Goal: Task Accomplishment & Management: Complete application form

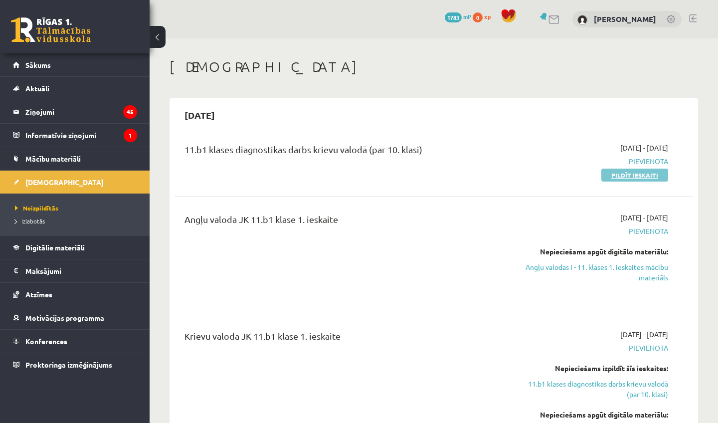
click at [648, 173] on link "Pildīt ieskaiti" at bounding box center [634, 175] width 67 height 13
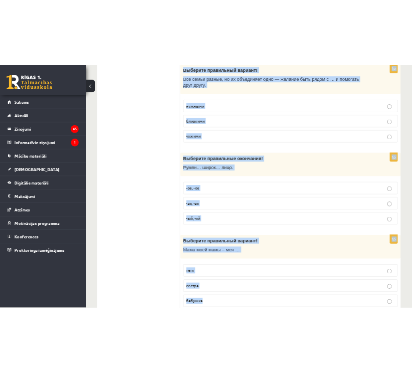
scroll to position [3190, 0]
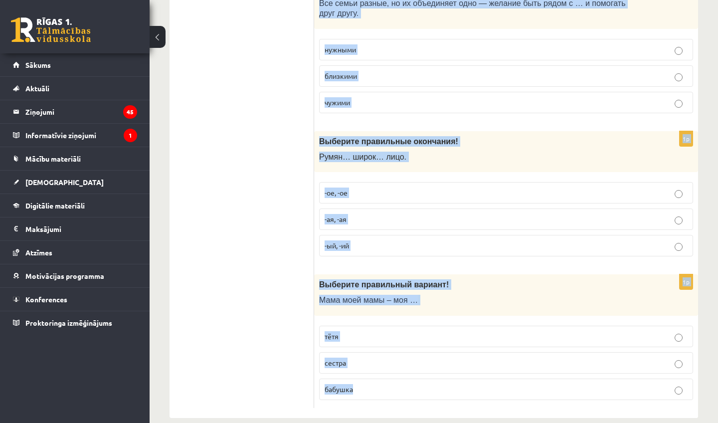
drag, startPoint x: 337, startPoint y: 166, endPoint x: 405, endPoint y: 422, distance: 265.4
copy form "Выберите правильный вариант! Брат моей мама – мой … папа дядя дедушка 1p Выбери…"
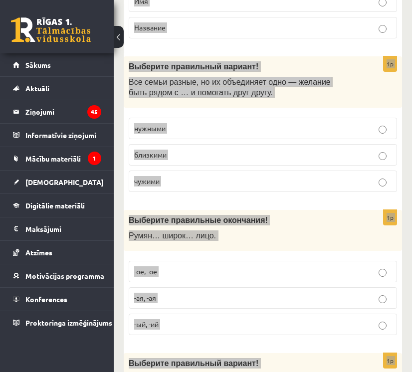
click at [362, 219] on div "Выберите правильные окончания! Румян… широк… лицо." at bounding box center [263, 230] width 278 height 41
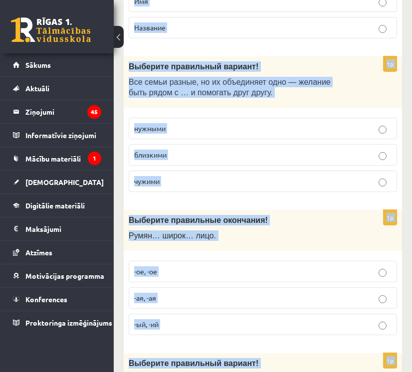
click at [362, 219] on div "Выберите правильные окончания! Румян… широк… лицо." at bounding box center [263, 230] width 278 height 41
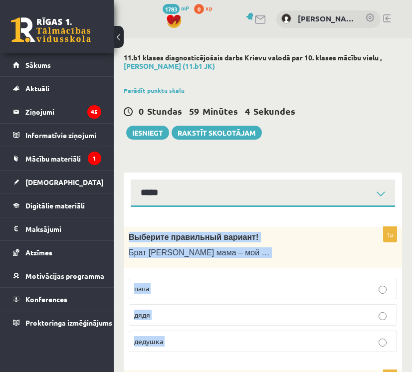
scroll to position [0, 0]
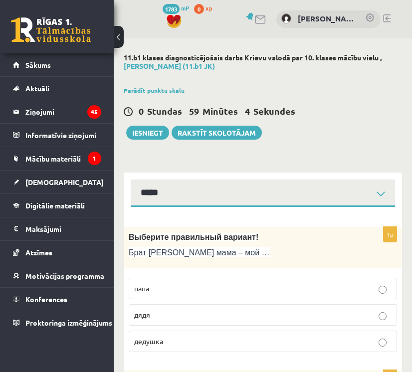
click at [331, 121] on div "0 Stundas 59 Minūtes 4 Sekundes Ieskaite saglabāta! Iesniegt Rakstīt skolotājam" at bounding box center [263, 117] width 278 height 45
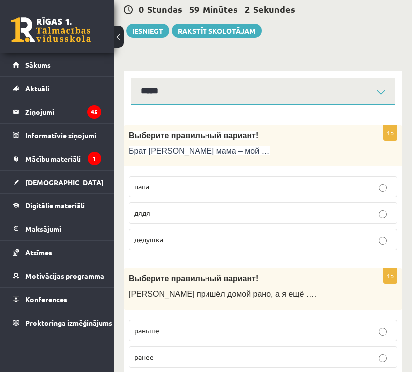
scroll to position [104, 0]
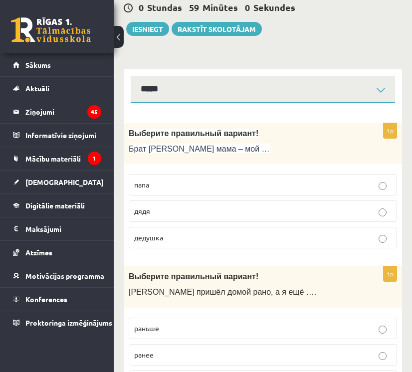
click at [241, 206] on p "дядя" at bounding box center [262, 211] width 257 height 10
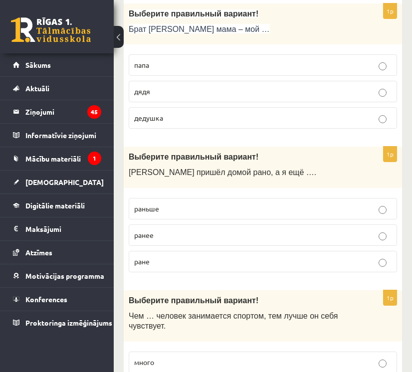
scroll to position [224, 0]
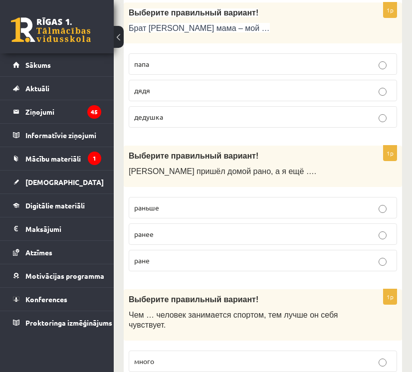
click at [244, 214] on label "раньше" at bounding box center [263, 207] width 268 height 21
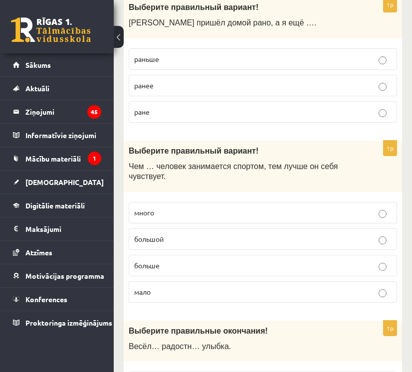
scroll to position [374, 0]
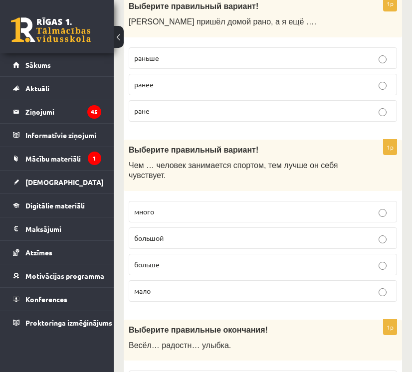
click at [194, 266] on p "больше" at bounding box center [262, 264] width 257 height 10
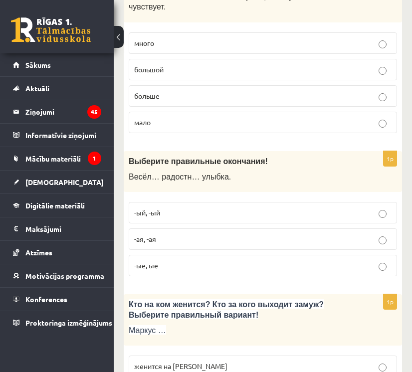
scroll to position [549, 0]
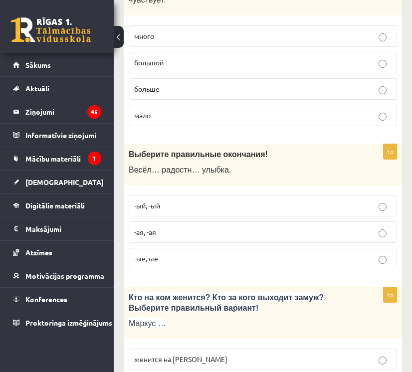
click at [188, 232] on p "-ая, -ая" at bounding box center [262, 232] width 257 height 10
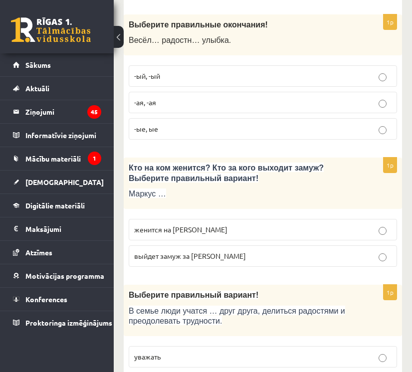
scroll to position [692, 0]
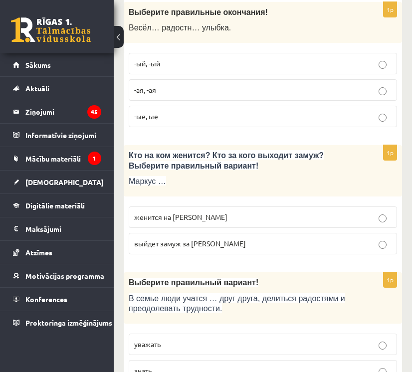
click at [232, 212] on p "женится на Агнии" at bounding box center [262, 217] width 257 height 10
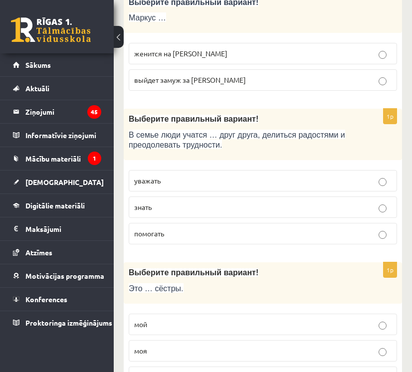
scroll to position [858, 0]
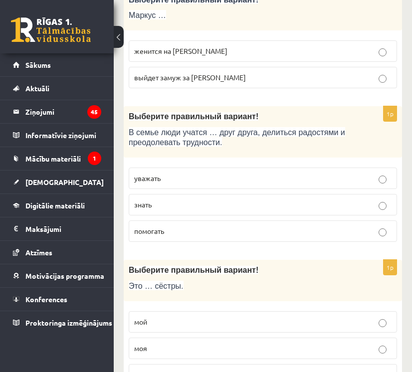
click at [221, 173] on p "уважать" at bounding box center [262, 178] width 257 height 10
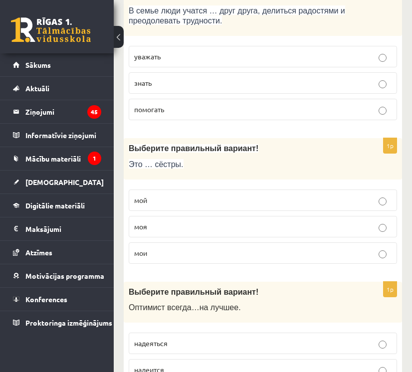
scroll to position [980, 0]
click at [206, 249] on p "мои" at bounding box center [262, 252] width 257 height 10
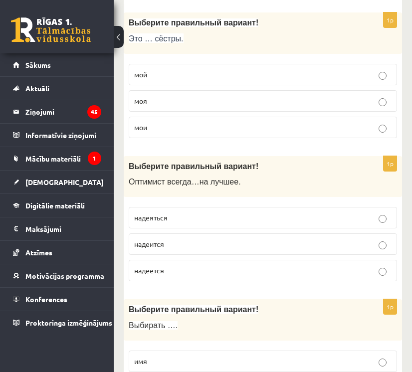
scroll to position [1100, 0]
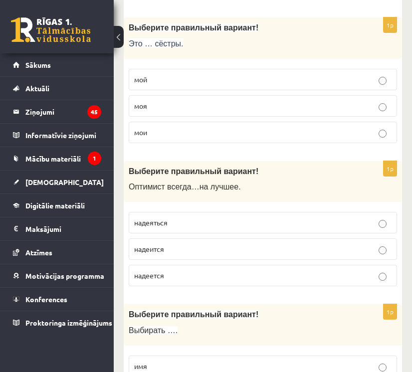
click at [211, 271] on p "надеется" at bounding box center [262, 275] width 257 height 10
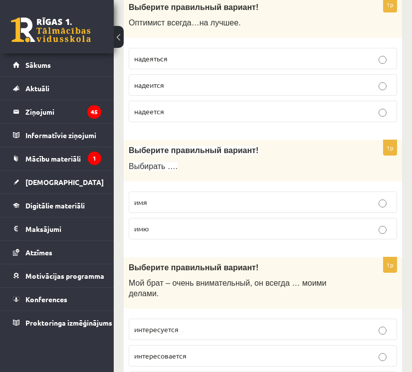
scroll to position [1265, 0]
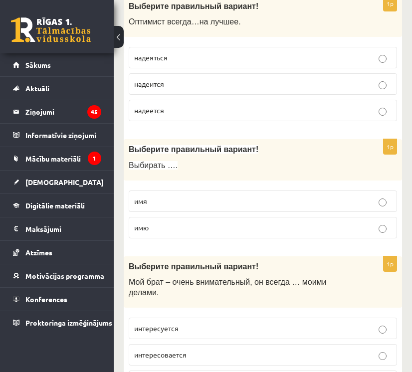
click at [183, 196] on p "имя" at bounding box center [262, 201] width 257 height 10
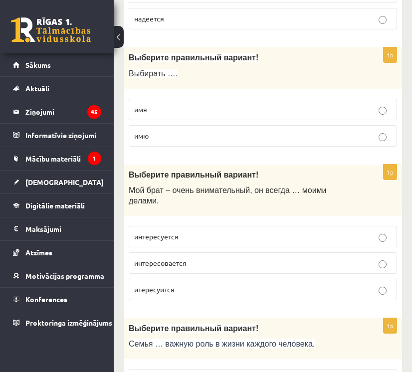
scroll to position [1357, 0]
click at [222, 231] on p "интересуется" at bounding box center [262, 236] width 257 height 10
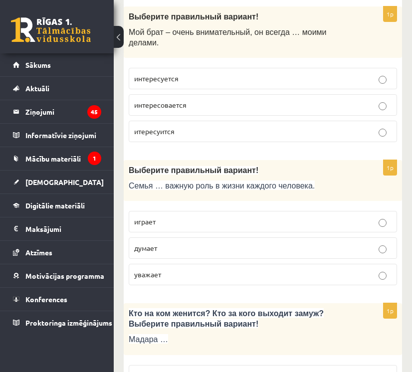
scroll to position [1513, 0]
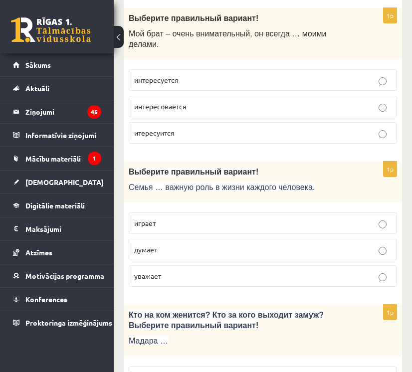
click at [219, 219] on p "играет" at bounding box center [262, 223] width 257 height 10
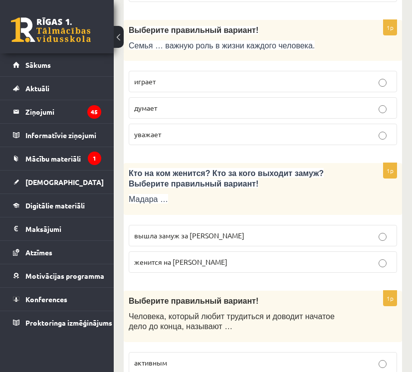
scroll to position [1667, 0]
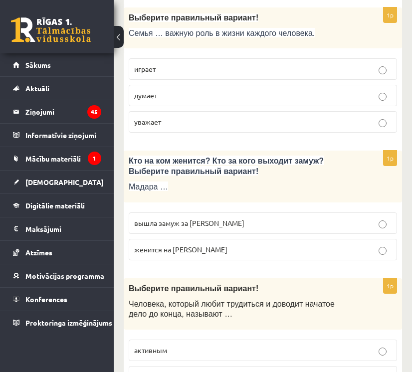
click at [221, 218] on p "вышла замуж за Марка" at bounding box center [262, 223] width 257 height 10
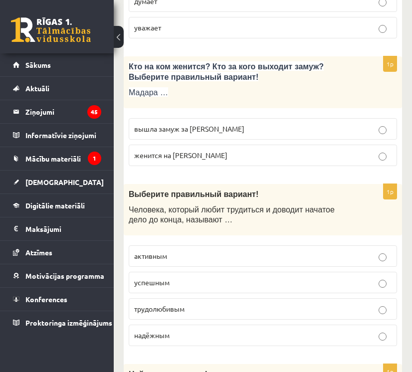
scroll to position [1815, 0]
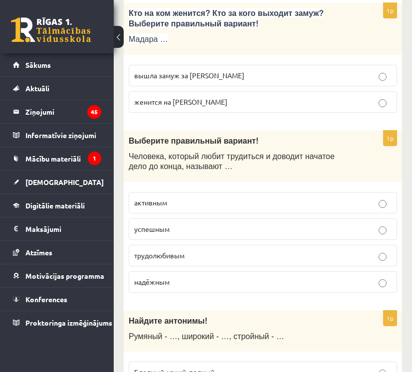
click at [213, 250] on p "трудолюбивым" at bounding box center [262, 255] width 257 height 10
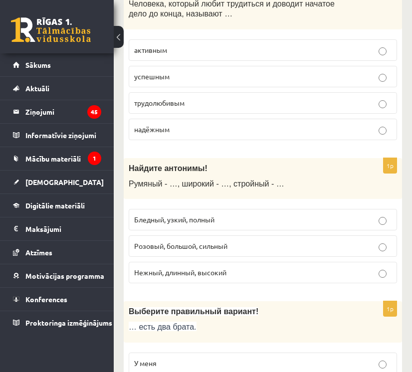
scroll to position [1964, 0]
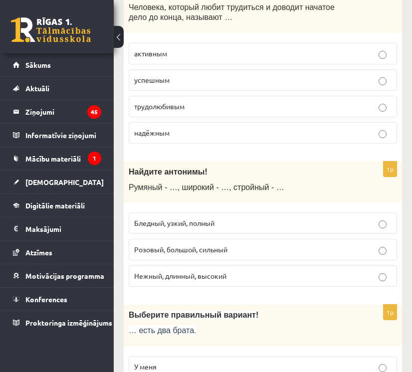
click at [226, 212] on label "Бледный, узкий, полный" at bounding box center [263, 222] width 268 height 21
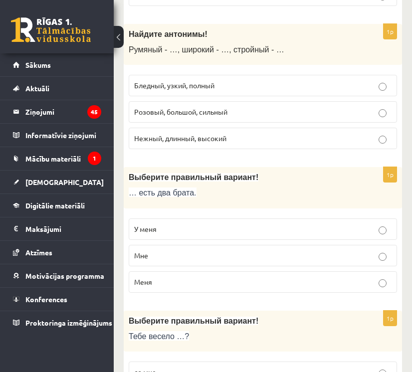
scroll to position [2100, 0]
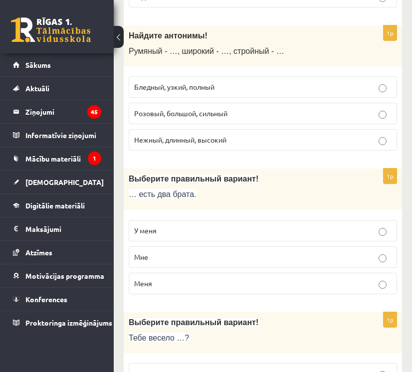
click at [221, 225] on p "У меня" at bounding box center [262, 230] width 257 height 10
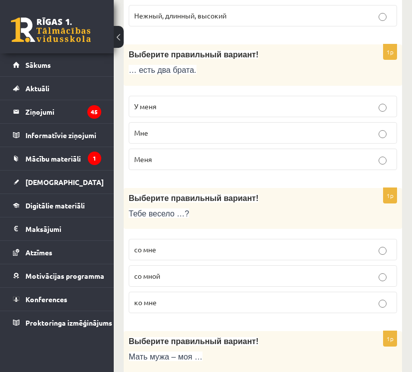
scroll to position [2244, 0]
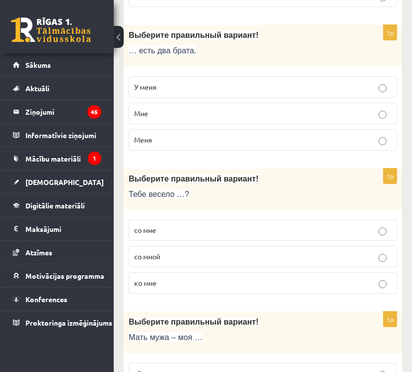
click at [203, 250] on label "со мной" at bounding box center [263, 256] width 268 height 21
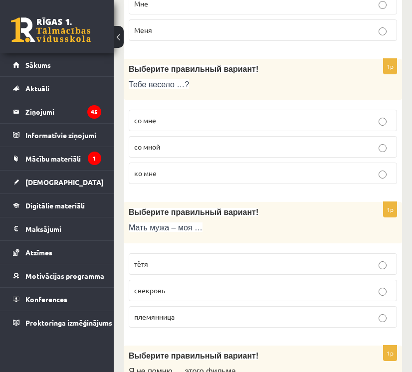
scroll to position [2367, 0]
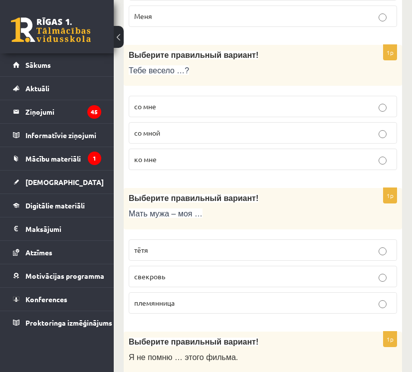
click at [200, 271] on p "свекровь" at bounding box center [262, 276] width 257 height 10
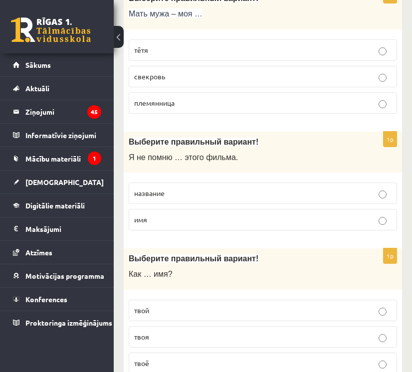
scroll to position [2568, 0]
click at [283, 182] on label "название" at bounding box center [263, 192] width 268 height 21
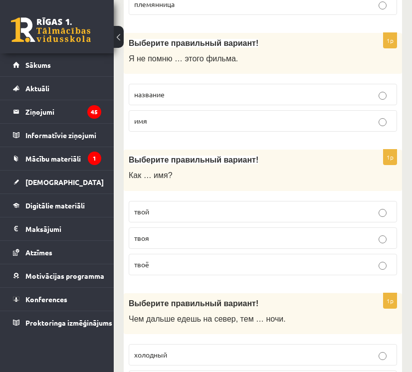
scroll to position [2669, 0]
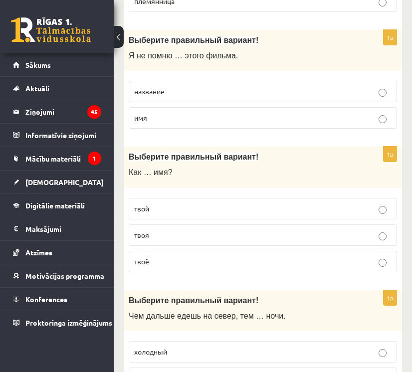
click at [253, 256] on p "твоё" at bounding box center [262, 261] width 257 height 10
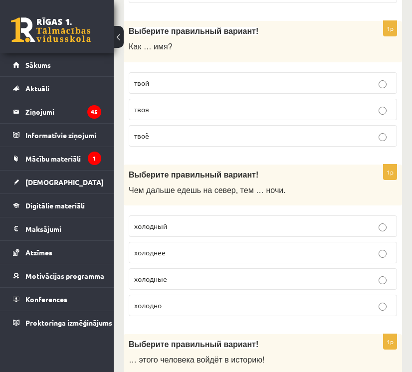
scroll to position [2803, 0]
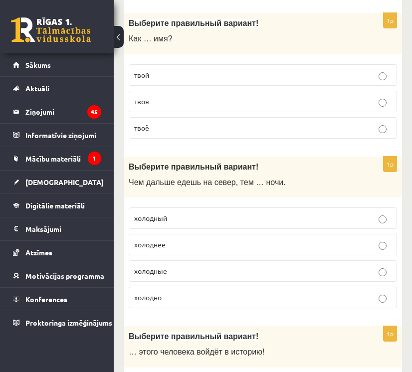
click at [245, 239] on p "холоднее" at bounding box center [262, 244] width 257 height 10
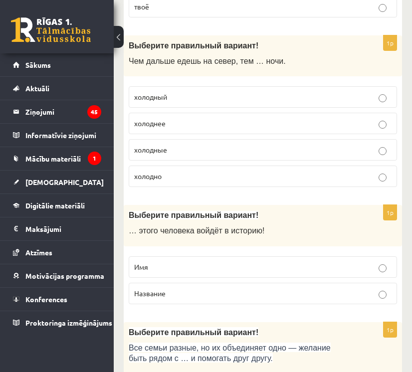
scroll to position [2926, 0]
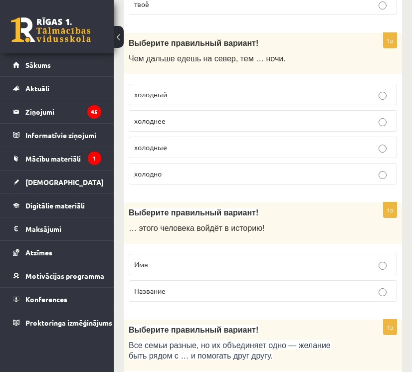
click at [244, 259] on p "Имя" at bounding box center [262, 264] width 257 height 10
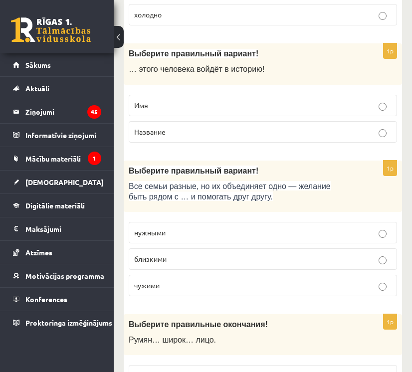
scroll to position [3086, 0]
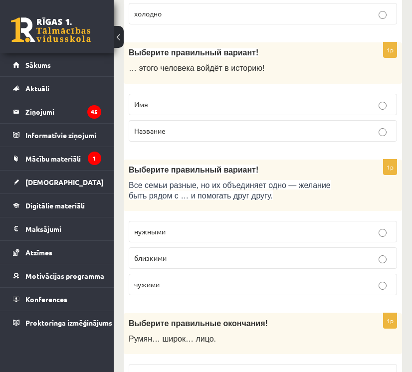
click at [242, 247] on label "близкими" at bounding box center [263, 257] width 268 height 21
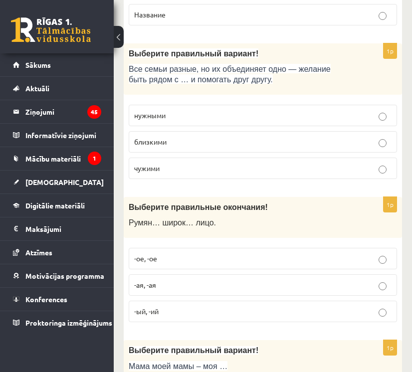
scroll to position [3202, 0]
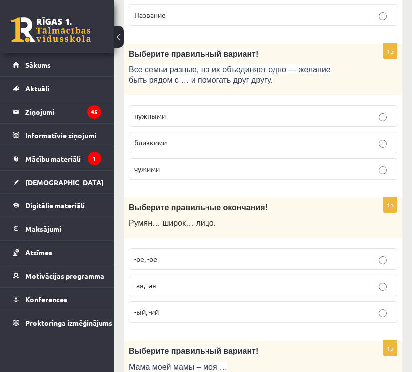
click at [205, 254] on p "-ое, -ое" at bounding box center [262, 259] width 257 height 10
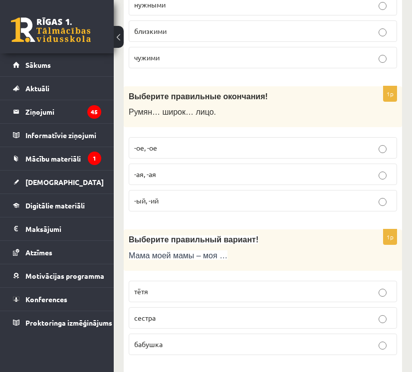
scroll to position [3313, 0]
click at [185, 338] on label "бабушка" at bounding box center [263, 344] width 268 height 21
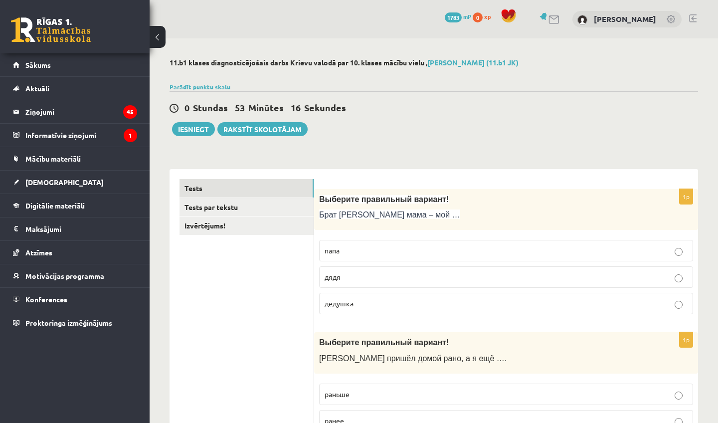
scroll to position [0, 0]
click at [215, 220] on link "Izvērtējums!" at bounding box center [246, 225] width 134 height 18
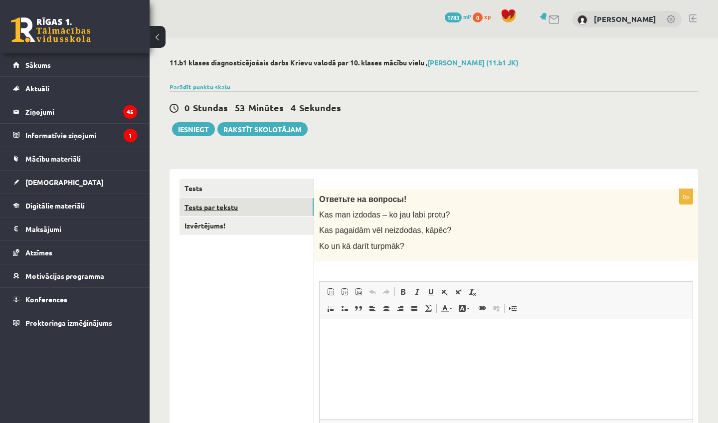
click at [236, 204] on link "Tests par tekstu" at bounding box center [246, 207] width 134 height 18
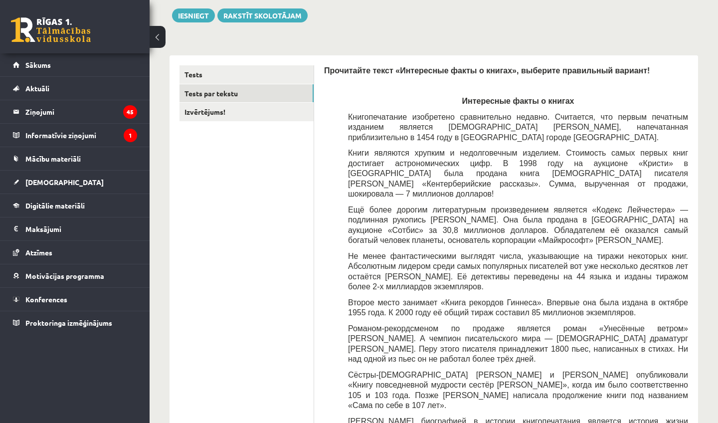
scroll to position [114, 0]
drag, startPoint x: 567, startPoint y: 215, endPoint x: 513, endPoint y: 215, distance: 53.8
click at [513, 215] on span "Ещё более дорогим литературным произведением является «Кодекс Лейчестера» — под…" at bounding box center [518, 224] width 340 height 39
copy span "Обладателем"
click at [495, 254] on span "Не менее фантастическими выглядят числа, указывающие на тиражи некоторых книг. …" at bounding box center [518, 271] width 340 height 39
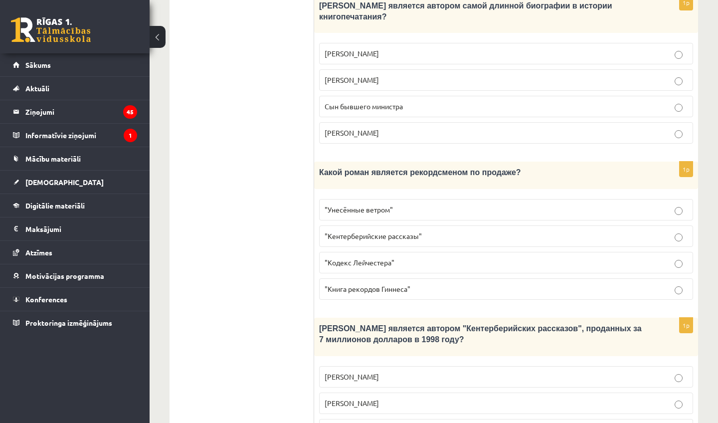
scroll to position [708, 0]
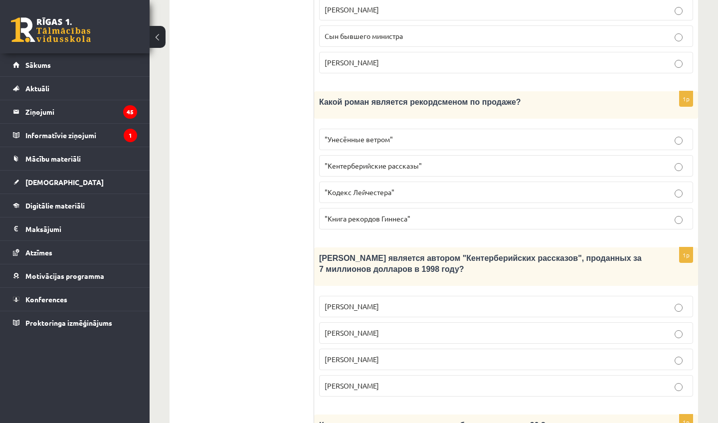
click at [484, 354] on p "Джефри Чосер" at bounding box center [506, 359] width 363 height 10
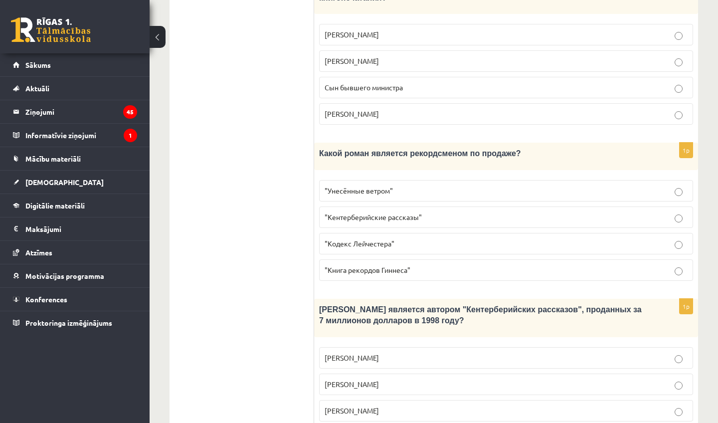
scroll to position [992, 0]
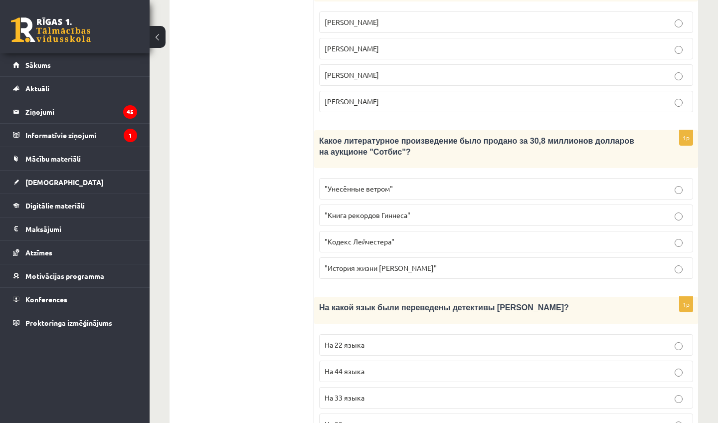
click at [422, 236] on p ""Кодекс Лейчестера"" at bounding box center [506, 241] width 363 height 10
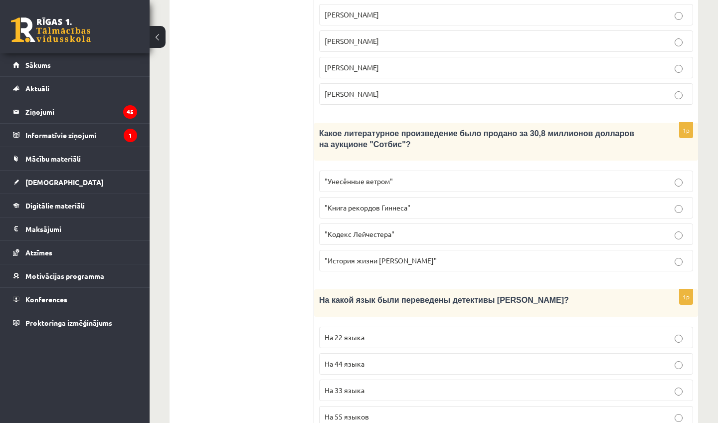
scroll to position [999, 0]
click at [392, 359] on p "На 44 языка" at bounding box center [506, 364] width 363 height 10
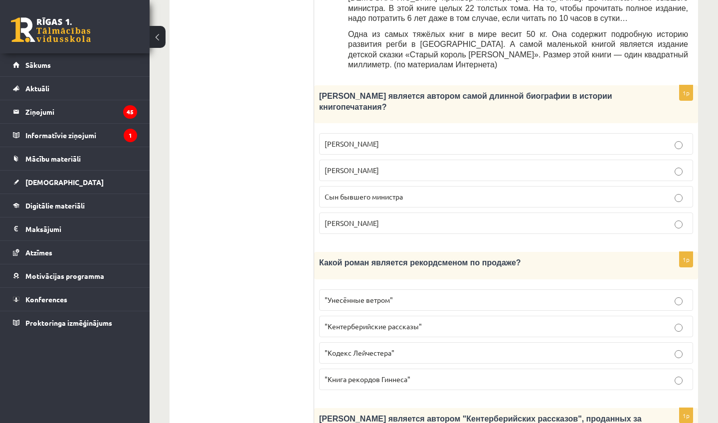
scroll to position [513, 0]
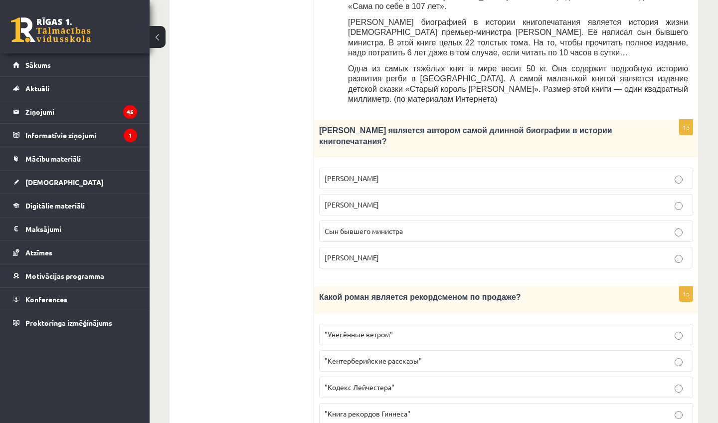
click at [464, 226] on p "Сын бывшего министра" at bounding box center [506, 231] width 363 height 10
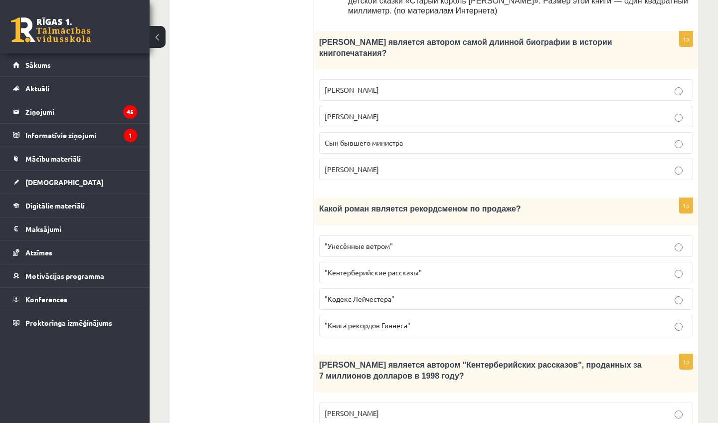
scroll to position [601, 0]
click at [523, 315] on label ""Книга рекордов Гиннеса"" at bounding box center [506, 325] width 374 height 21
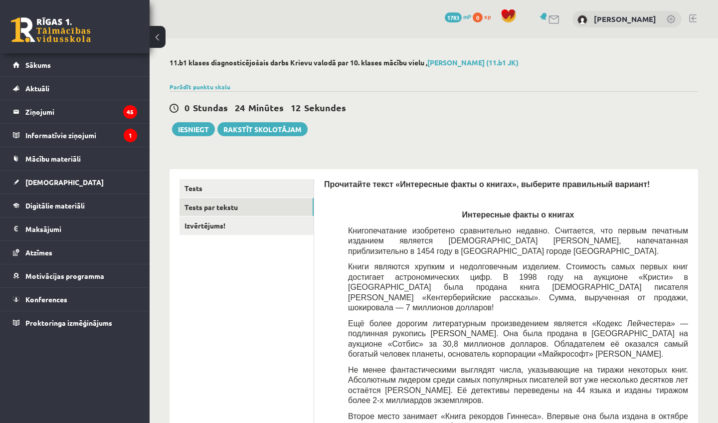
scroll to position [0, 0]
click at [253, 232] on link "Izvērtējums!" at bounding box center [246, 225] width 134 height 18
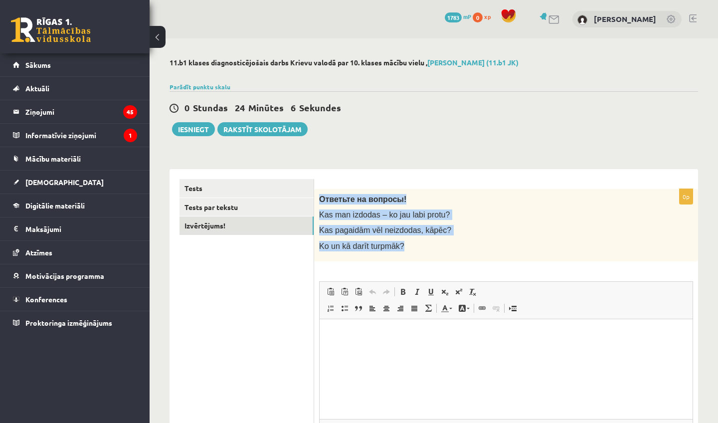
drag, startPoint x: 320, startPoint y: 193, endPoint x: 406, endPoint y: 252, distance: 104.4
click at [406, 252] on div "Ответьте на вопросы! Kas man izdodas – ko jau labi protu? Kas pagaidām vēl neiz…" at bounding box center [506, 225] width 384 height 72
copy div "Ответьте на вопросы! Kas man izdodas – ko jau labi protu? Kas pagaidām vēl neiz…"
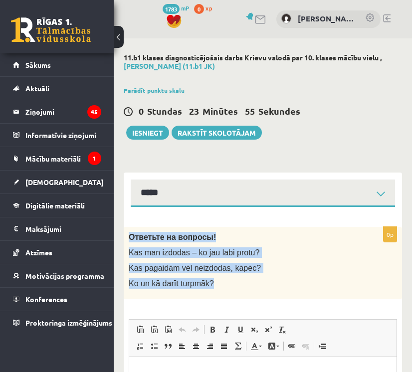
click at [358, 271] on div "Ответьте на вопросы! Kas man izdodas – ko jau labi protu? Kas pagaidām vēl neiz…" at bounding box center [263, 263] width 278 height 72
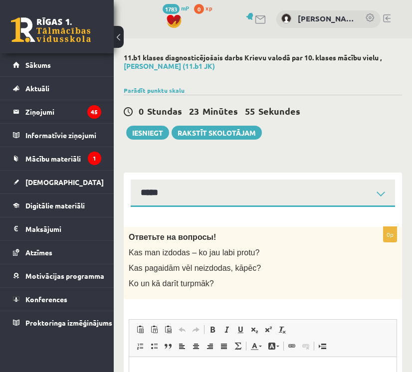
click at [358, 271] on div "Ответьте на вопросы! Kas man izdodas – ko jau labi protu? Kas pagaidām vēl neiz…" at bounding box center [263, 263] width 278 height 72
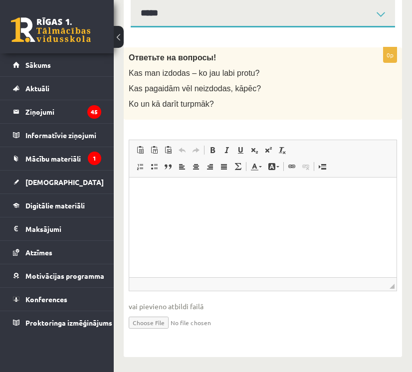
scroll to position [178, 0]
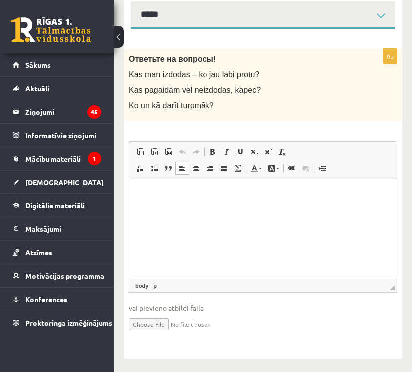
click at [269, 200] on html at bounding box center [262, 194] width 267 height 30
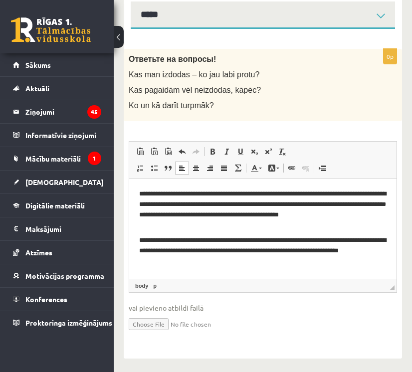
click at [152, 234] on body "**********" at bounding box center [262, 226] width 247 height 76
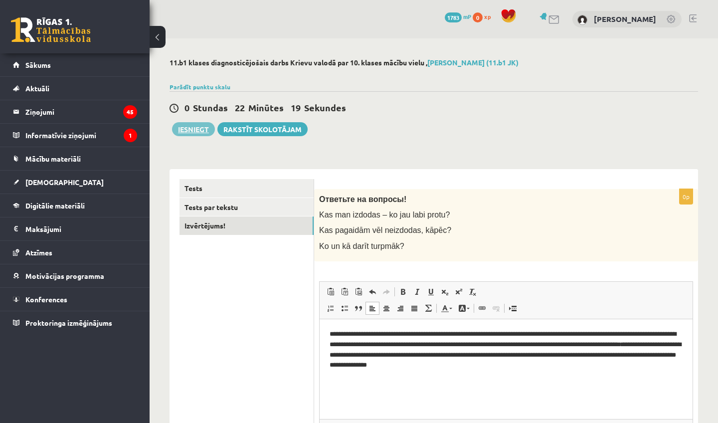
scroll to position [0, 0]
click at [194, 127] on button "Iesniegt" at bounding box center [193, 129] width 43 height 14
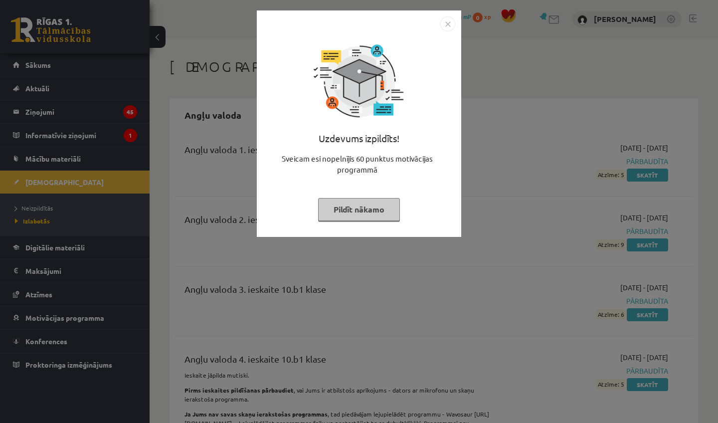
click at [449, 16] on div "Uzdevums izpildīts! Sveicam esi nopelnījis 60 punktus motivācijas programmā Pil…" at bounding box center [359, 123] width 204 height 226
click at [448, 25] on img "Close" at bounding box center [447, 23] width 15 height 15
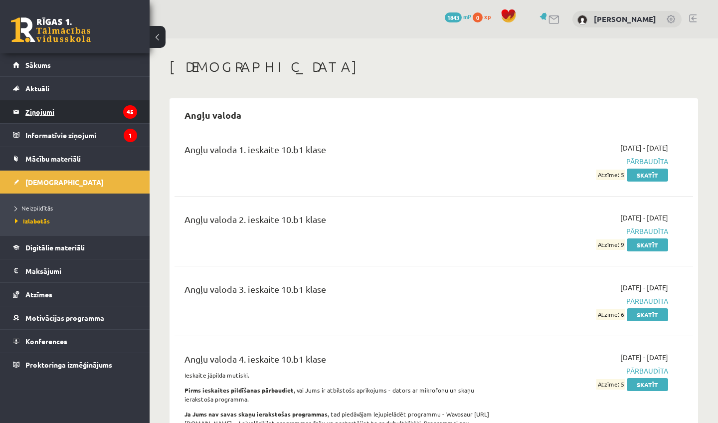
click at [50, 114] on legend "Ziņojumi 45" at bounding box center [81, 111] width 112 height 23
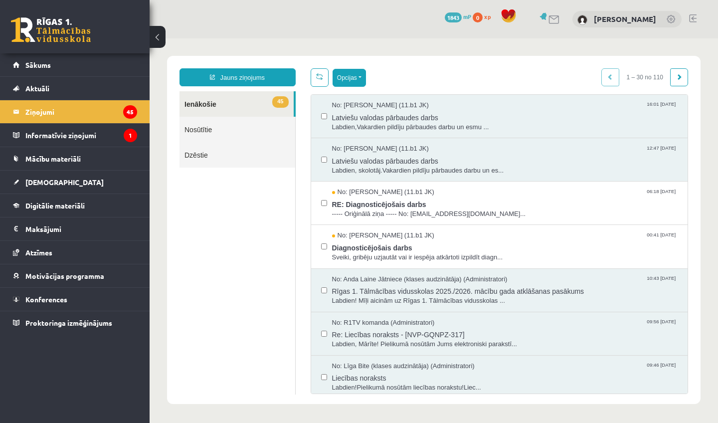
click at [353, 80] on button "Opcijas" at bounding box center [349, 78] width 33 height 18
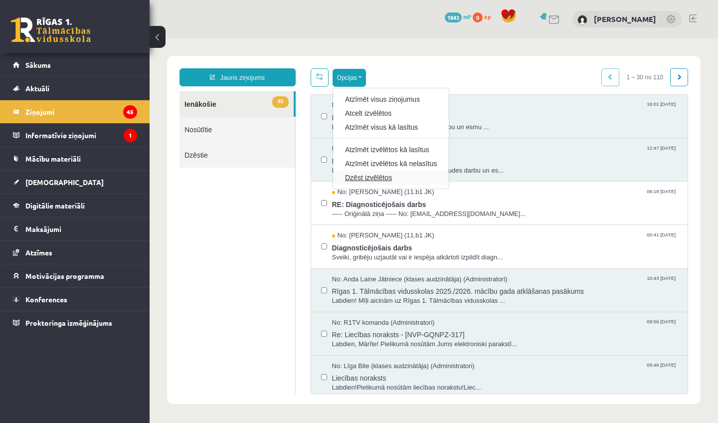
click at [375, 173] on link "Dzēst izvēlētos" at bounding box center [391, 178] width 92 height 10
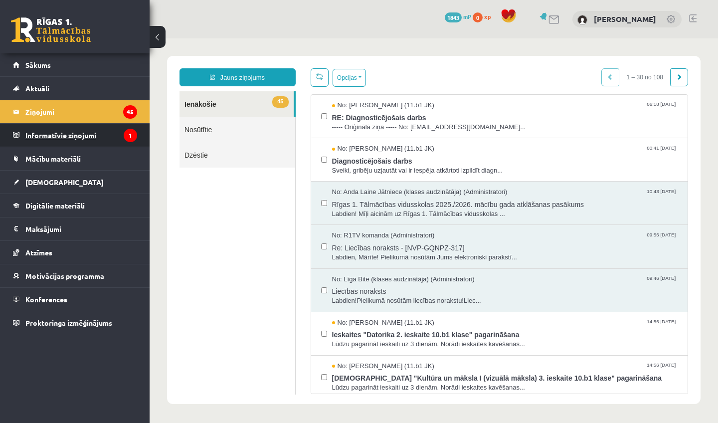
click at [63, 137] on legend "Informatīvie ziņojumi 1" at bounding box center [81, 135] width 112 height 23
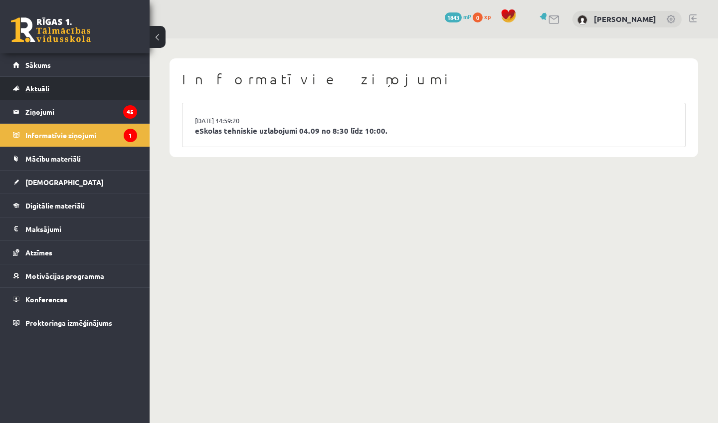
click at [57, 77] on link "Aktuāli" at bounding box center [75, 88] width 124 height 23
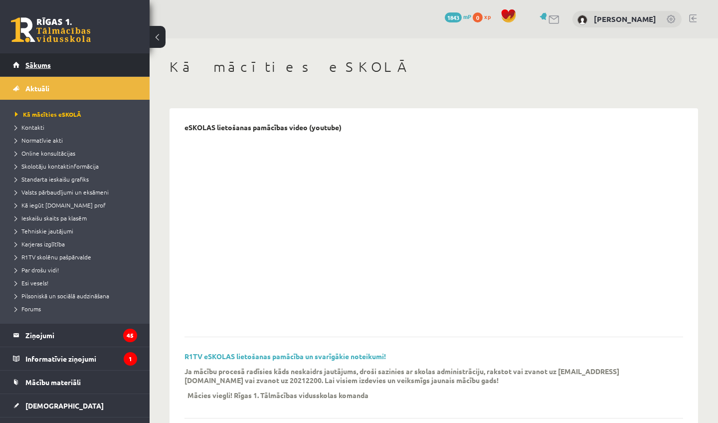
click at [53, 65] on link "Sākums" at bounding box center [75, 64] width 124 height 23
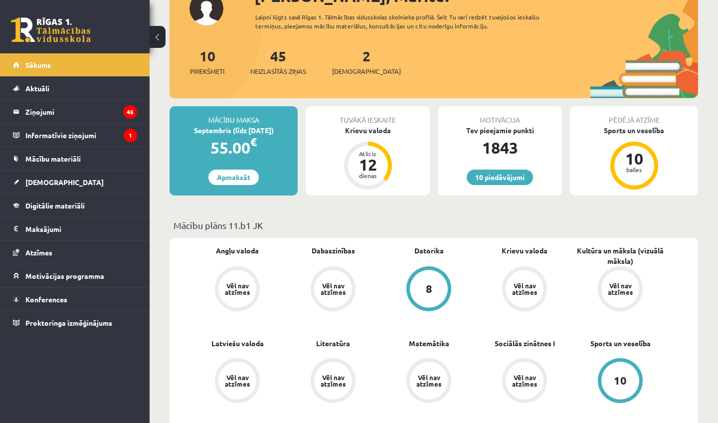
scroll to position [142, 0]
click at [379, 131] on div "Krievu valoda" at bounding box center [368, 130] width 124 height 10
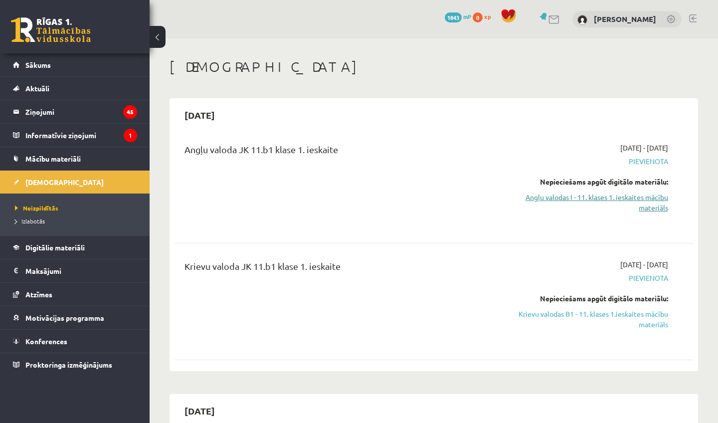
click at [652, 197] on link "Angļu valodas I - 11. klases 1. ieskaites mācību materiāls" at bounding box center [592, 202] width 151 height 21
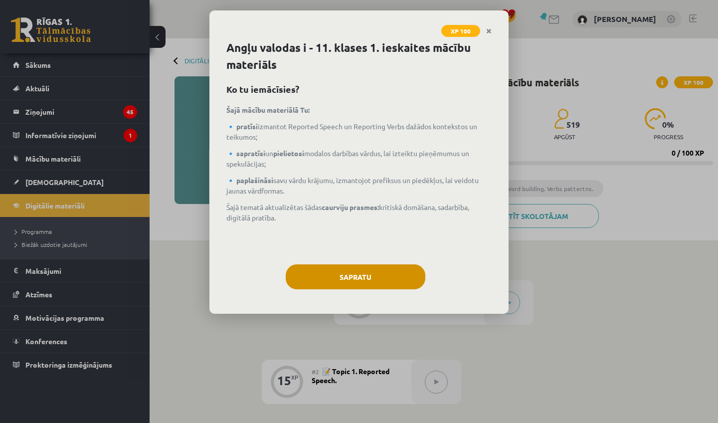
click at [385, 275] on button "Sapratu" at bounding box center [356, 276] width 140 height 25
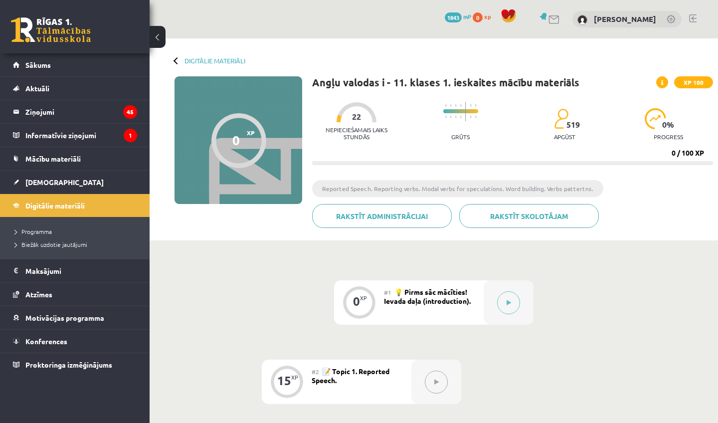
scroll to position [117, 0]
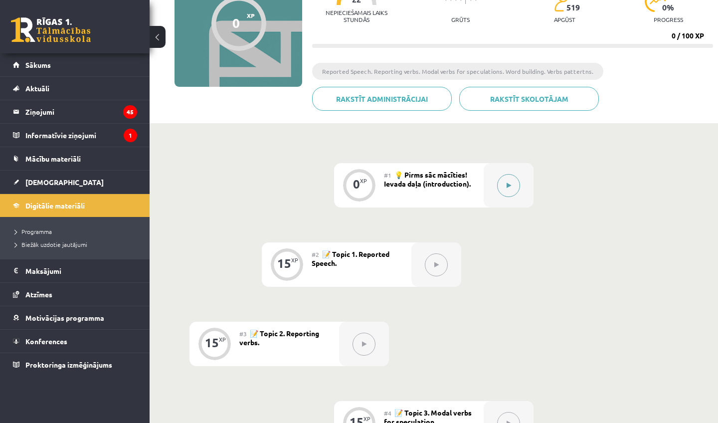
click at [511, 189] on button at bounding box center [508, 185] width 23 height 23
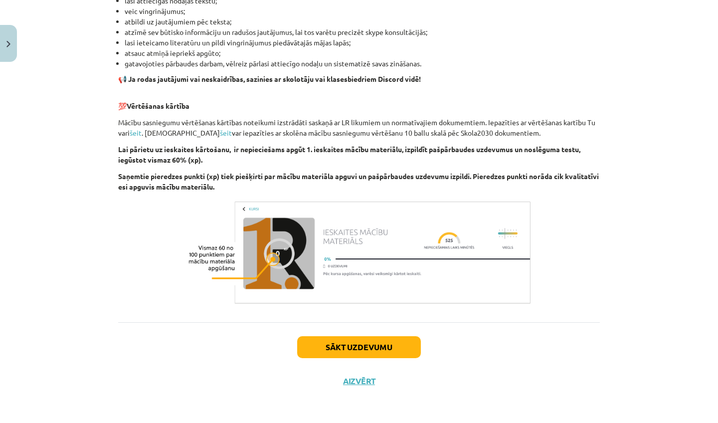
scroll to position [627, 0]
click at [388, 352] on button "Sākt uzdevumu" at bounding box center [359, 347] width 124 height 22
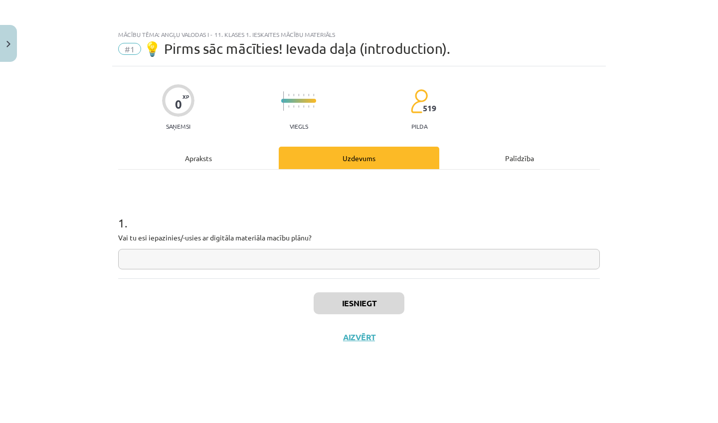
scroll to position [0, 0]
click at [378, 257] on input "text" at bounding box center [359, 259] width 482 height 20
type input "**"
click at [364, 287] on div "Iesniegt Aizvērt" at bounding box center [359, 313] width 482 height 70
click at [364, 302] on button "Iesniegt" at bounding box center [359, 303] width 91 height 22
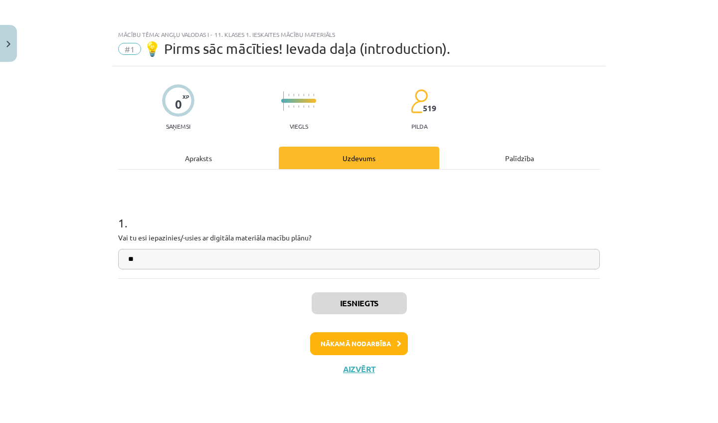
click at [371, 353] on button "Nākamā nodarbība" at bounding box center [359, 343] width 98 height 23
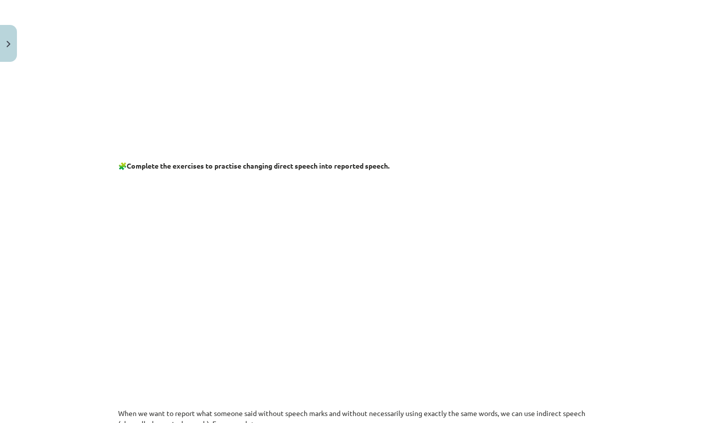
scroll to position [438, 0]
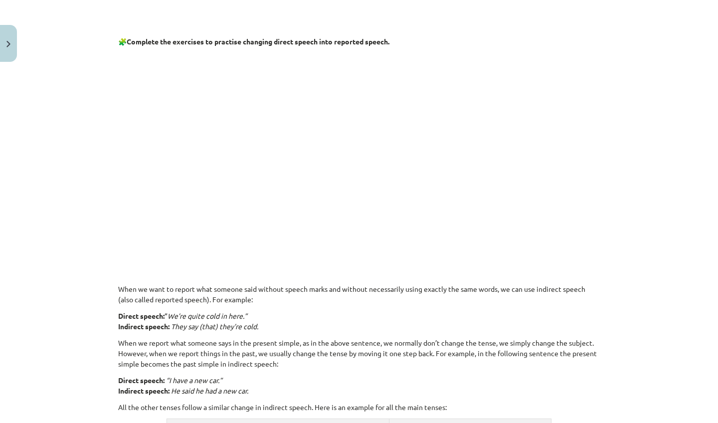
click at [565, 148] on p at bounding box center [359, 149] width 482 height 192
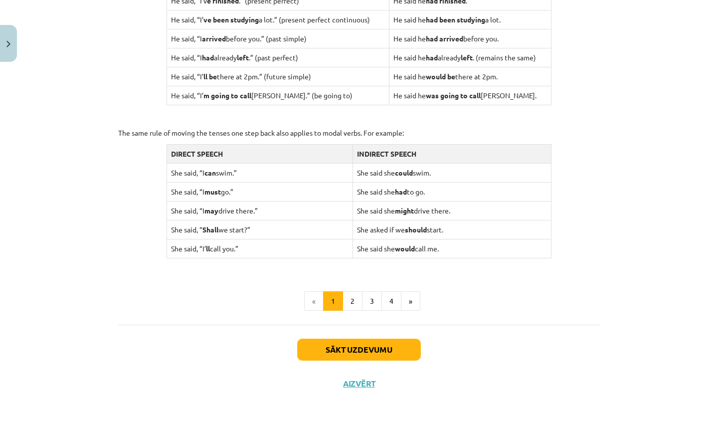
scroll to position [922, 0]
click at [350, 294] on button "2" at bounding box center [353, 302] width 20 height 20
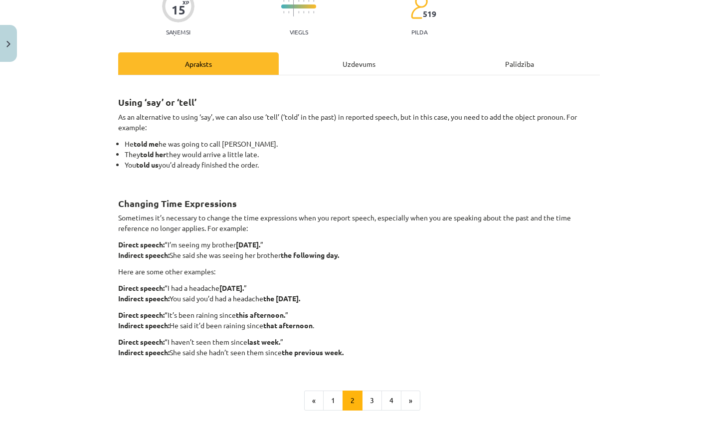
scroll to position [95, 0]
click at [371, 391] on button "3" at bounding box center [372, 400] width 20 height 20
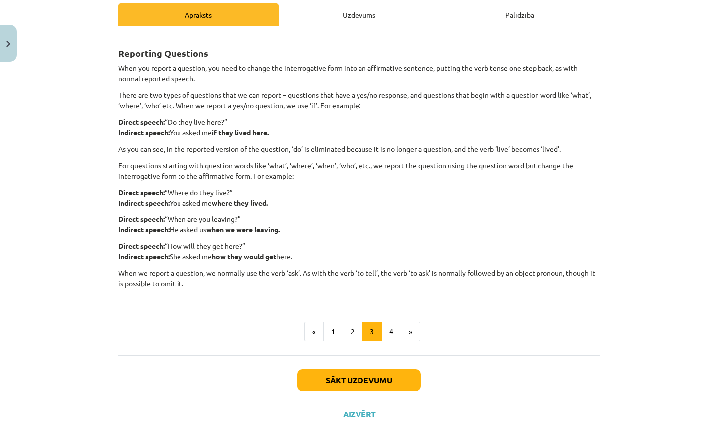
scroll to position [140, 0]
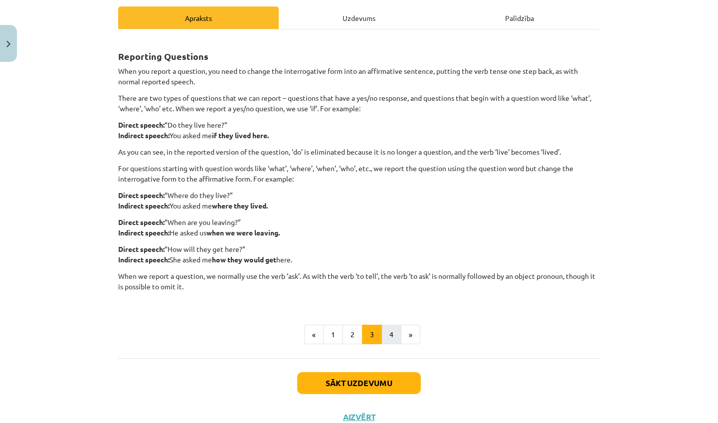
click at [392, 330] on button "4" at bounding box center [391, 335] width 20 height 20
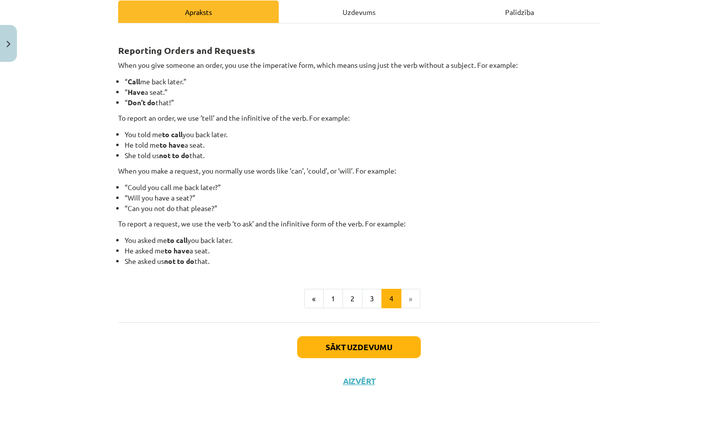
click at [410, 296] on li "»" at bounding box center [410, 299] width 19 height 20
click at [384, 351] on button "Sākt uzdevumu" at bounding box center [359, 347] width 124 height 22
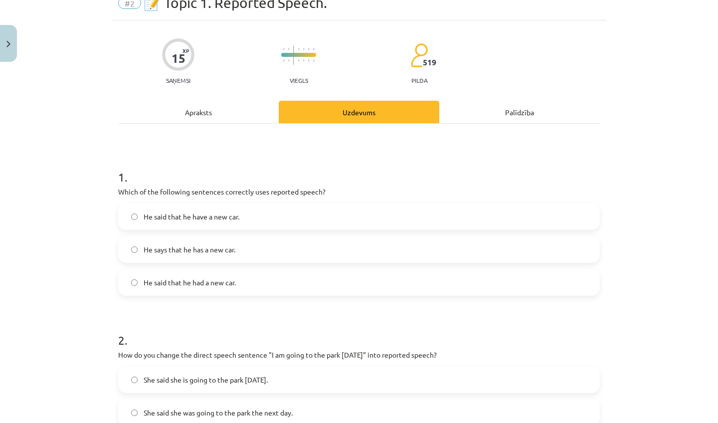
scroll to position [25, 0]
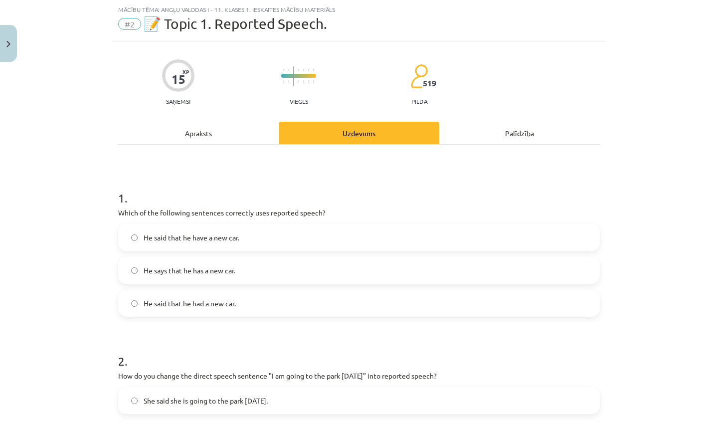
click at [354, 309] on label "He said that he had a new car." at bounding box center [359, 303] width 480 height 25
click at [137, 177] on h1 "1 ." at bounding box center [359, 189] width 482 height 31
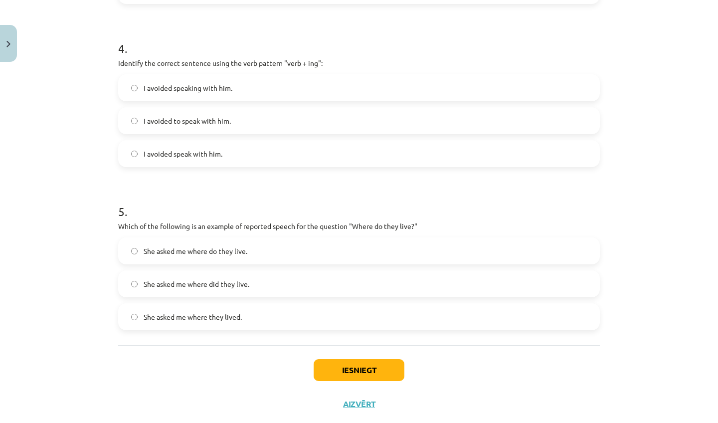
scroll to position [688, 0]
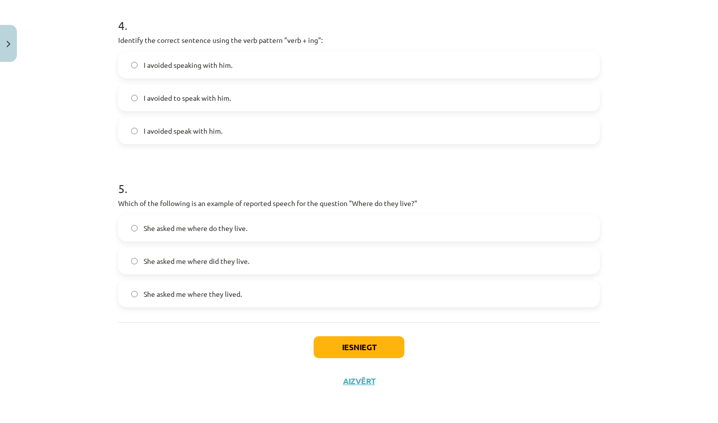
drag, startPoint x: 137, startPoint y: 177, endPoint x: 233, endPoint y: 422, distance: 264.0
click at [233, 422] on div "Mācību tēma: Angļu valodas i - 11. klases 1. ieskaites mācību materiāls #2 📝 To…" at bounding box center [359, 211] width 718 height 423
click at [262, 336] on div "Iesniegt Aizvērt" at bounding box center [359, 357] width 482 height 70
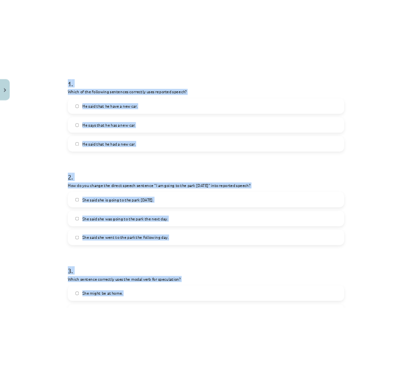
scroll to position [188, 0]
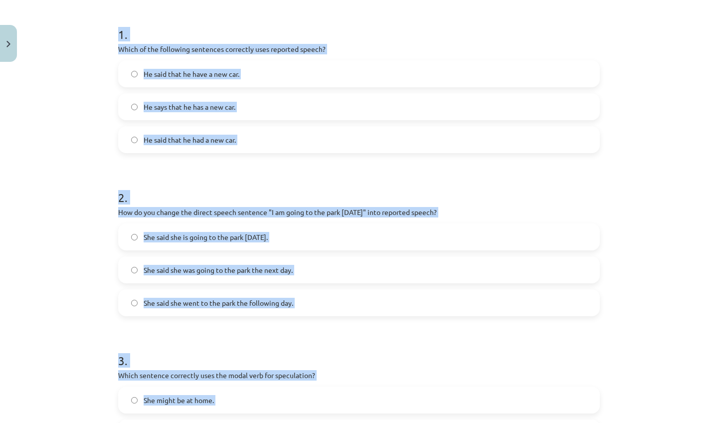
drag, startPoint x: 266, startPoint y: 307, endPoint x: 161, endPoint y: 27, distance: 298.7
click at [161, 27] on div "1 . Which of the following sentences correctly uses reported speech? He said th…" at bounding box center [359, 400] width 482 height 839
copy form "1 . Which of the following sentences correctly uses reported speech? He said th…"
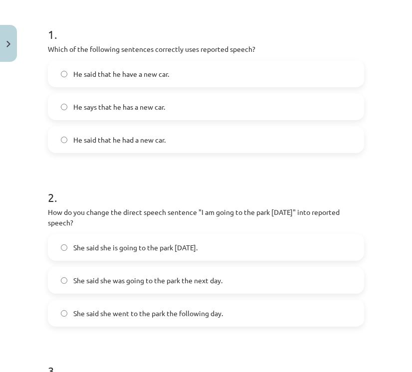
click at [379, 177] on div "Mācību tēma: Angļu valodas i - 11. klases 1. ieskaites mācību materiāls #2 📝 To…" at bounding box center [206, 186] width 412 height 372
click at [271, 252] on label "She said she is going to the park tomorrow." at bounding box center [206, 247] width 314 height 25
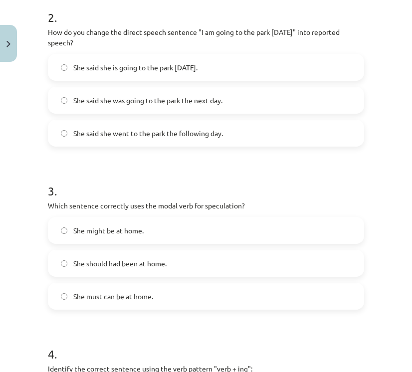
scroll to position [365, 0]
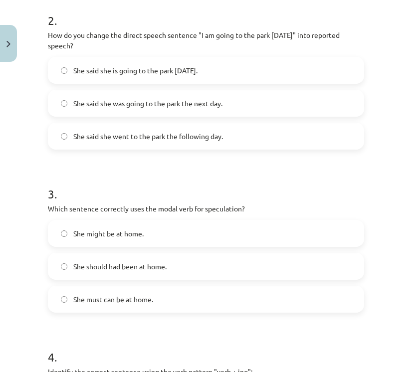
click at [270, 235] on label "She might be at home." at bounding box center [206, 233] width 314 height 25
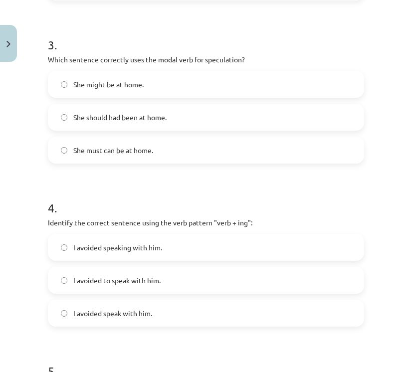
scroll to position [519, 0]
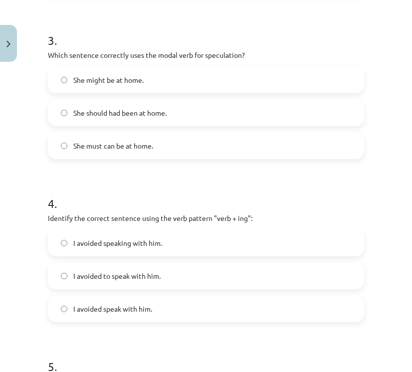
click at [267, 239] on label "I avoided speaking with him." at bounding box center [206, 242] width 314 height 25
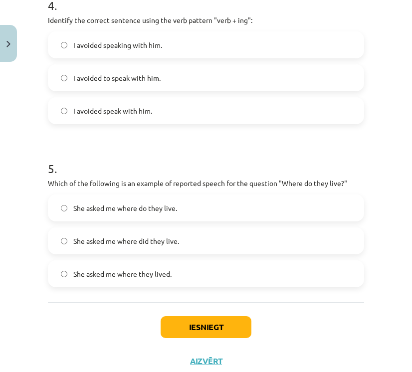
scroll to position [718, 0]
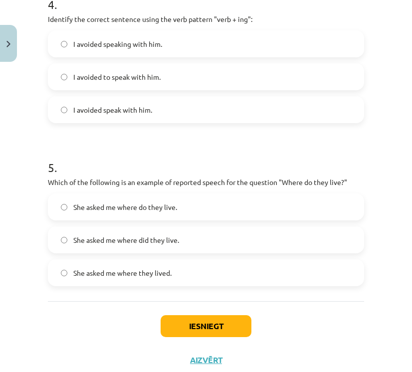
click at [253, 274] on label "She asked me where they lived." at bounding box center [206, 272] width 314 height 25
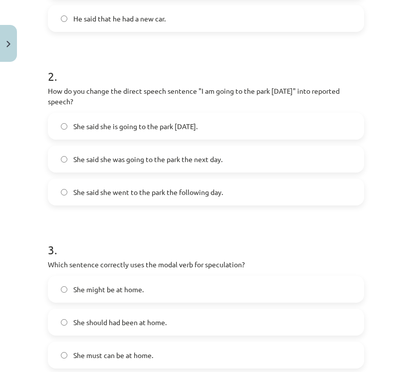
scroll to position [307, 0]
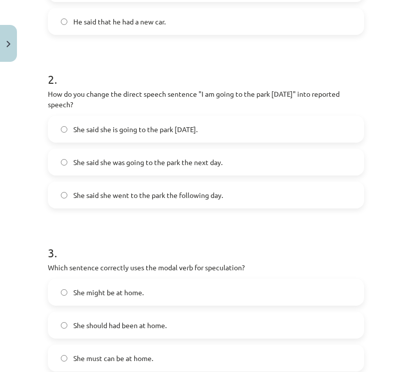
click at [217, 166] on span "She said she was going to the park the next day." at bounding box center [147, 162] width 149 height 10
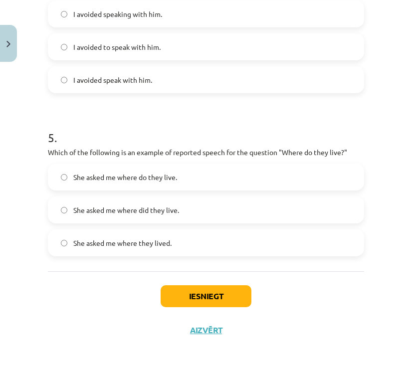
scroll to position [749, 0]
click at [232, 305] on button "Iesniegt" at bounding box center [206, 296] width 91 height 22
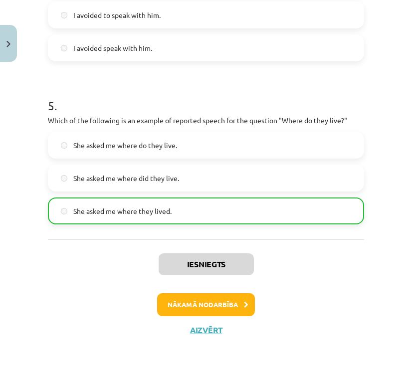
click at [226, 299] on button "Nākamā nodarbība" at bounding box center [206, 304] width 98 height 23
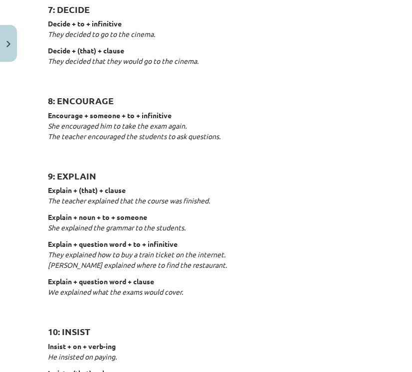
scroll to position [880, 0]
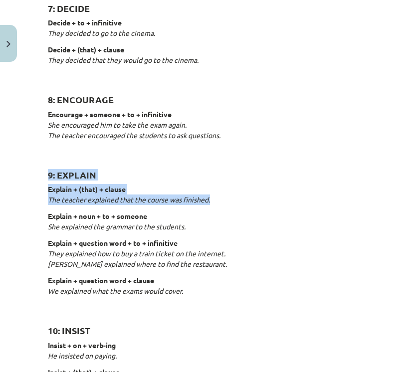
drag, startPoint x: 215, startPoint y: 195, endPoint x: 61, endPoint y: 159, distance: 157.8
click at [61, 160] on div "Reporting verbs 1: SAY say + (that) + clause She said (that) she had already ea…" at bounding box center [206, 115] width 316 height 1632
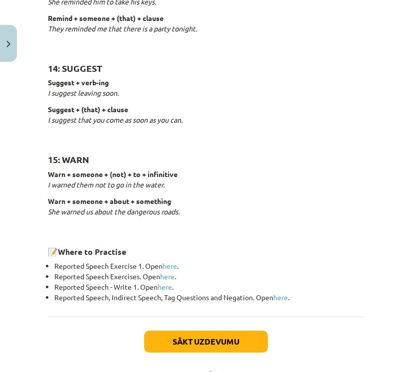
scroll to position [1527, 0]
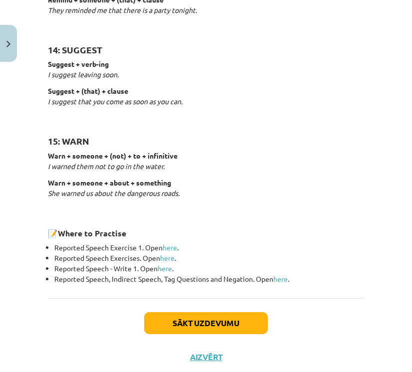
click at [228, 317] on button "Sākt uzdevumu" at bounding box center [206, 323] width 124 height 22
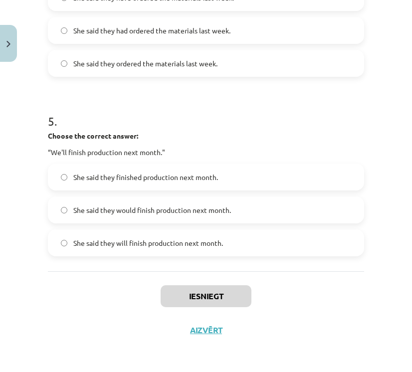
scroll to position [825, 0]
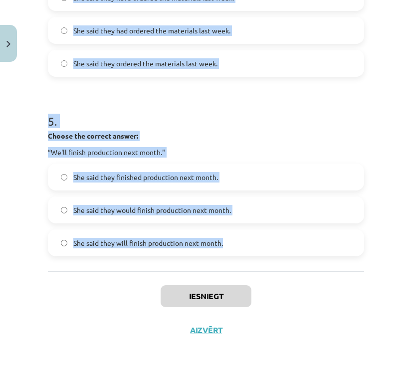
drag, startPoint x: 48, startPoint y: 190, endPoint x: 252, endPoint y: 262, distance: 216.4
copy form "1 . Choose the correct answer: "I'm ready for the meeting." He said he had been…"
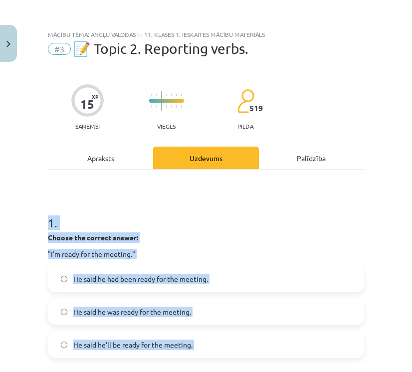
scroll to position [0, 0]
click at [347, 205] on h1 "1 ." at bounding box center [206, 213] width 316 height 31
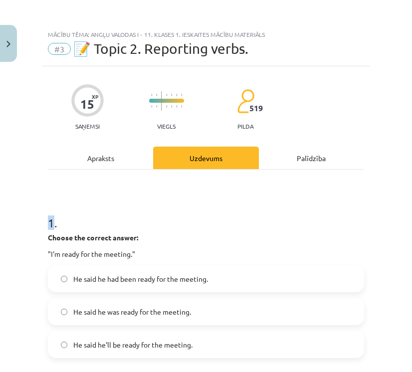
click at [347, 205] on h1 "1 ." at bounding box center [206, 213] width 316 height 31
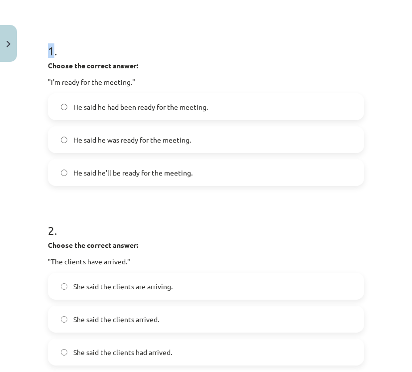
scroll to position [172, 0]
click at [286, 114] on label "He said he had been ready for the meeting." at bounding box center [206, 107] width 314 height 25
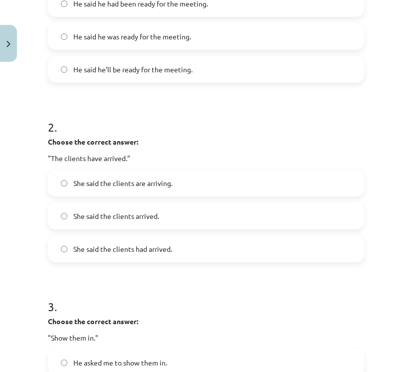
scroll to position [284, 0]
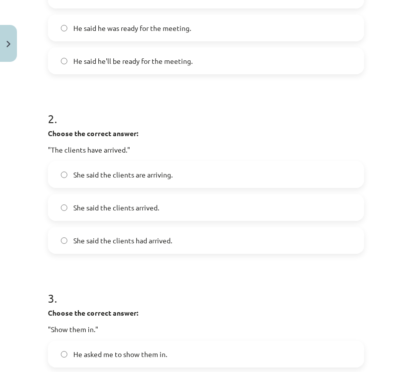
click at [220, 246] on label "She said the clients had arrived." at bounding box center [206, 240] width 314 height 25
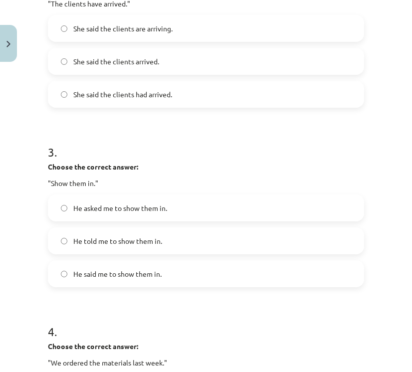
scroll to position [426, 0]
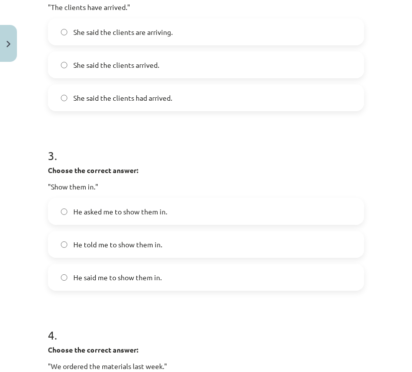
click at [192, 285] on label "He said me to show them in." at bounding box center [206, 277] width 314 height 25
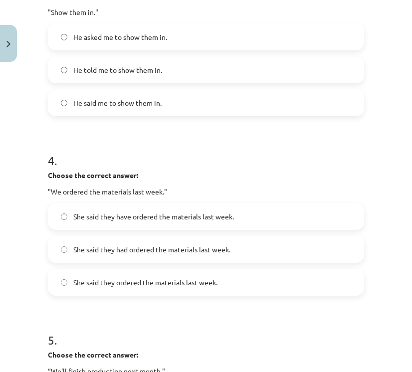
scroll to position [600, 0]
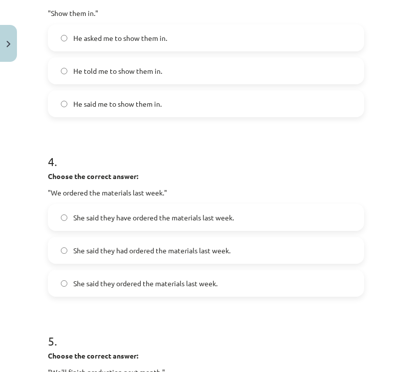
click at [191, 254] on span "She said they had ordered the materials last week." at bounding box center [151, 250] width 157 height 10
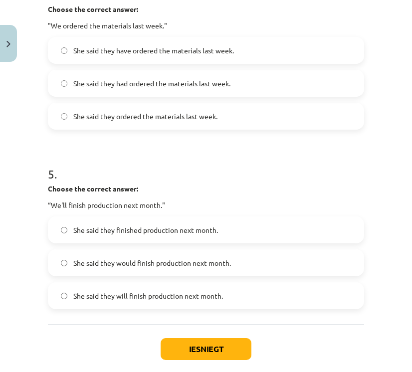
scroll to position [768, 0]
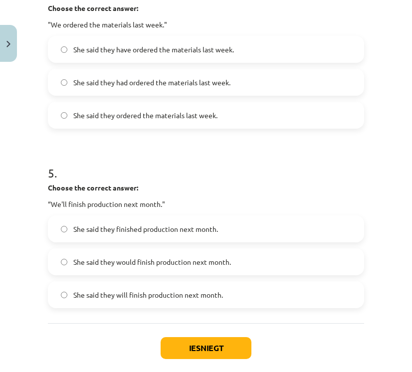
click at [194, 258] on span "She said they would finish production next month." at bounding box center [152, 262] width 158 height 10
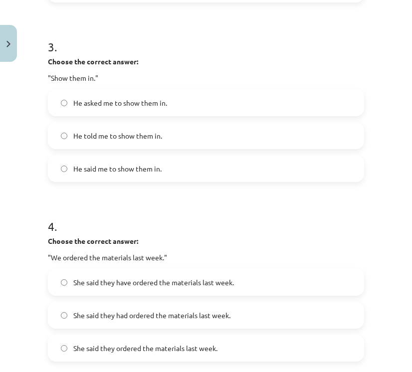
scroll to position [515, 0]
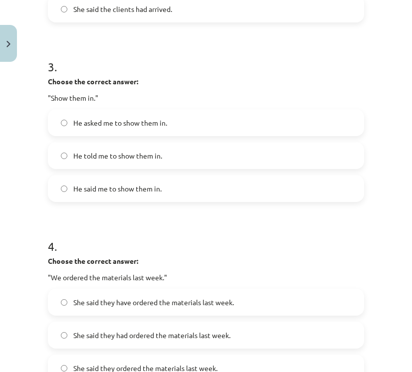
click at [179, 121] on label "He asked me to show them in." at bounding box center [206, 122] width 314 height 25
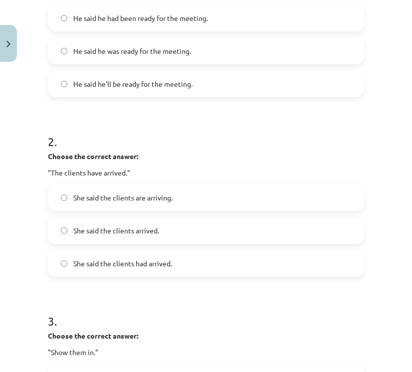
scroll to position [245, 0]
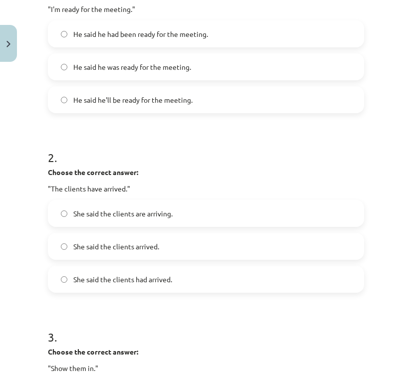
click at [139, 69] on span "He said he was ready for the meeting." at bounding box center [132, 67] width 118 height 10
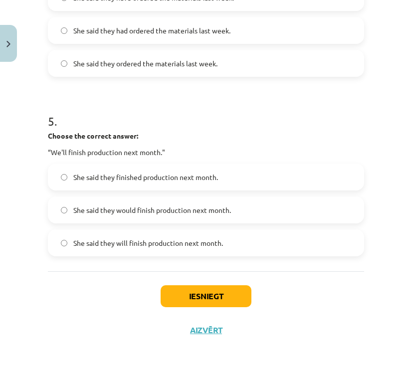
scroll to position [821, 0]
click at [224, 299] on button "Iesniegt" at bounding box center [206, 296] width 91 height 22
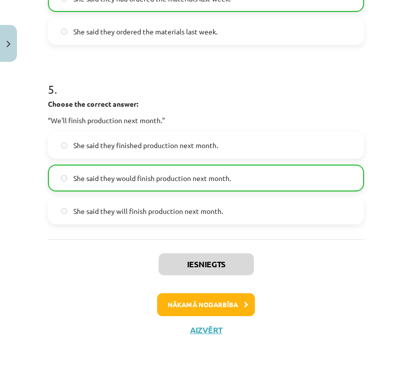
click at [225, 299] on button "Nākamā nodarbība" at bounding box center [206, 304] width 98 height 23
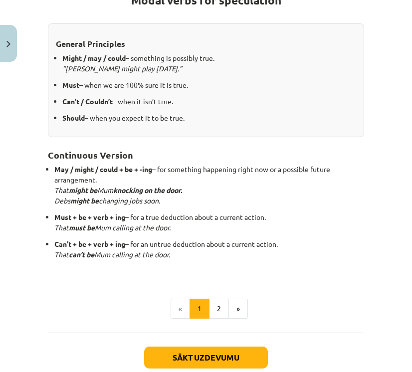
scroll to position [202, 0]
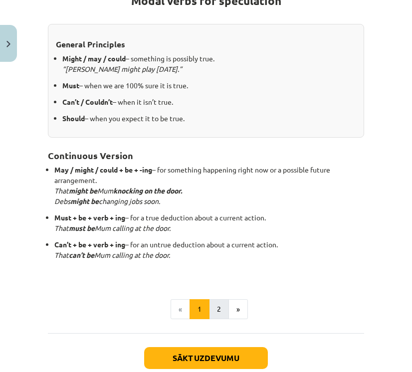
click at [221, 304] on button "2" at bounding box center [219, 309] width 20 height 20
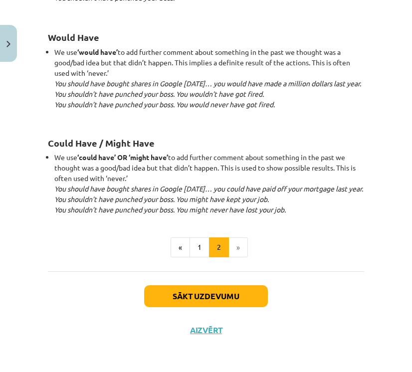
scroll to position [1042, 0]
click at [196, 297] on button "Sākt uzdevumu" at bounding box center [206, 296] width 124 height 22
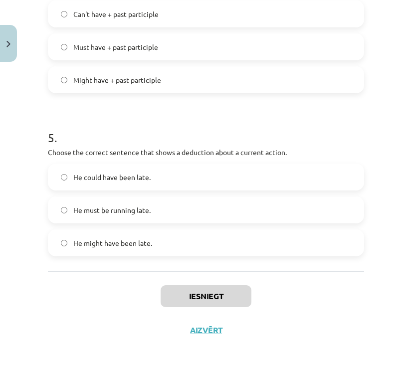
scroll to position [739, 0]
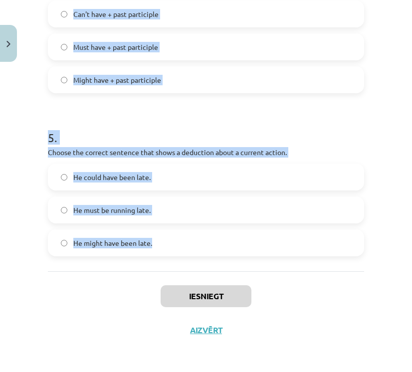
drag, startPoint x: 40, startPoint y: 199, endPoint x: 200, endPoint y: 248, distance: 167.3
click at [200, 248] on div "Mācību tēma: Angļu valodas i - 11. klases 1. ieskaites mācību materiāls #4 📝 To…" at bounding box center [206, 186] width 412 height 372
copy form "1 . Which modal verb would you use to speculate about something that is possibl…"
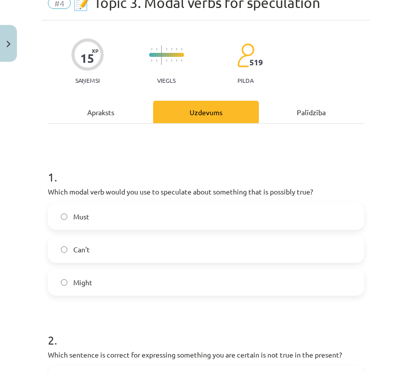
scroll to position [47, 0]
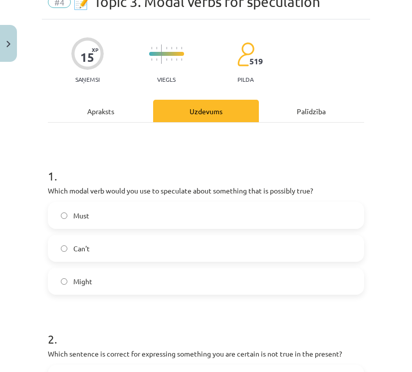
click at [274, 207] on label "Must" at bounding box center [206, 215] width 314 height 25
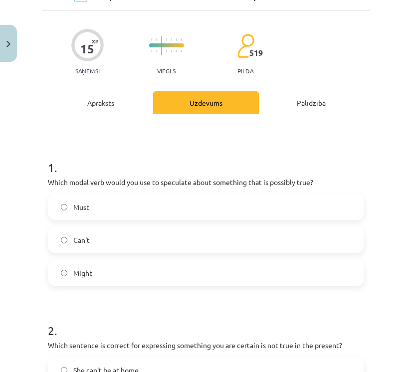
scroll to position [56, 0]
click at [254, 278] on label "Might" at bounding box center [206, 272] width 314 height 25
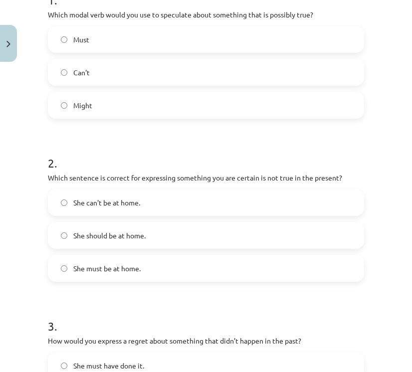
scroll to position [225, 0]
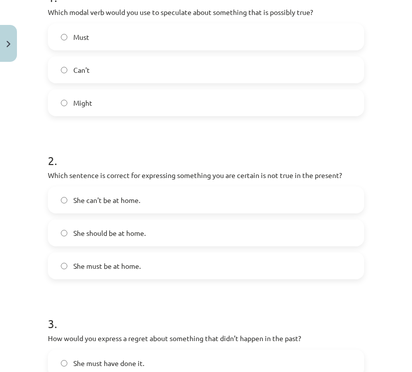
click at [228, 185] on div "2 . Which sentence is correct for expressing something you are certain is not t…" at bounding box center [206, 207] width 316 height 143
click at [219, 223] on label "She should be at home." at bounding box center [206, 232] width 314 height 25
click at [219, 207] on label "She can't be at home." at bounding box center [206, 199] width 314 height 25
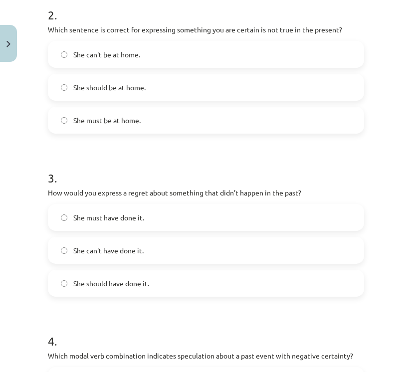
scroll to position [381, 0]
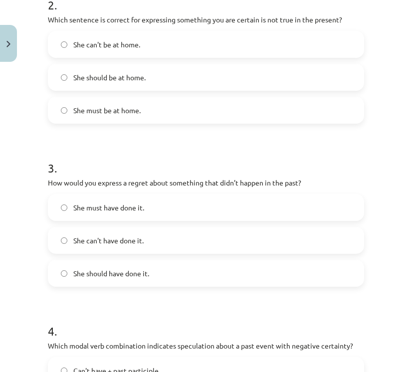
click at [178, 279] on label "She should have done it." at bounding box center [206, 273] width 314 height 25
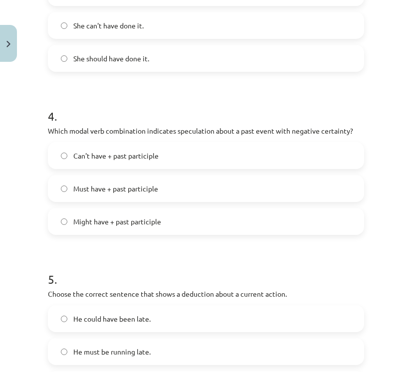
scroll to position [598, 0]
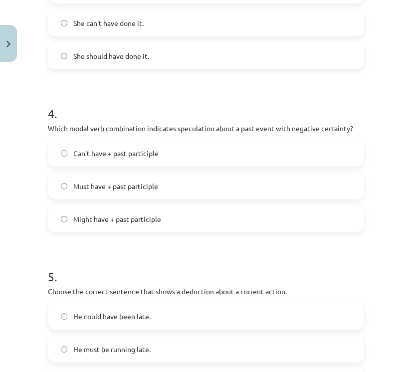
click at [177, 155] on label "Can't have + past participle" at bounding box center [206, 153] width 314 height 25
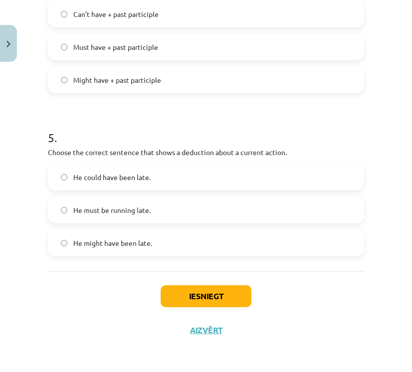
scroll to position [739, 0]
click at [170, 204] on label "He must be running late." at bounding box center [206, 209] width 314 height 25
click at [209, 289] on button "Iesniegt" at bounding box center [206, 296] width 91 height 22
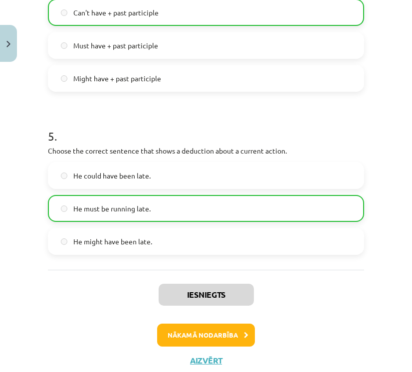
click at [226, 335] on button "Nākamā nodarbība" at bounding box center [206, 335] width 98 height 23
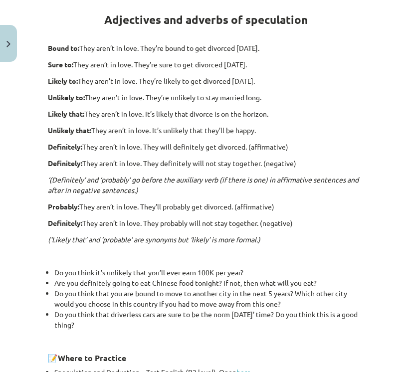
scroll to position [162, 0]
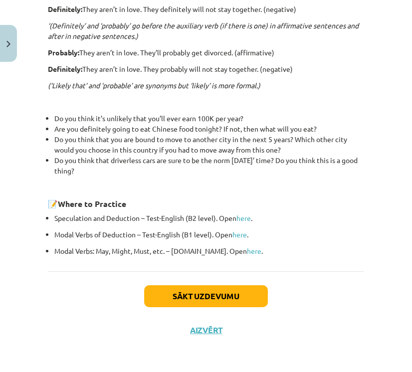
click at [209, 297] on button "Sākt uzdevumu" at bounding box center [206, 296] width 124 height 22
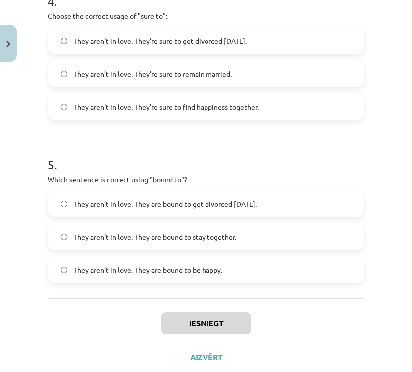
scroll to position [848, 0]
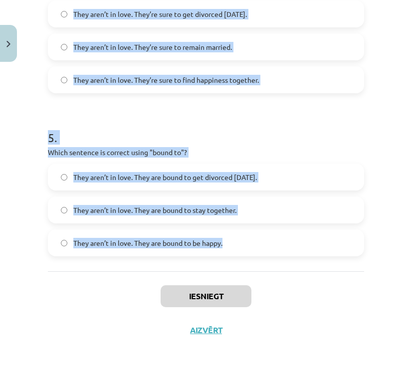
drag, startPoint x: 107, startPoint y: 179, endPoint x: 260, endPoint y: 250, distance: 168.7
copy form "1 . Choose the correct sentence using "probably" in an affirmative context: The…"
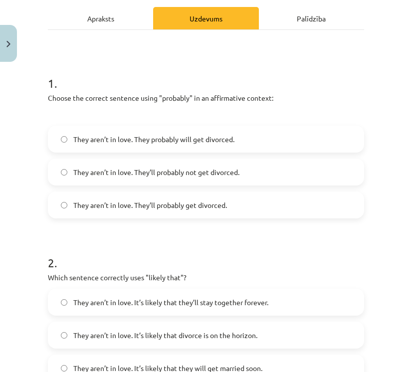
scroll to position [158, 0]
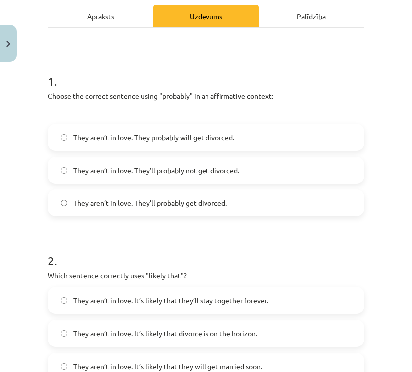
click at [253, 210] on label "They aren’t in love. They’ll probably get divorced." at bounding box center [206, 202] width 314 height 25
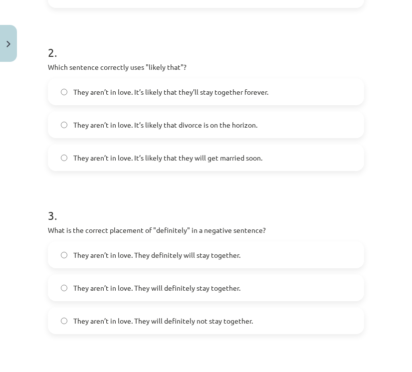
scroll to position [367, 0]
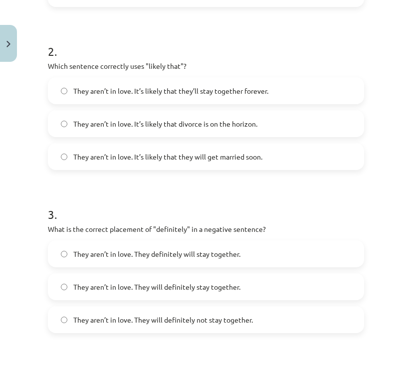
click at [245, 119] on span "They aren’t in love. It’s likely that divorce is on the horizon." at bounding box center [165, 124] width 184 height 10
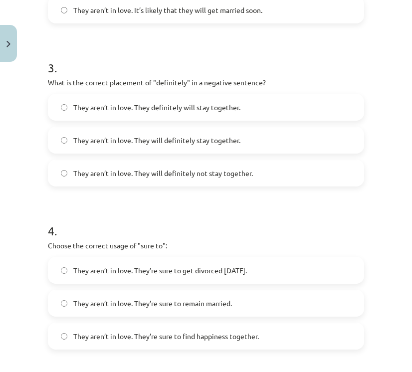
scroll to position [515, 0]
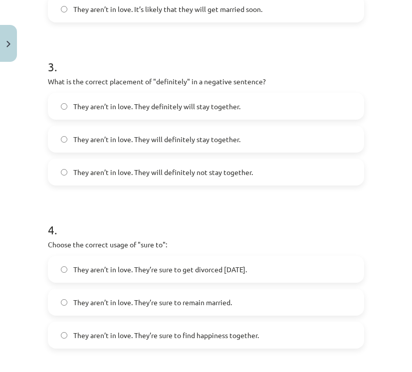
click at [237, 172] on span "They aren’t in love. They will definitely not stay together." at bounding box center [162, 172] width 179 height 10
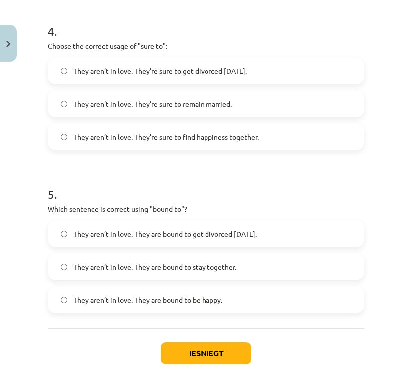
scroll to position [714, 0]
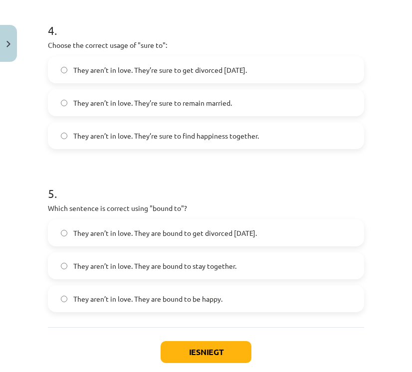
click at [247, 70] on span "They aren’t in love. They’re sure to get divorced within six months." at bounding box center [160, 70] width 174 height 10
click at [250, 231] on span "They aren’t in love. They are bound to get divorced within six months." at bounding box center [164, 233] width 183 height 10
click at [214, 348] on button "Iesniegt" at bounding box center [206, 352] width 91 height 22
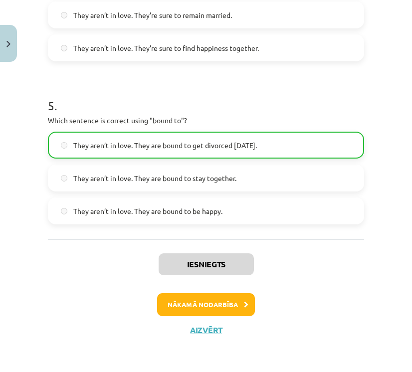
click at [222, 302] on button "Nākamā nodarbība" at bounding box center [206, 304] width 98 height 23
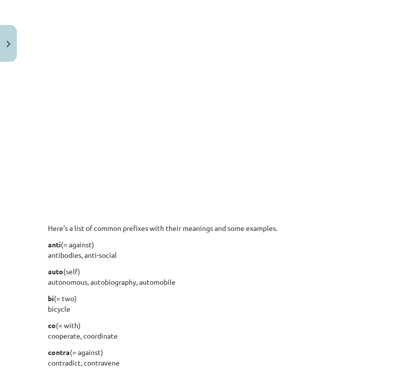
scroll to position [628, 0]
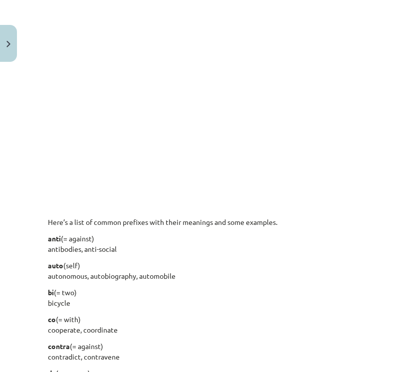
click at [43, 194] on div "15 XP Saņemsi Viegls 518 pilda Apraksts Uzdevums Palīdzība English is a very fl…" at bounding box center [206, 217] width 328 height 1556
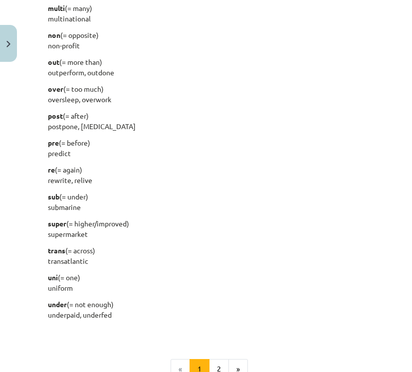
scroll to position [1265, 0]
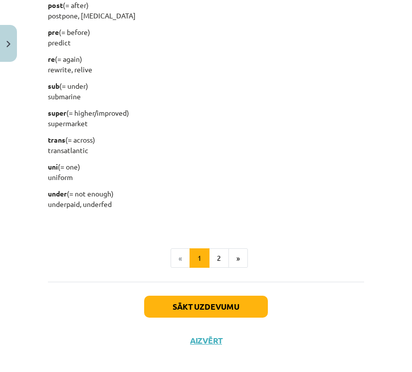
drag, startPoint x: 43, startPoint y: 201, endPoint x: 121, endPoint y: 195, distance: 78.0
copy div "Here’s a list of common prefixes with their meanings and some examples. anti (=…"
click at [217, 248] on button "2" at bounding box center [219, 258] width 20 height 20
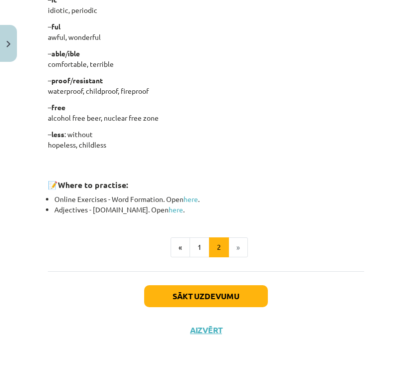
scroll to position [890, 0]
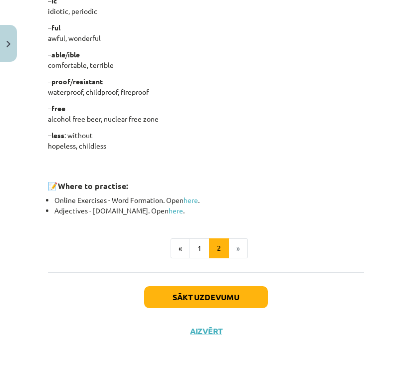
click at [371, 220] on div "Mācību tēma: Angļu valodas i - 11. klases 1. ieskaites mācību materiāls #6 📝 To…" at bounding box center [206, 186] width 412 height 372
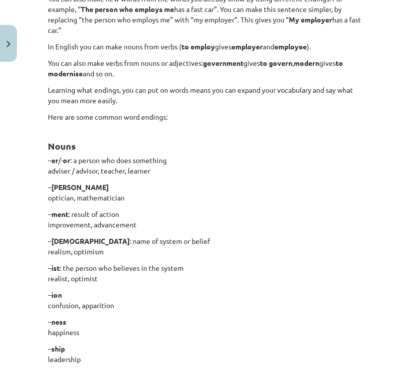
scroll to position [212, 0]
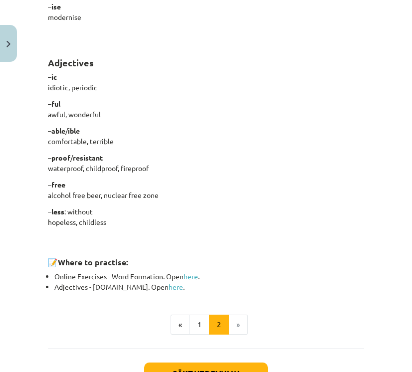
scroll to position [890, 0]
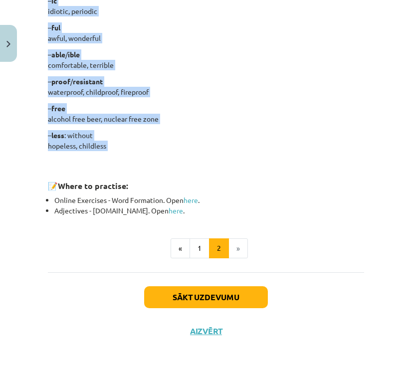
drag, startPoint x: 45, startPoint y: 135, endPoint x: 124, endPoint y: 150, distance: 80.2
copy div "Nouns – er /- or : a person who does something adviser / advisor, teacher, lear…"
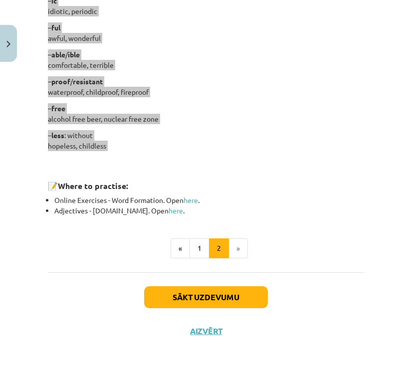
drag, startPoint x: 285, startPoint y: 369, endPoint x: 131, endPoint y: 105, distance: 306.1
click at [131, 105] on p "– free alcohol free beer, nuclear free zone" at bounding box center [206, 113] width 316 height 21
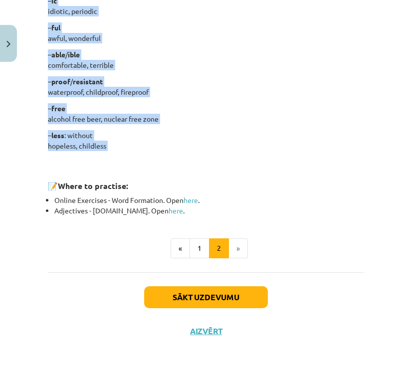
click at [134, 113] on p "– free alcohol free beer, nuclear free zone" at bounding box center [206, 113] width 316 height 21
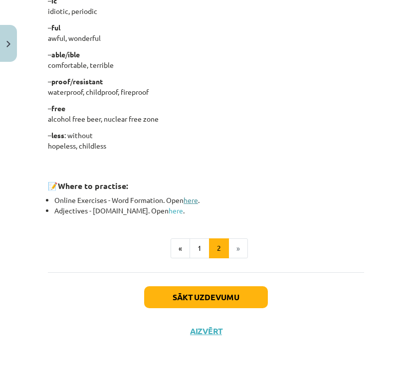
click at [190, 198] on link "here" at bounding box center [190, 199] width 14 height 9
click at [229, 300] on button "Sākt uzdevumu" at bounding box center [206, 297] width 124 height 22
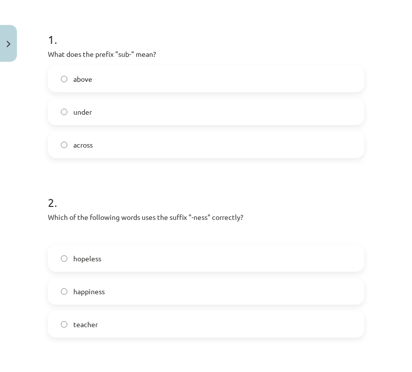
scroll to position [182, 0]
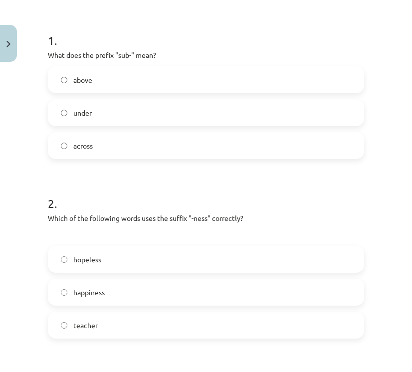
click at [105, 111] on label "under" at bounding box center [206, 112] width 314 height 25
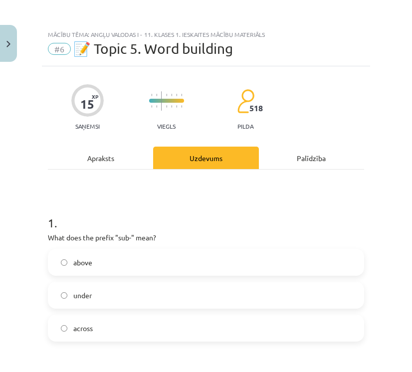
scroll to position [0, 0]
click at [80, 211] on h1 "1 ." at bounding box center [206, 213] width 316 height 31
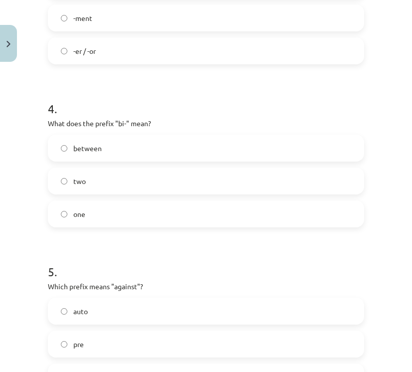
scroll to position [755, 0]
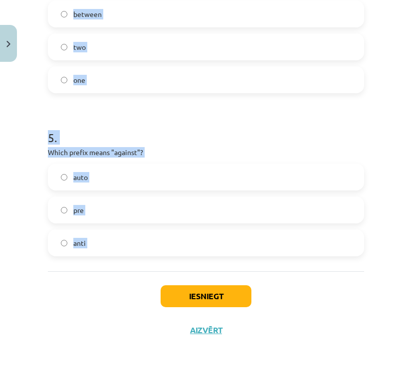
drag, startPoint x: 80, startPoint y: 211, endPoint x: 126, endPoint y: 268, distance: 73.4
copy form "1 . What does the prefix "sub-" mean? above under across 2 . Which of the follo…"
click at [306, 304] on div "Iesniegt Aizvērt" at bounding box center [206, 306] width 316 height 70
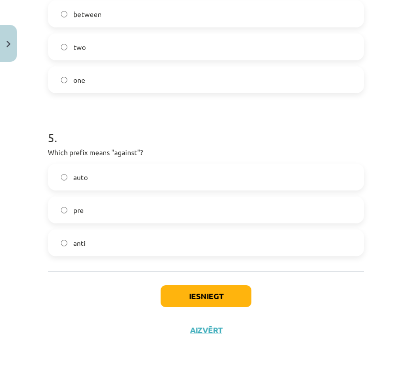
click at [306, 304] on div "Iesniegt Aizvērt" at bounding box center [206, 306] width 316 height 70
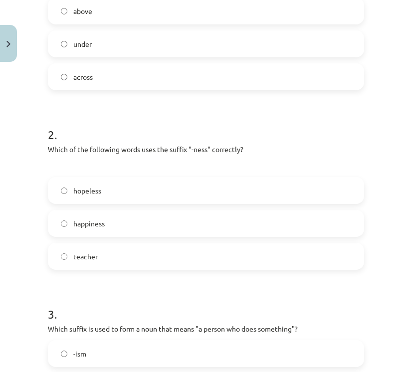
scroll to position [255, 0]
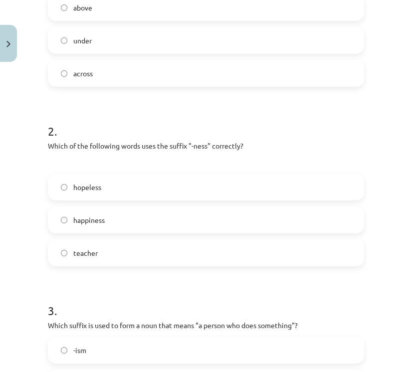
click at [205, 216] on label "happiness" at bounding box center [206, 219] width 314 height 25
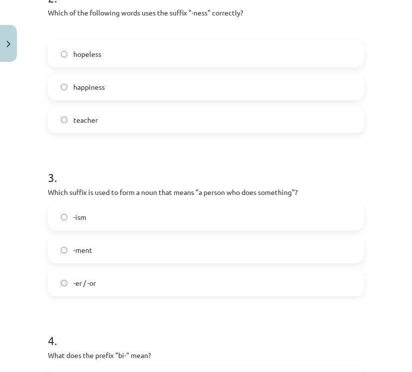
scroll to position [389, 0]
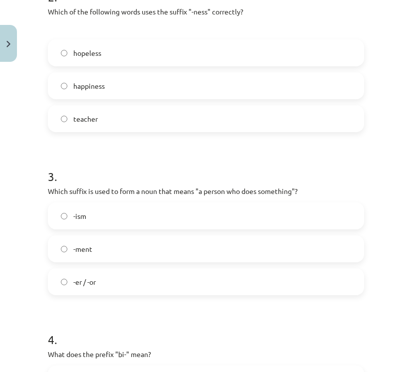
click at [172, 294] on div "-er / -or" at bounding box center [206, 281] width 316 height 27
click at [180, 276] on label "-er / -or" at bounding box center [206, 281] width 314 height 25
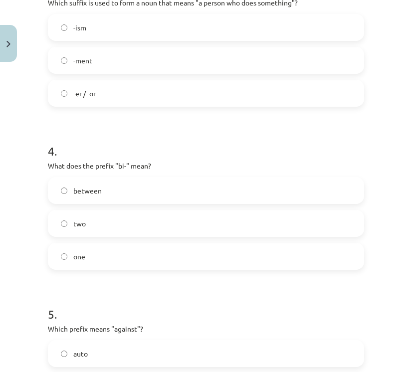
scroll to position [578, 0]
click at [148, 229] on label "two" at bounding box center [206, 222] width 314 height 25
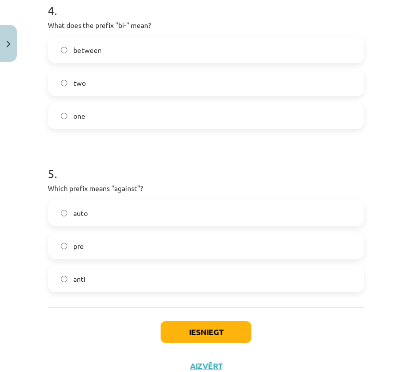
scroll to position [719, 0]
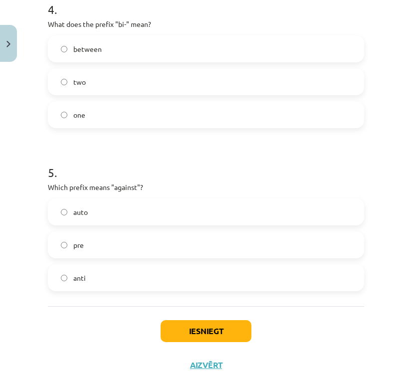
click at [137, 276] on label "anti" at bounding box center [206, 277] width 314 height 25
click at [220, 334] on button "Iesniegt" at bounding box center [206, 331] width 91 height 22
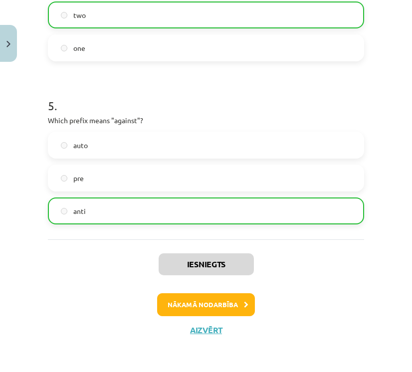
click at [197, 308] on button "Nākamā nodarbība" at bounding box center [206, 304] width 98 height 23
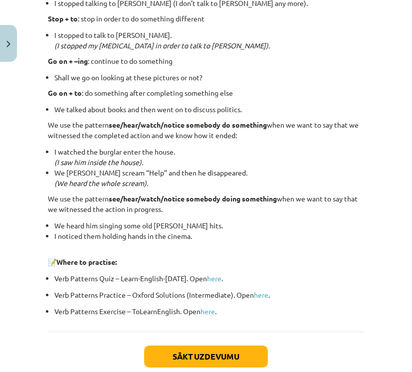
scroll to position [1303, 0]
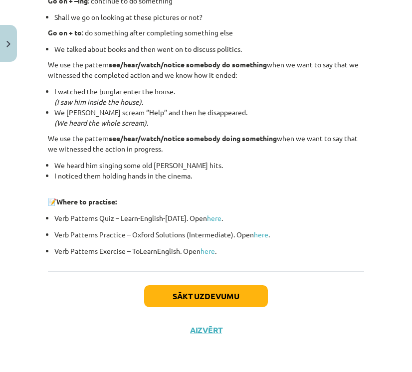
click at [200, 302] on button "Sākt uzdevumu" at bounding box center [206, 296] width 124 height 22
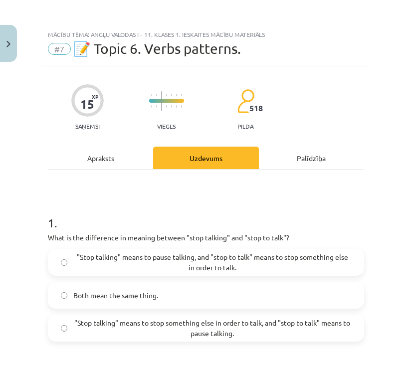
scroll to position [0, 0]
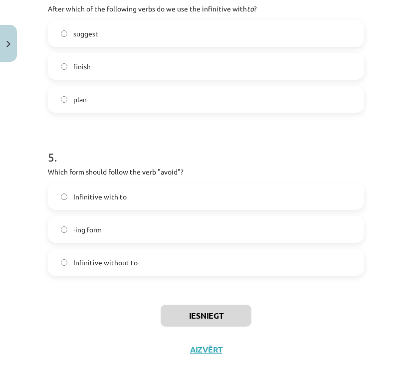
scroll to position [739, 0]
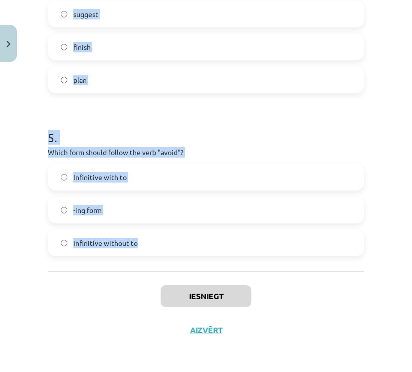
drag, startPoint x: 54, startPoint y: 186, endPoint x: 157, endPoint y: 257, distance: 125.2
copy form "1 . What is the difference in meaning between "stop talking" and "stop to talk"…"
click at [390, 292] on div "Mācību tēma: Angļu valodas i - 11. klases 1. ieskaites mācību materiāls #7 📝 To…" at bounding box center [206, 186] width 412 height 372
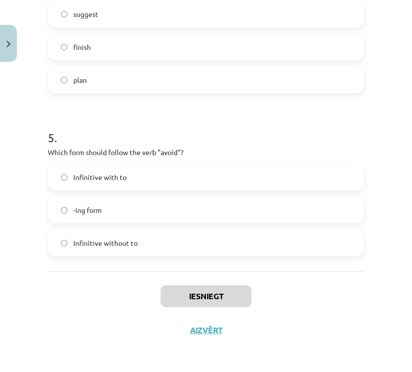
click at [390, 292] on div "Mācību tēma: Angļu valodas i - 11. klases 1. ieskaites mācību materiāls #7 📝 To…" at bounding box center [206, 186] width 412 height 372
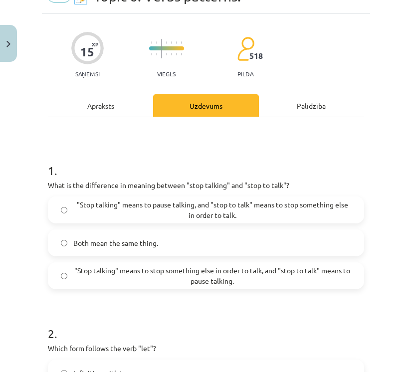
scroll to position [56, 0]
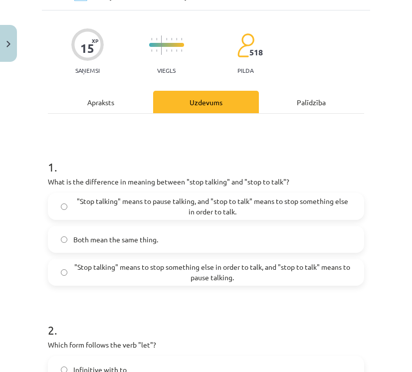
click at [285, 205] on span ""Stop talking" means to pause talking, and "stop to talk" means to stop somethi…" at bounding box center [212, 206] width 278 height 21
click at [287, 277] on span ""Stop talking" means to stop something else in order to talk, and "stop to talk…" at bounding box center [212, 272] width 278 height 21
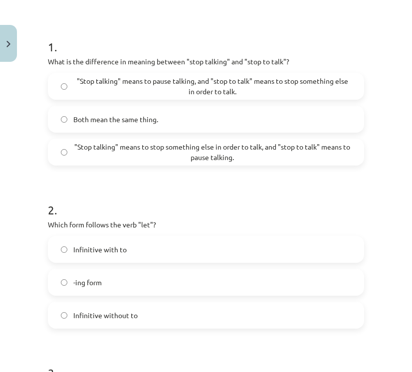
scroll to position [182, 0]
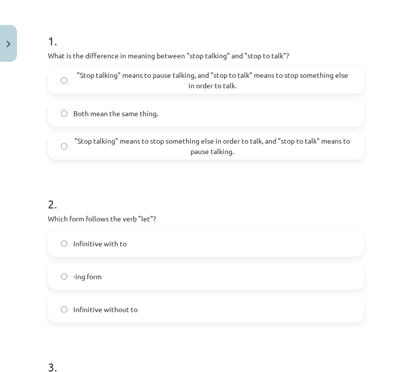
click at [227, 312] on label "Infinitive without to" at bounding box center [206, 309] width 314 height 25
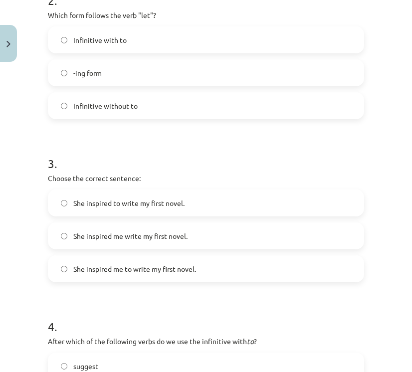
scroll to position [383, 0]
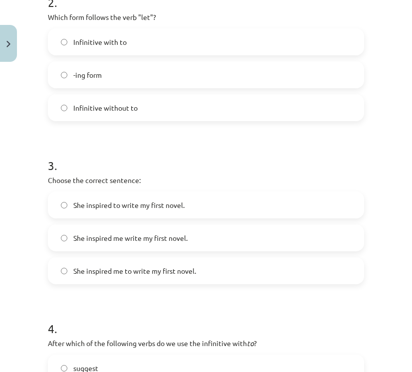
click at [210, 276] on label "She inspired me to write my first novel." at bounding box center [206, 270] width 314 height 25
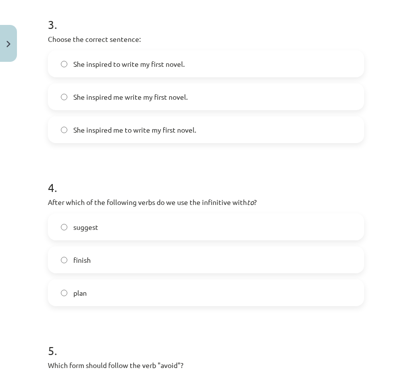
scroll to position [526, 0]
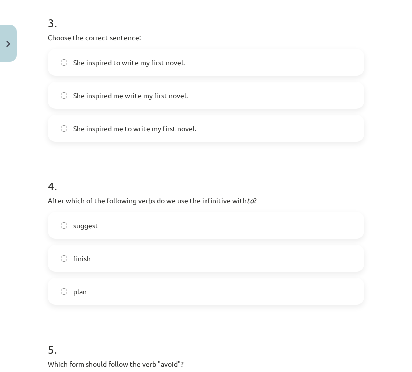
click at [206, 283] on label "plan" at bounding box center [206, 291] width 314 height 25
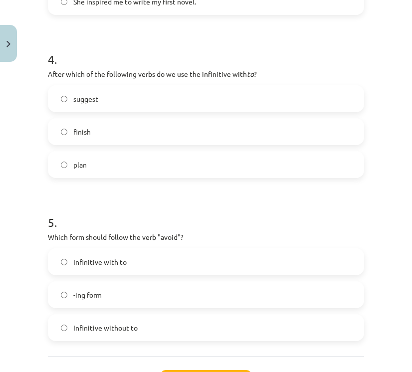
scroll to position [661, 0]
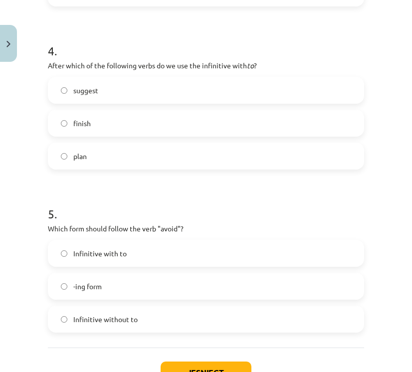
click at [173, 289] on label "-ing form" at bounding box center [206, 286] width 314 height 25
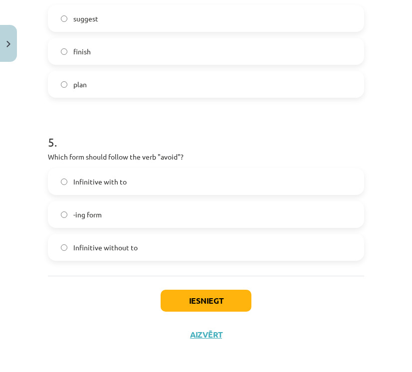
click at [206, 292] on button "Iesniegt" at bounding box center [206, 301] width 91 height 22
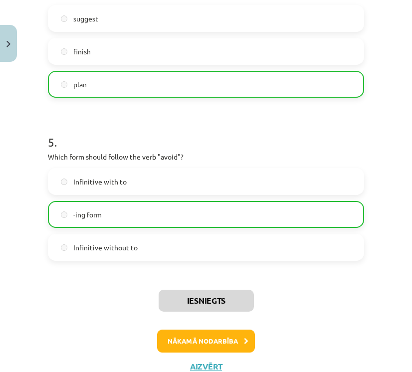
click at [229, 343] on button "Nākamā nodarbība" at bounding box center [206, 341] width 98 height 23
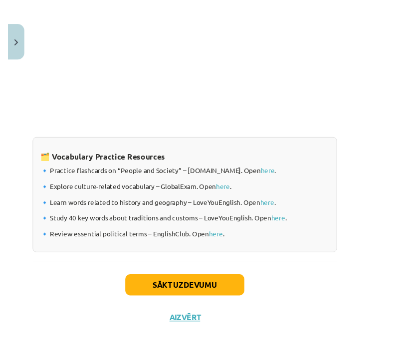
scroll to position [816, 22]
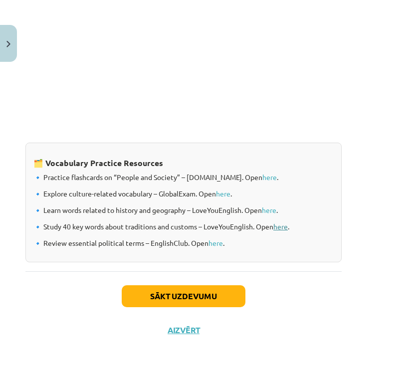
click at [283, 223] on link "here" at bounding box center [280, 226] width 14 height 9
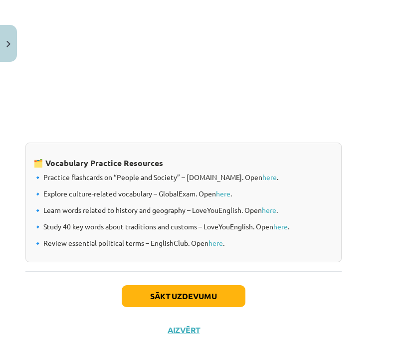
click at [188, 297] on button "Sākt uzdevumu" at bounding box center [184, 296] width 124 height 22
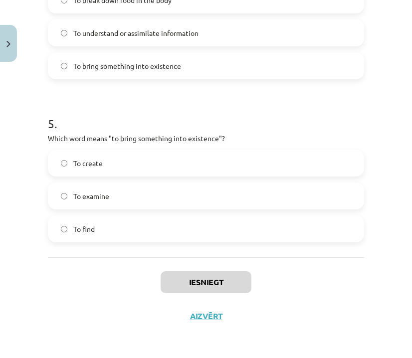
scroll to position [862, 0]
drag, startPoint x: 78, startPoint y: 8, endPoint x: 117, endPoint y: 396, distance: 389.3
click at [138, 264] on div "Iesniegt Aizvērt" at bounding box center [206, 292] width 316 height 70
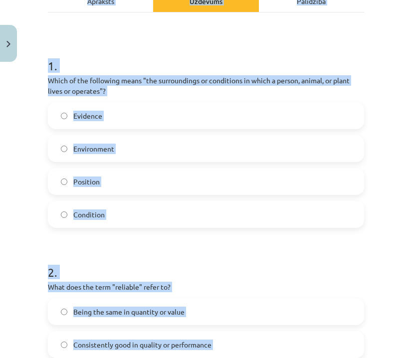
scroll to position [156, 0]
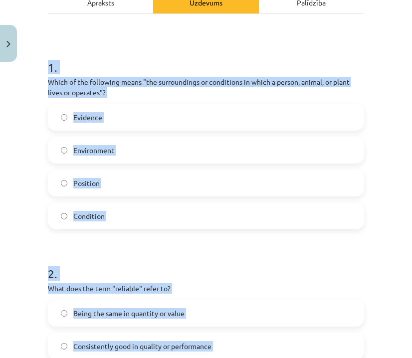
drag, startPoint x: 138, startPoint y: 264, endPoint x: 97, endPoint y: 49, distance: 218.8
copy div "1 . Which of the following means "the surroundings or conditions in which a per…"
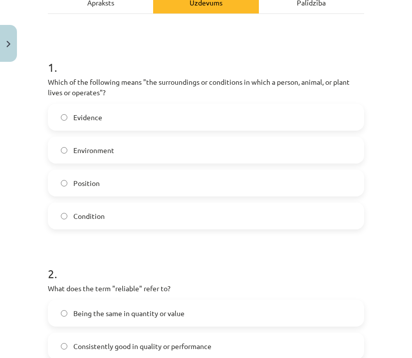
click at [315, 146] on label "Environment" at bounding box center [206, 150] width 314 height 25
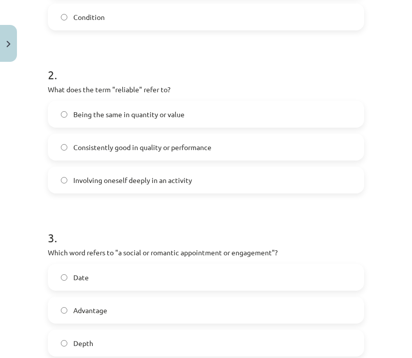
scroll to position [354, 0]
click at [255, 143] on label "Consistently good in quality or performance" at bounding box center [206, 147] width 314 height 25
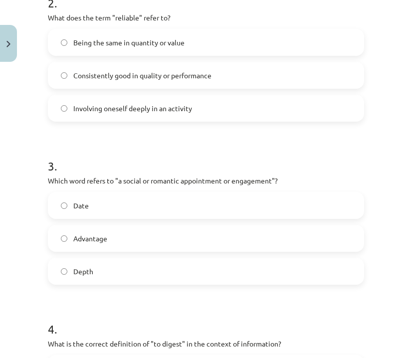
scroll to position [427, 0]
click at [196, 201] on label "Date" at bounding box center [206, 204] width 314 height 25
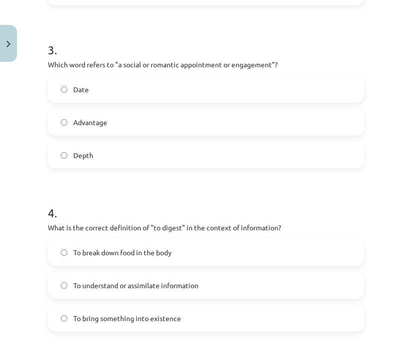
scroll to position [577, 0]
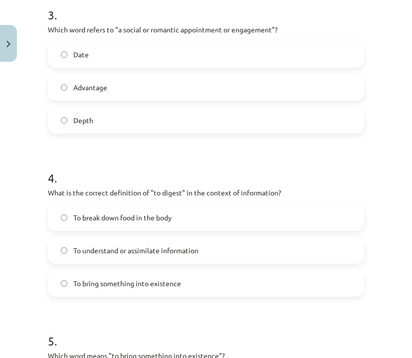
click at [197, 240] on label "To understand or assimilate information" at bounding box center [206, 250] width 314 height 25
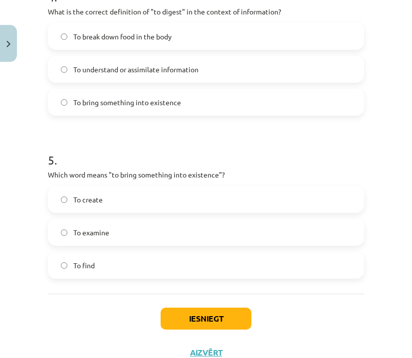
scroll to position [756, 0]
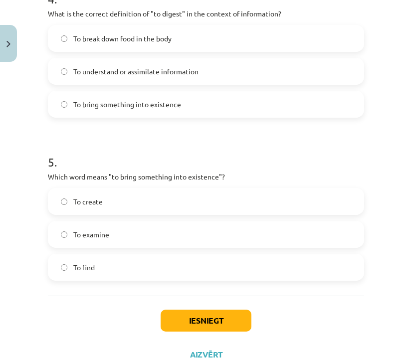
click at [181, 202] on label "To create" at bounding box center [206, 201] width 314 height 25
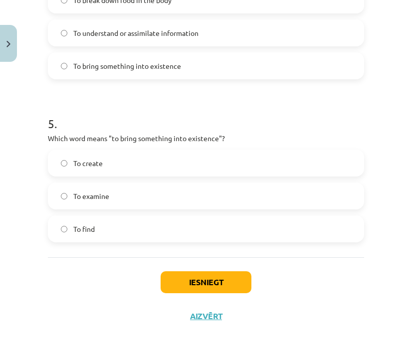
scroll to position [796, 0]
click at [215, 280] on button "Iesniegt" at bounding box center [206, 282] width 91 height 22
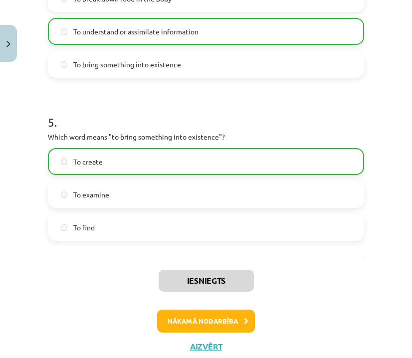
click at [216, 320] on button "Nākamā nodarbība" at bounding box center [206, 321] width 98 height 23
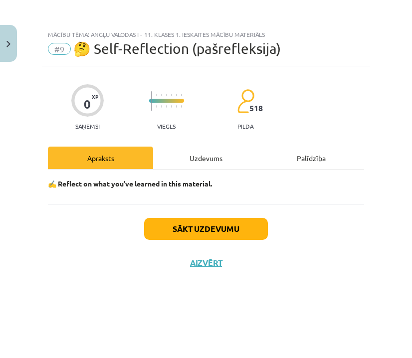
click at [245, 227] on button "Sākt uzdevumu" at bounding box center [206, 229] width 124 height 22
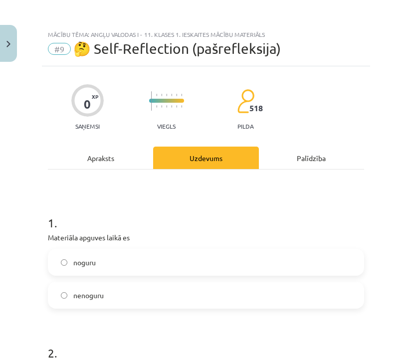
click at [179, 291] on label "nenoguru" at bounding box center [206, 295] width 314 height 25
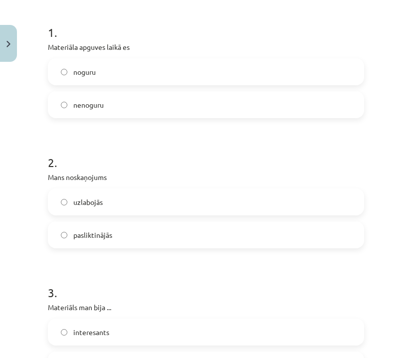
scroll to position [192, 0]
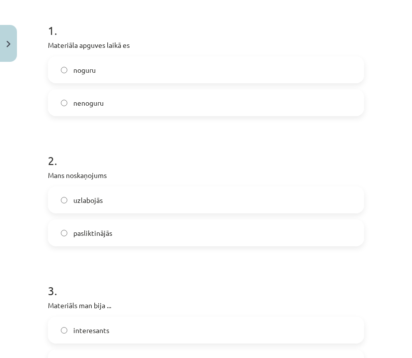
click at [187, 206] on label "uzlabojās" at bounding box center [206, 199] width 314 height 25
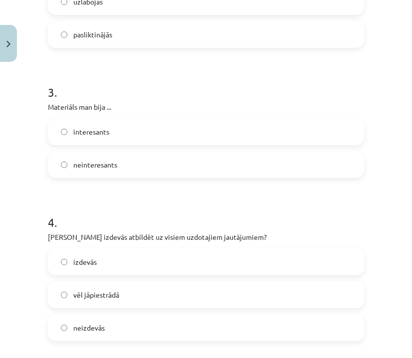
scroll to position [392, 0]
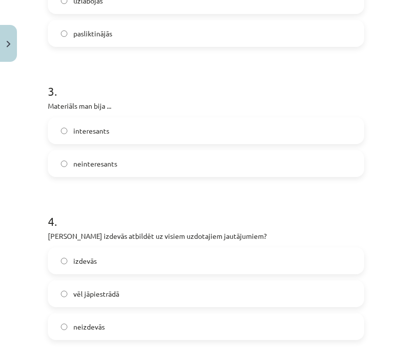
click at [199, 134] on label "interesants" at bounding box center [206, 130] width 314 height 25
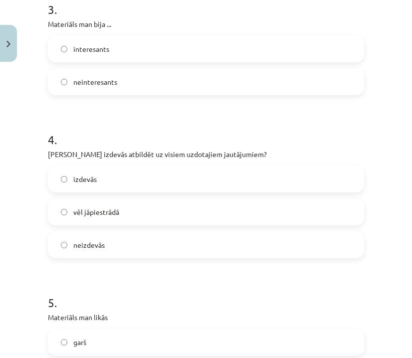
scroll to position [508, 0]
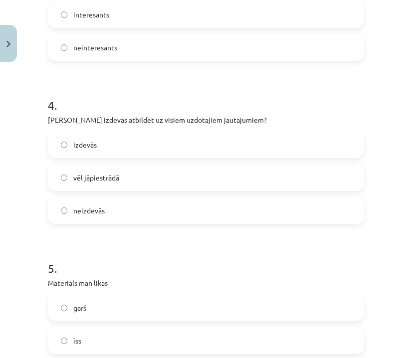
click at [183, 137] on label "izdevās" at bounding box center [206, 144] width 314 height 25
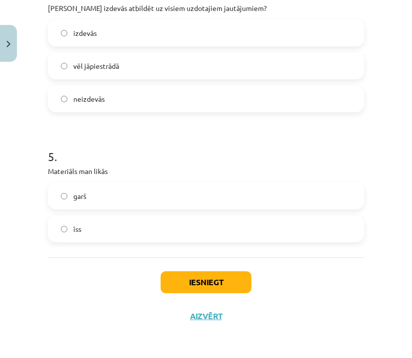
scroll to position [621, 0]
click at [167, 235] on label "īss" at bounding box center [206, 228] width 314 height 25
click at [196, 279] on button "Iesniegt" at bounding box center [206, 282] width 91 height 22
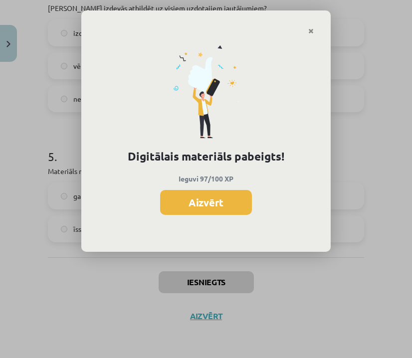
scroll to position [828, 0]
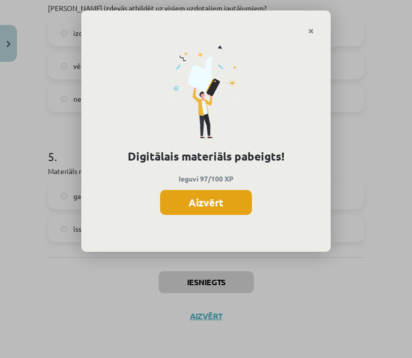
click at [216, 209] on button "Aizvērt" at bounding box center [206, 202] width 92 height 25
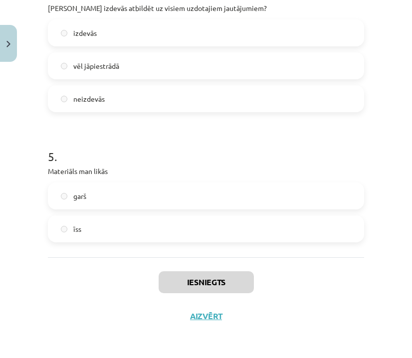
scroll to position [621, 0]
click at [207, 316] on button "Aizvērt" at bounding box center [206, 316] width 38 height 10
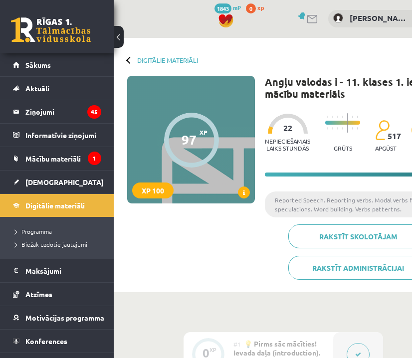
scroll to position [0, 0]
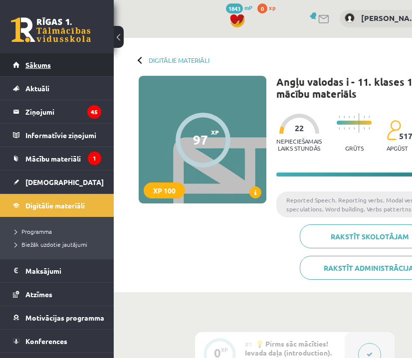
click at [53, 65] on link "Sākums" at bounding box center [57, 64] width 88 height 23
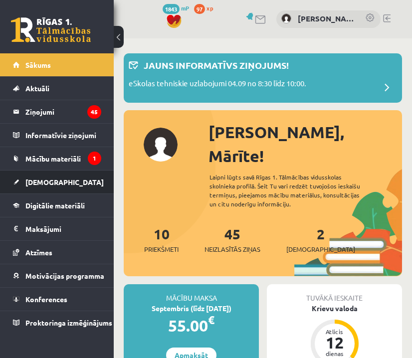
scroll to position [70, 0]
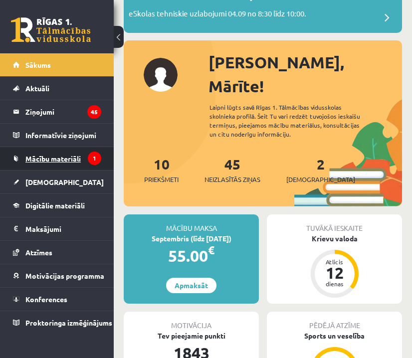
click at [63, 155] on span "Mācību materiāli" at bounding box center [52, 158] width 55 height 9
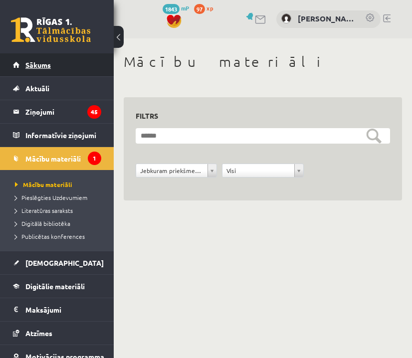
click at [33, 60] on link "Sākums" at bounding box center [57, 64] width 88 height 23
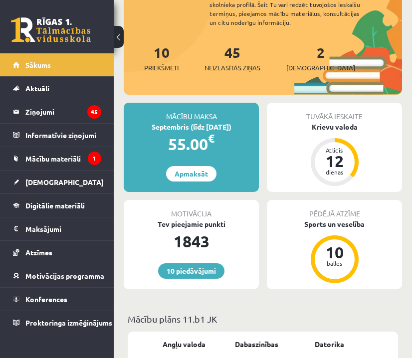
scroll to position [184, 0]
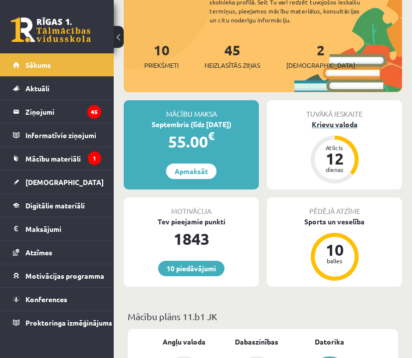
click at [351, 119] on div "Krievu valoda" at bounding box center [334, 124] width 135 height 10
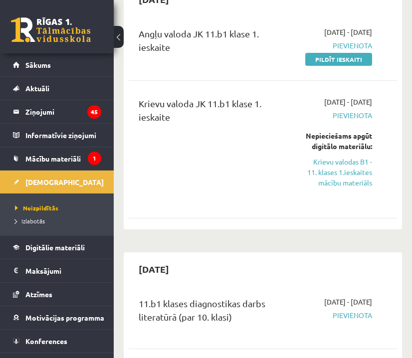
scroll to position [115, 0]
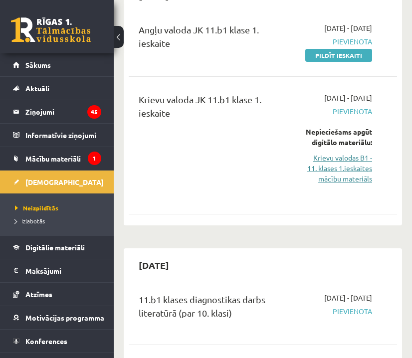
click at [361, 184] on link "Krievu valodas B1 - 11. klases 1.ieskaites mācību materiāls" at bounding box center [338, 168] width 68 height 31
click at [119, 37] on button at bounding box center [119, 37] width 10 height 22
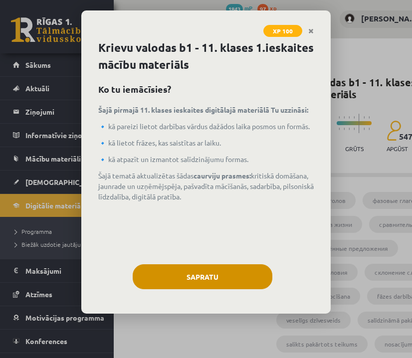
click at [225, 273] on button "Sapratu" at bounding box center [203, 276] width 140 height 25
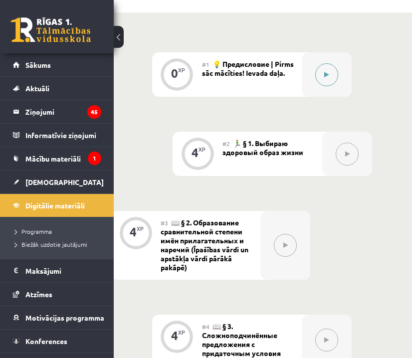
scroll to position [439, 65]
click at [326, 72] on icon at bounding box center [326, 75] width 4 height 6
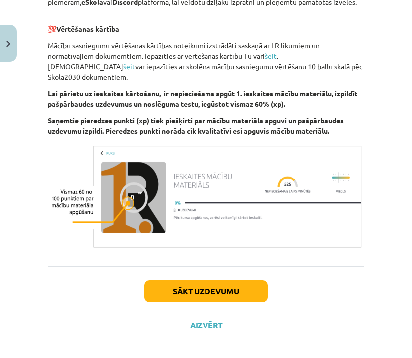
click at [243, 286] on button "Sākt uzdevumu" at bounding box center [206, 291] width 124 height 22
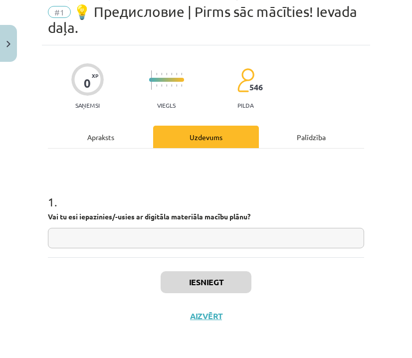
click at [261, 224] on div "1 . Vai tu esi iepazinies/-usies ar digitāla materiāla macību plānu?" at bounding box center [206, 213] width 316 height 71
click at [261, 234] on input "text" at bounding box center [206, 238] width 316 height 20
type input "*"
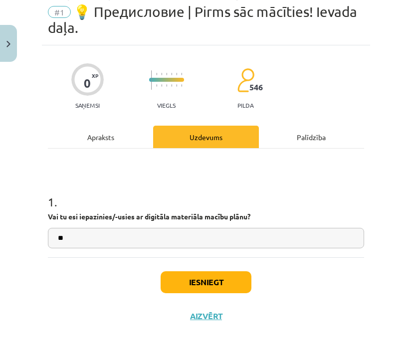
type input "**"
click at [201, 282] on button "Iesniegt" at bounding box center [206, 282] width 91 height 22
click at [233, 274] on button "Iesniegt" at bounding box center [206, 282] width 91 height 22
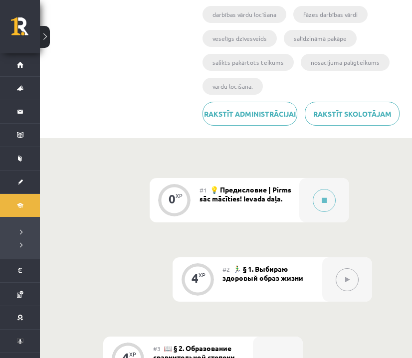
scroll to position [291, 0]
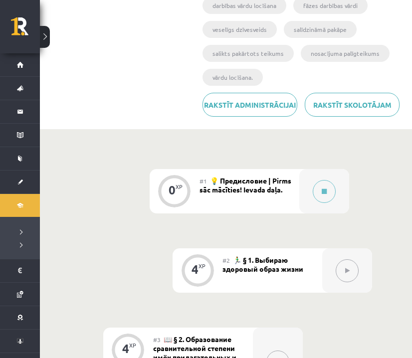
click at [348, 270] on icon at bounding box center [347, 271] width 4 height 6
click at [328, 193] on button at bounding box center [324, 191] width 23 height 23
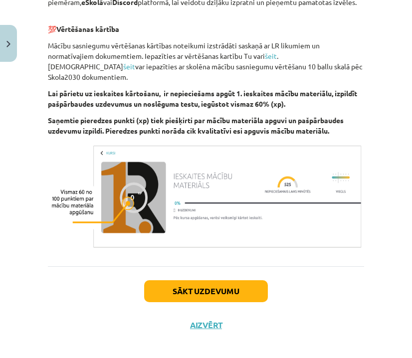
click at [214, 284] on button "Sākt uzdevumu" at bounding box center [206, 291] width 124 height 22
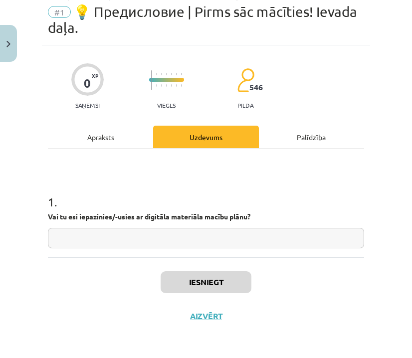
scroll to position [38, 0]
click at [216, 243] on input "text" at bounding box center [206, 238] width 316 height 20
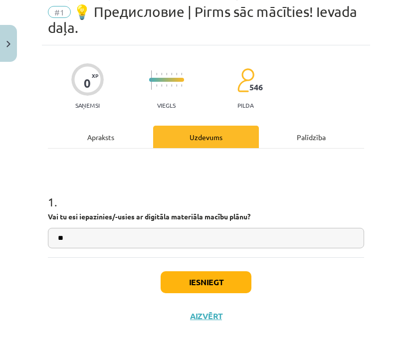
type input "**"
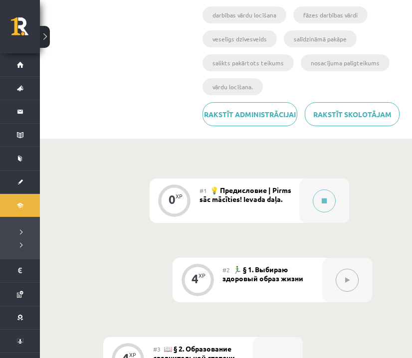
scroll to position [265, 0]
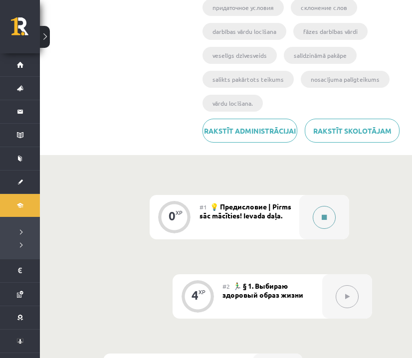
click at [322, 212] on button at bounding box center [324, 217] width 23 height 23
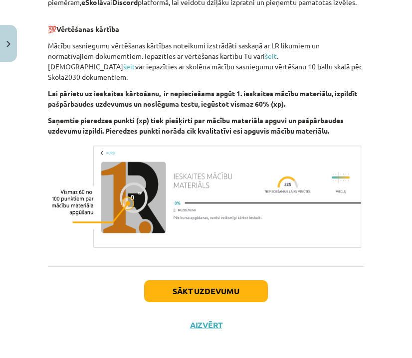
click at [220, 280] on button "Sākt uzdevumu" at bounding box center [206, 291] width 124 height 22
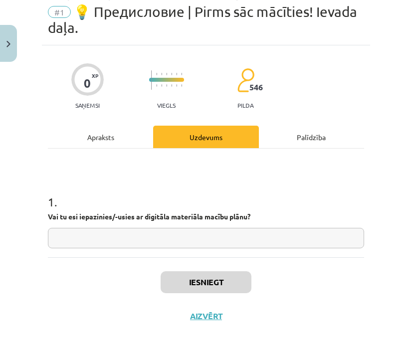
scroll to position [38, 0]
click at [221, 242] on input "text" at bounding box center [206, 238] width 316 height 20
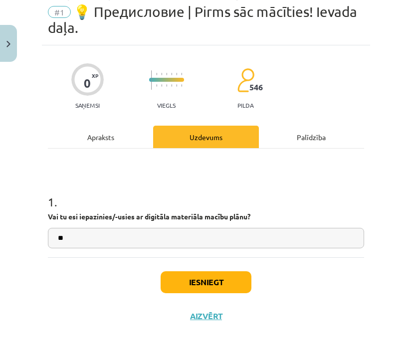
type input "**"
click at [229, 284] on button "Iesniegt" at bounding box center [206, 282] width 91 height 22
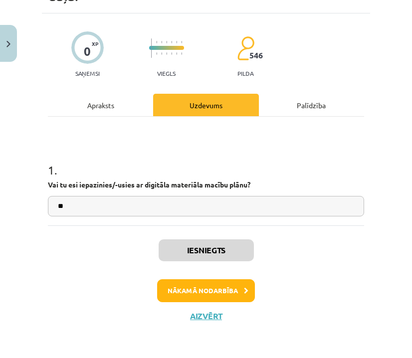
click at [214, 292] on button "Nākamā nodarbība" at bounding box center [206, 290] width 98 height 23
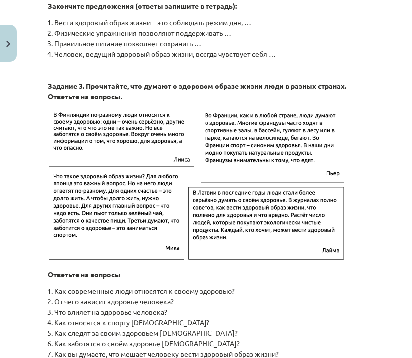
scroll to position [1590, 0]
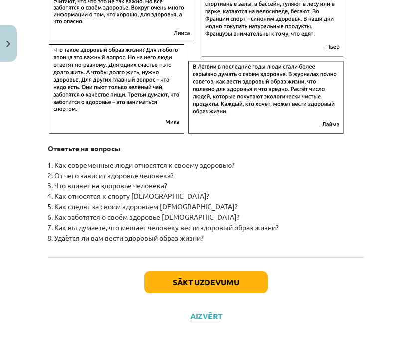
click at [219, 284] on button "Sākt uzdevumu" at bounding box center [206, 282] width 124 height 22
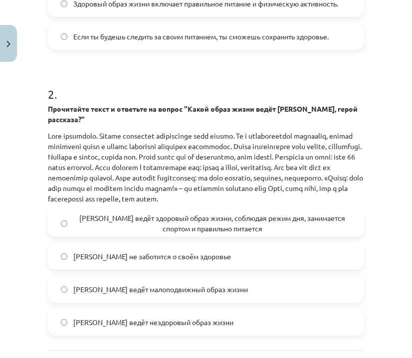
scroll to position [418, 0]
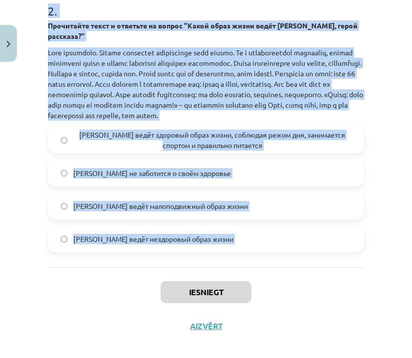
drag, startPoint x: 78, startPoint y: 184, endPoint x: 174, endPoint y: 268, distance: 126.9
copy form "9 . Lorem ip dolorsita consectetur adipisci elitsedd eiusmodtemporincid utlabor…"
click at [350, 318] on div "Iesniegt Aizvērt" at bounding box center [206, 302] width 316 height 70
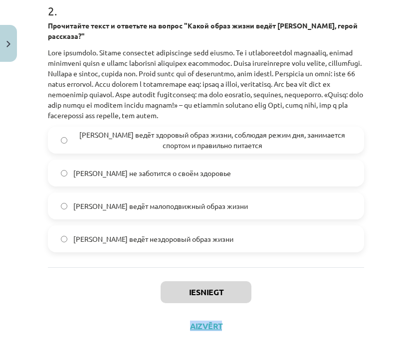
click at [350, 318] on div "Iesniegt Aizvērt" at bounding box center [206, 302] width 316 height 70
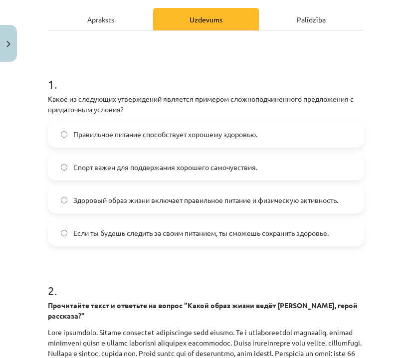
scroll to position [140, 0]
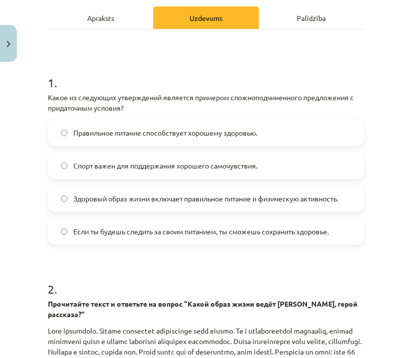
click at [139, 237] on label "Если ты будешь следить за своим питанием, ты сможешь сохранить здоровье." at bounding box center [206, 231] width 314 height 25
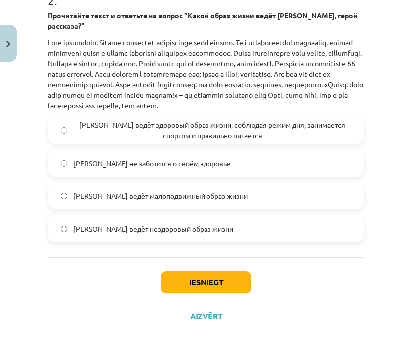
scroll to position [430, 0]
click at [159, 128] on span "[PERSON_NAME] ведёт здоровый образ жизни, соблюдая режим дня, занимается спорто…" at bounding box center [212, 130] width 278 height 21
click at [215, 277] on button "Iesniegt" at bounding box center [206, 282] width 91 height 22
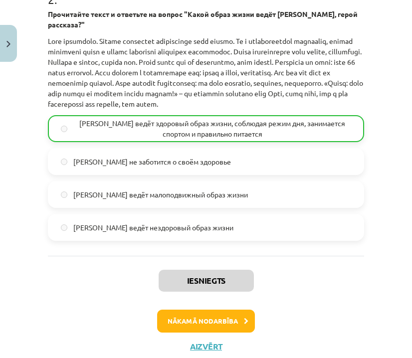
click at [221, 326] on button "Nākamā nodarbība" at bounding box center [206, 321] width 98 height 23
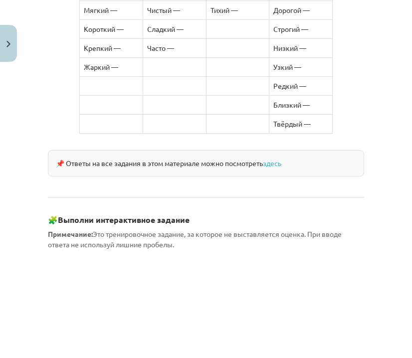
scroll to position [916, 0]
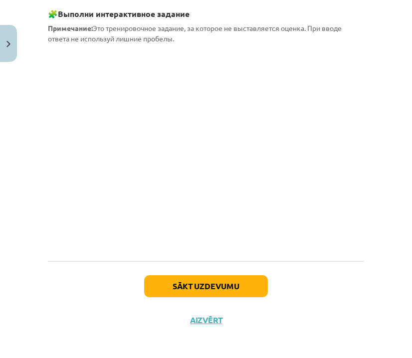
click at [224, 280] on button "Sākt uzdevumu" at bounding box center [206, 286] width 124 height 22
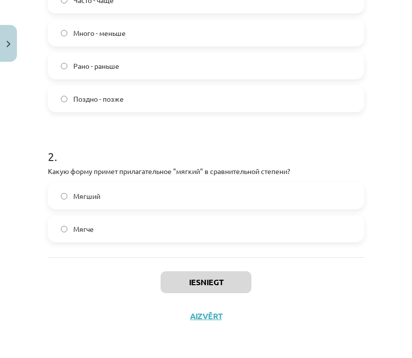
scroll to position [715, 0]
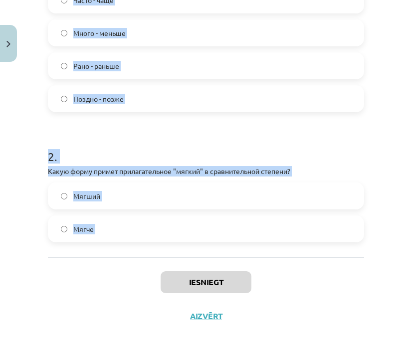
drag, startPoint x: 116, startPoint y: 95, endPoint x: 155, endPoint y: 282, distance: 191.0
click at [155, 282] on div "4 XP Saņemsi Grūts 546 pilda Apraksts Uzdevums Palīdzība 1 . Какой из следующих…" at bounding box center [206, 68] width 328 height 529
copy form "1 . Какой из следующих наречий неправильно поставлен в форму сравнительной степ…"
click at [320, 342] on div "Mācību tēma: Krievu valodas b1 - 11. klases 1.ieskaites mācību materiāls #3 📖 §…" at bounding box center [206, 179] width 412 height 358
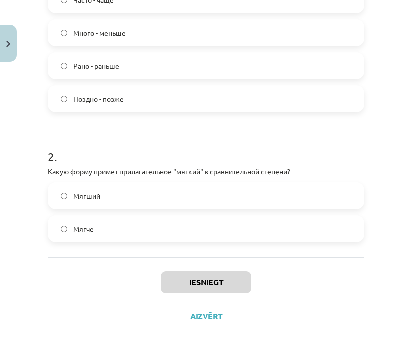
click at [320, 342] on div "Mācību tēma: Krievu valodas b1 - 11. klases 1.ieskaites mācību materiāls #3 📖 §…" at bounding box center [206, 179] width 412 height 358
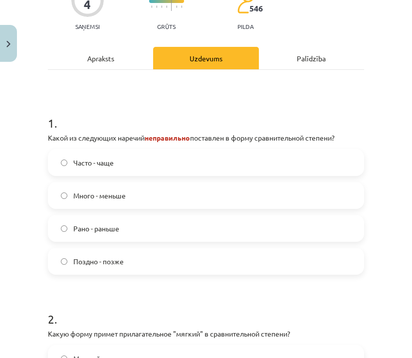
scroll to position [133, 0]
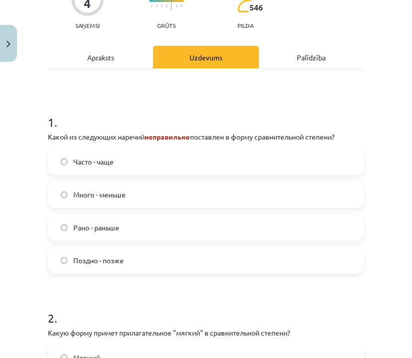
click at [287, 194] on label "Много - меньше" at bounding box center [206, 194] width 314 height 25
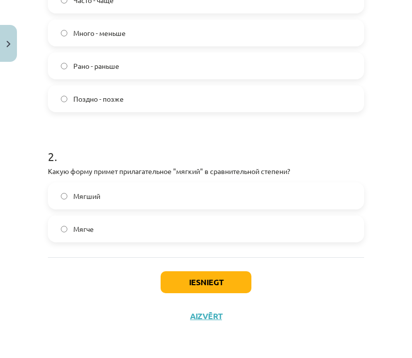
scroll to position [296, 0]
click at [259, 233] on label "Мягче" at bounding box center [206, 228] width 314 height 25
click at [229, 293] on div "Iesniegt Aizvērt" at bounding box center [206, 292] width 316 height 70
click at [225, 283] on button "Iesniegt" at bounding box center [206, 282] width 91 height 22
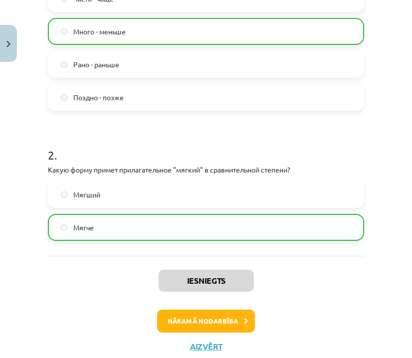
click at [232, 317] on button "Nākamā nodarbība" at bounding box center [206, 321] width 98 height 23
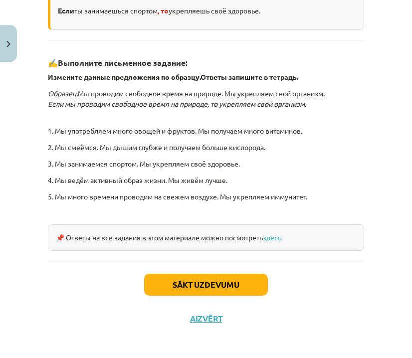
scroll to position [333, 0]
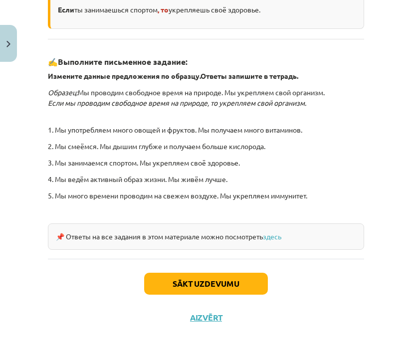
click at [230, 281] on button "Sākt uzdevumu" at bounding box center [206, 284] width 124 height 22
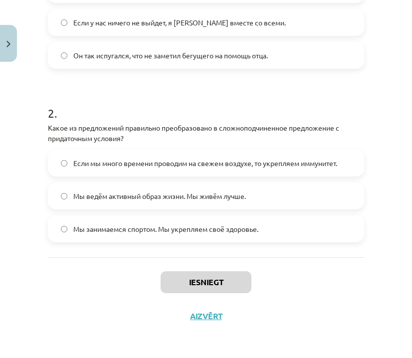
scroll to position [925, 0]
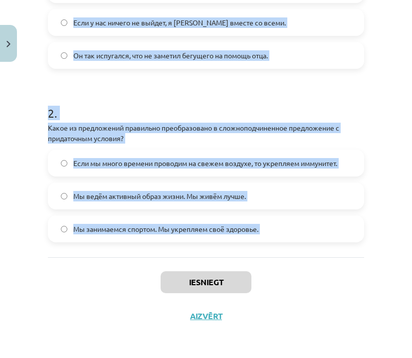
drag, startPoint x: 60, startPoint y: 213, endPoint x: 152, endPoint y: 276, distance: 111.2
click at [152, 276] on div "4 XP Saņemsi Grūts 546 pilda Apraksts Uzdevums Palīdzība 1 . Найдите среди данн…" at bounding box center [206, 58] width 328 height 550
copy form "1 . Найдите среди данных предложений СПП с придаточным условия. Отметьте предло…"
click at [306, 283] on div "Iesniegt Aizvērt" at bounding box center [206, 292] width 316 height 70
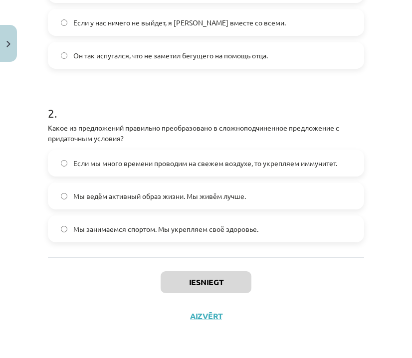
click at [306, 283] on div "Iesniegt Aizvērt" at bounding box center [206, 292] width 316 height 70
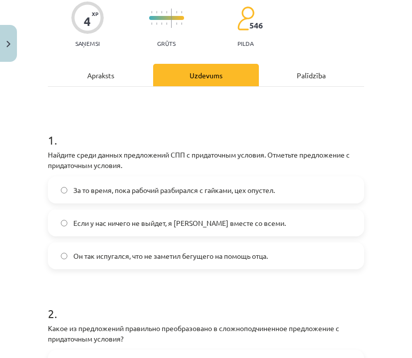
scroll to position [100, 0]
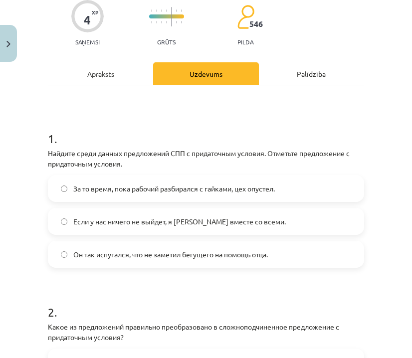
click at [188, 220] on span "Если у нас ничего не выйдет, я уеду вместе со всеми." at bounding box center [179, 221] width 212 height 10
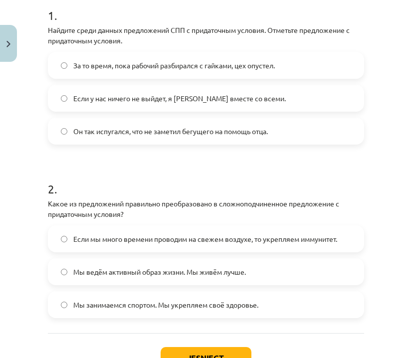
scroll to position [224, 0]
click at [184, 230] on label "Если мы много времени проводим на свежем воздухе, то укрепляем иммунитет." at bounding box center [206, 238] width 314 height 25
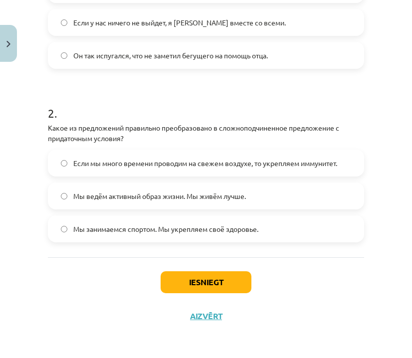
scroll to position [301, 0]
click at [197, 282] on button "Iesniegt" at bounding box center [206, 282] width 91 height 22
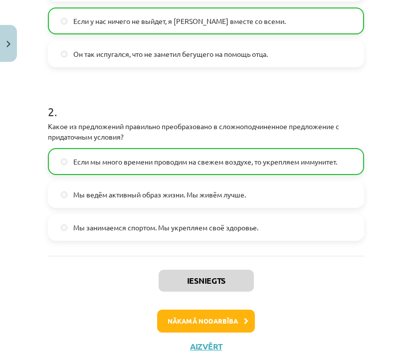
click at [201, 324] on button "Nākamā nodarbība" at bounding box center [206, 321] width 98 height 23
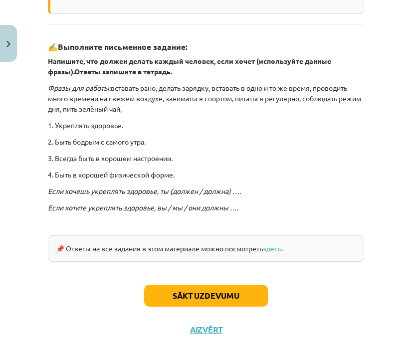
scroll to position [295, 0]
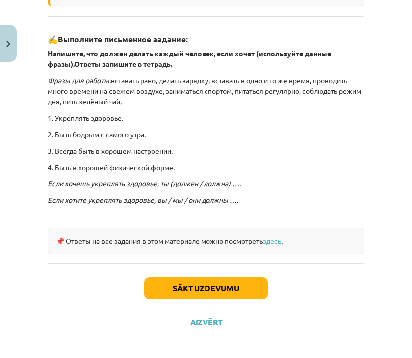
click at [232, 286] on button "Sākt uzdevumu" at bounding box center [206, 288] width 124 height 22
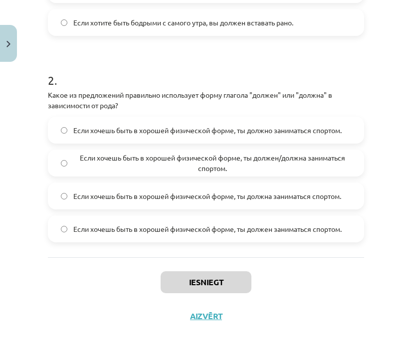
scroll to position [1373, 0]
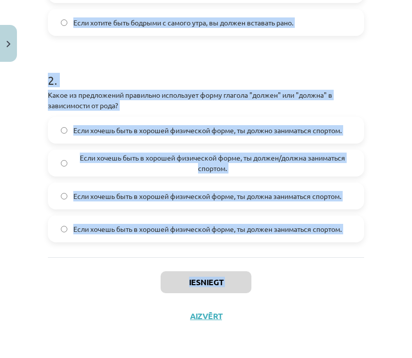
drag, startPoint x: 104, startPoint y: 181, endPoint x: 116, endPoint y: 307, distance: 126.3
click at [116, 307] on div "4 XP Saņemsi Grūts 546 pilda Apraksts Uzdevums Palīdzība 1 . Какой вариант прав…" at bounding box center [206, 30] width 328 height 605
copy div "1 . Какой вариант правильный для множественного числа? Если хотите быть бодрыми…"
click at [299, 356] on div "Mācību tēma: Krievu valodas b1 - 11. klases 1.ieskaites mācību materiāls #5 📖 §…" at bounding box center [206, 179] width 412 height 358
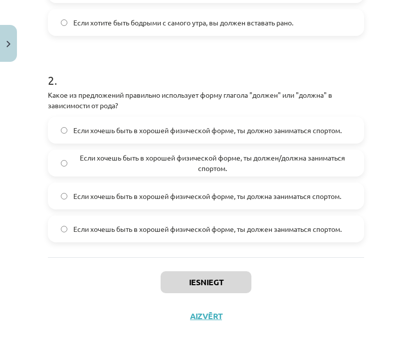
click at [299, 356] on div "Mācību tēma: Krievu valodas b1 - 11. klases 1.ieskaites mācību materiāls #5 📖 §…" at bounding box center [206, 179] width 412 height 358
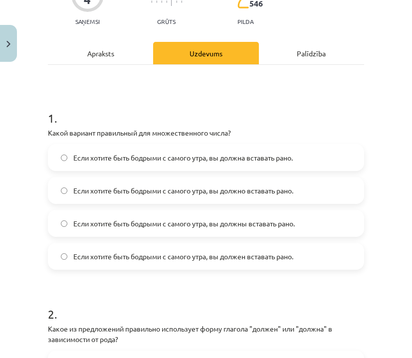
scroll to position [120, 0]
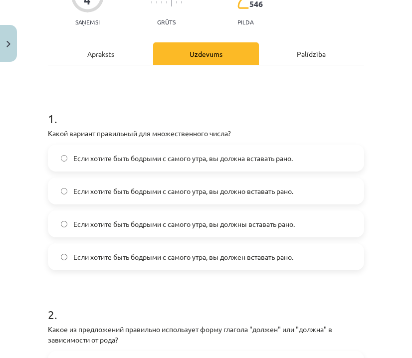
click at [261, 230] on label "Если хотите быть бодрыми с самого утра, вы должны вставать рано." at bounding box center [206, 223] width 314 height 25
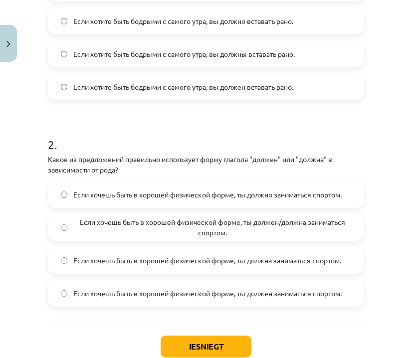
scroll to position [291, 0]
click at [261, 231] on span "Если хочешь быть в хорошей физической форме, ты должен/должна заниматься спорто…" at bounding box center [212, 226] width 278 height 21
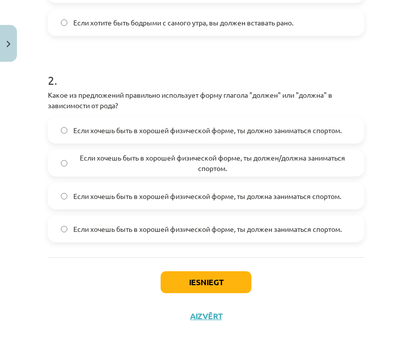
scroll to position [356, 0]
click at [221, 287] on button "Iesniegt" at bounding box center [206, 282] width 91 height 22
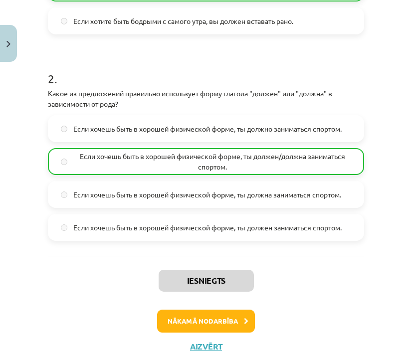
click at [215, 315] on button "Nākamā nodarbība" at bounding box center [206, 321] width 98 height 23
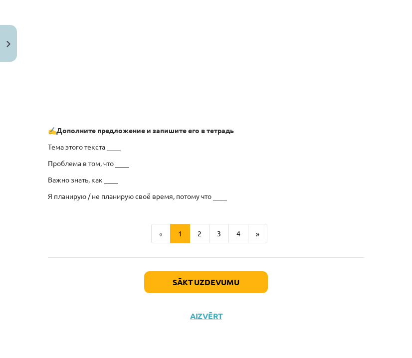
scroll to position [904, 0]
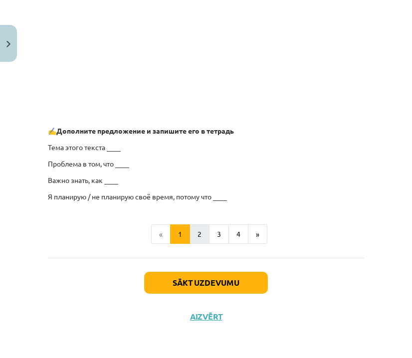
click at [196, 235] on button "2" at bounding box center [199, 234] width 20 height 20
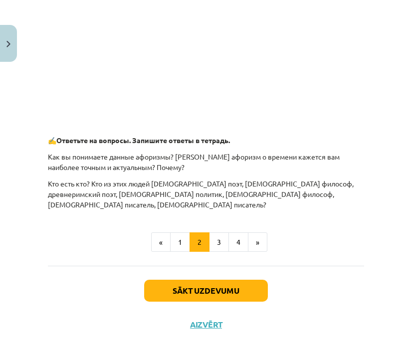
scroll to position [537, 0]
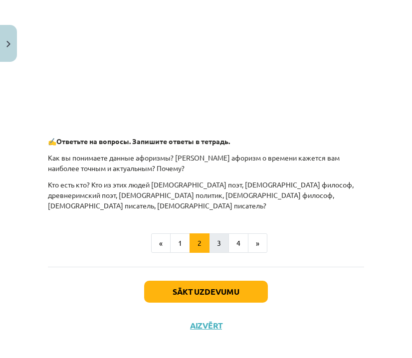
click at [223, 236] on button "3" at bounding box center [219, 243] width 20 height 20
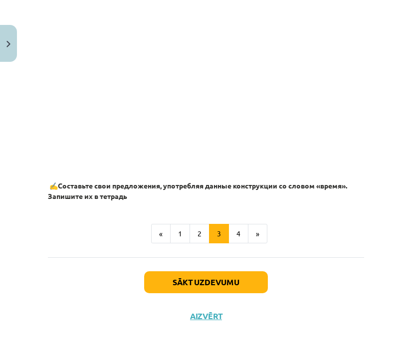
scroll to position [658, 0]
click at [239, 235] on button "4" at bounding box center [238, 234] width 20 height 20
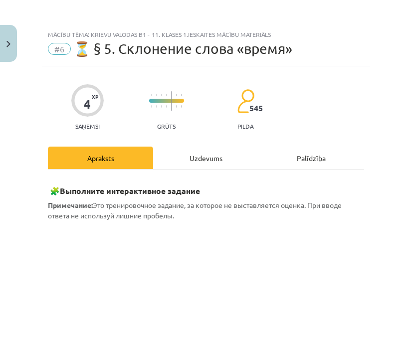
scroll to position [0, 0]
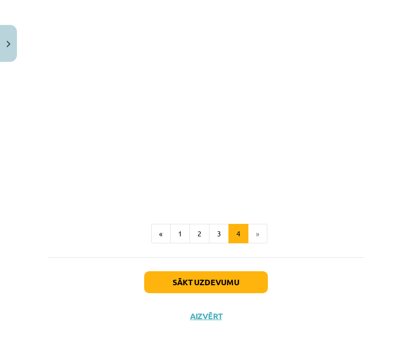
click at [220, 287] on button "Sākt uzdevumu" at bounding box center [206, 282] width 124 height 22
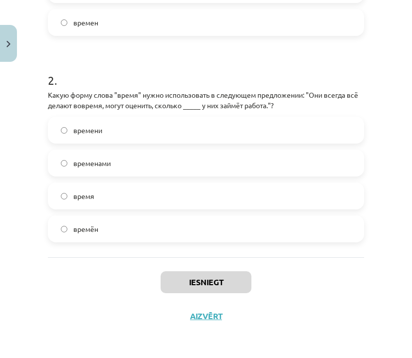
scroll to position [1441, 0]
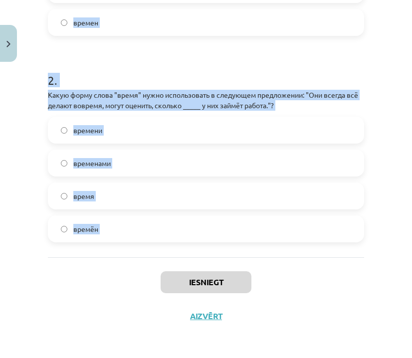
drag, startPoint x: 95, startPoint y: 160, endPoint x: 114, endPoint y: 260, distance: 101.6
click at [114, 260] on div "4 XP Saņemsi Grūts 545 pilda Apraksts Uzdevums Palīdzība 1 . Какую форму слова …" at bounding box center [206, 25] width 328 height 616
copy form "1 . Какую форму слова "время" нужно использовать в предложении: "Нужно заранее …"
click at [361, 317] on div "Iesniegt Aizvērt" at bounding box center [206, 292] width 316 height 70
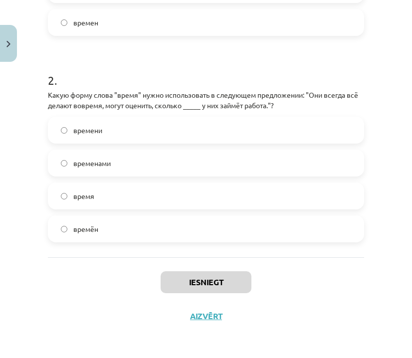
click at [361, 318] on div "Iesniegt Aizvērt" at bounding box center [206, 292] width 316 height 70
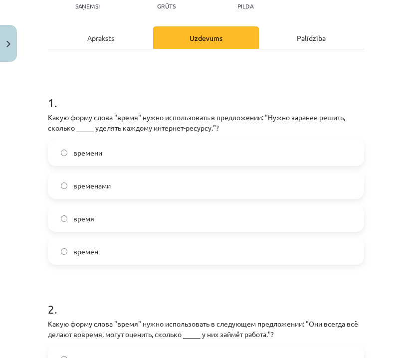
scroll to position [122, 0]
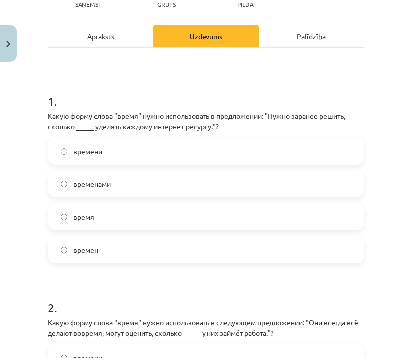
click at [156, 150] on label "времени" at bounding box center [206, 151] width 314 height 25
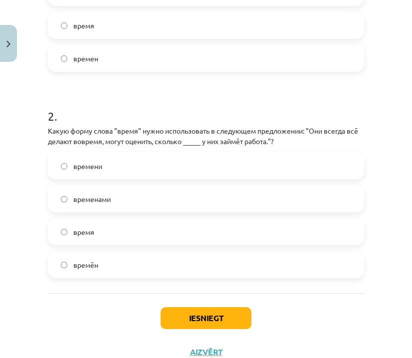
scroll to position [315, 0]
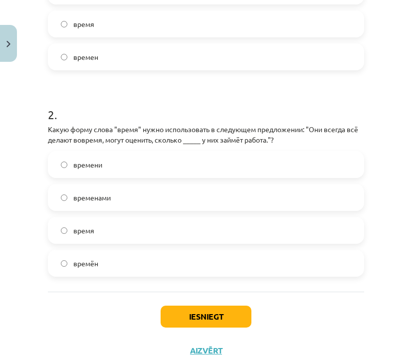
click at [148, 168] on label "времени" at bounding box center [206, 164] width 314 height 25
click at [194, 316] on button "Iesniegt" at bounding box center [206, 317] width 91 height 22
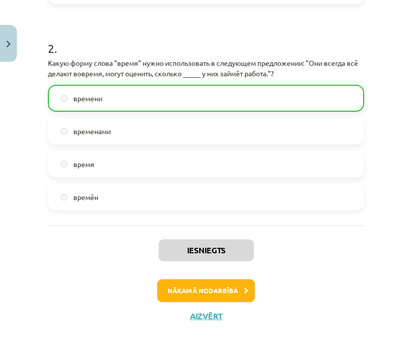
click at [217, 291] on button "Nākamā nodarbība" at bounding box center [206, 290] width 98 height 23
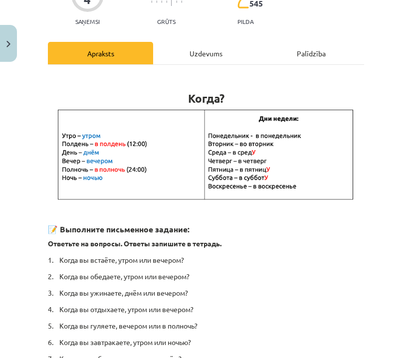
scroll to position [108, 0]
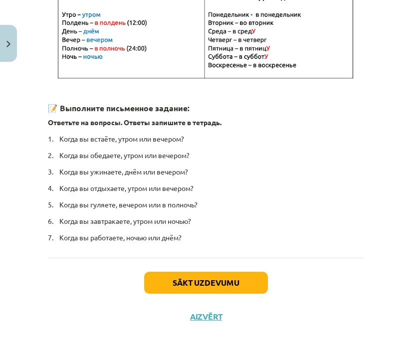
click at [195, 283] on button "Sākt uzdevumu" at bounding box center [206, 283] width 124 height 22
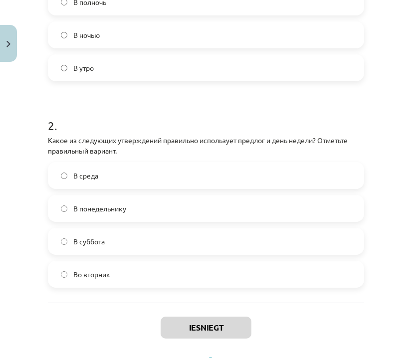
scroll to position [351, 0]
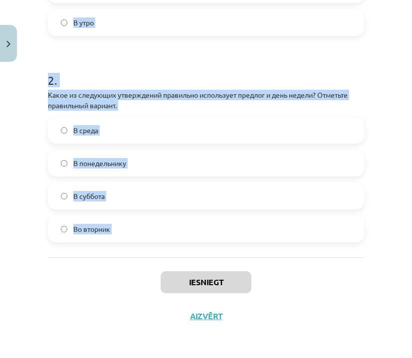
drag, startPoint x: 103, startPoint y: 154, endPoint x: 127, endPoint y: 277, distance: 125.5
click at [127, 277] on div "4 XP Saņemsi Grūts 545 pilda Apraksts Uzdevums Palīdzība 1 . Какое из следующих…" at bounding box center [206, 25] width 328 height 616
copy form "1 . Какое из следующих словосочетаний правильно использует предлог и время суто…"
click at [372, 312] on div "Mācību tēma: Krievu valodas b1 - 11. klases 1.ieskaites mācību materiāls #7 📅 §…" at bounding box center [206, 179] width 412 height 358
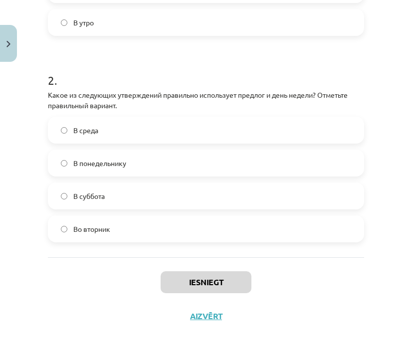
click at [372, 312] on div "Mācību tēma: Krievu valodas b1 - 11. klases 1.ieskaites mācību materiāls #7 📅 §…" at bounding box center [206, 179] width 412 height 358
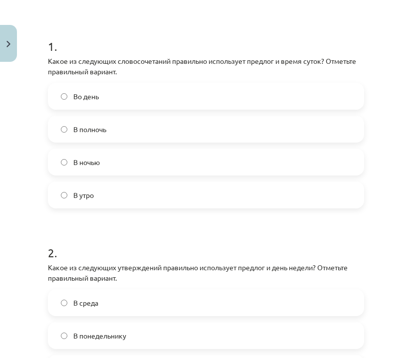
scroll to position [178, 0]
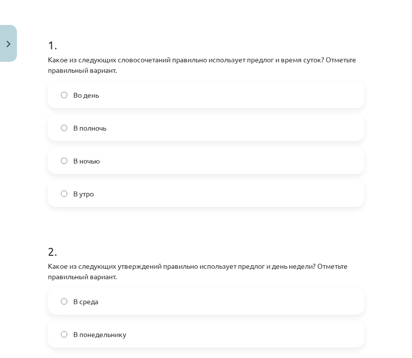
click at [203, 126] on label "В полночь" at bounding box center [206, 127] width 314 height 25
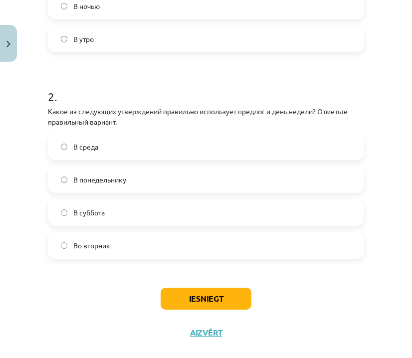
scroll to position [339, 0]
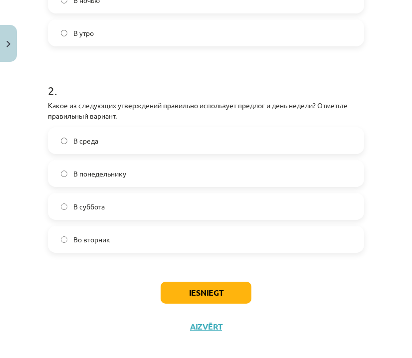
click at [149, 241] on label "Во вторник" at bounding box center [206, 239] width 314 height 25
click at [205, 292] on button "Iesniegt" at bounding box center [206, 293] width 91 height 22
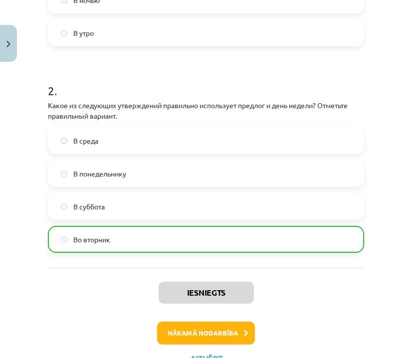
click at [214, 331] on button "Nākamā nodarbība" at bounding box center [206, 333] width 98 height 23
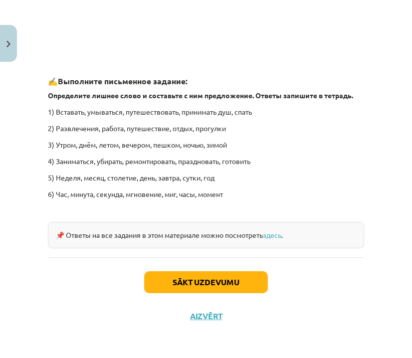
scroll to position [1360, 0]
click at [248, 289] on button "Sākt uzdevumu" at bounding box center [206, 282] width 124 height 22
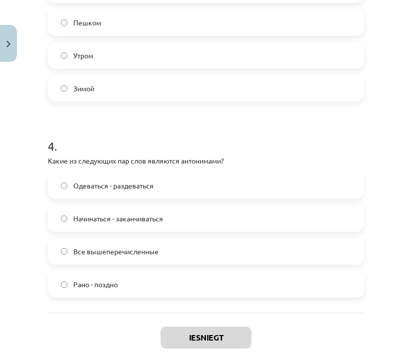
scroll to position [670, 0]
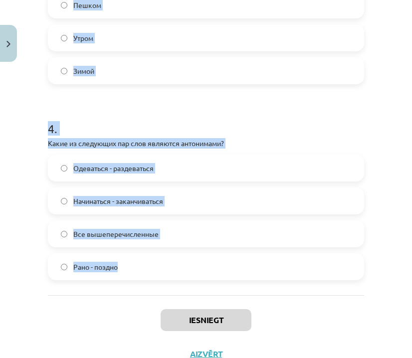
drag, startPoint x: 78, startPoint y: 193, endPoint x: 153, endPoint y: 287, distance: 120.3
copy form "1 . Какие из следующих пар слов являются синонимами? Бездельник - трудолюбивый …"
click at [356, 309] on div "Iesniegt Aizvērt" at bounding box center [206, 330] width 316 height 70
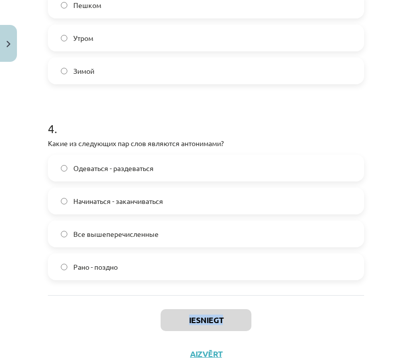
click at [356, 309] on div "Iesniegt Aizvērt" at bounding box center [206, 330] width 316 height 70
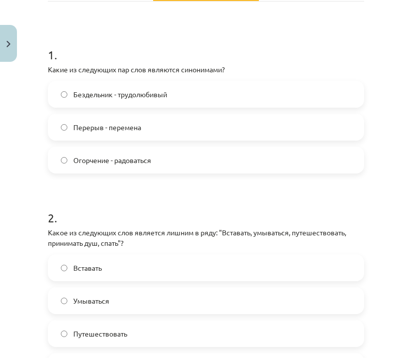
scroll to position [151, 0]
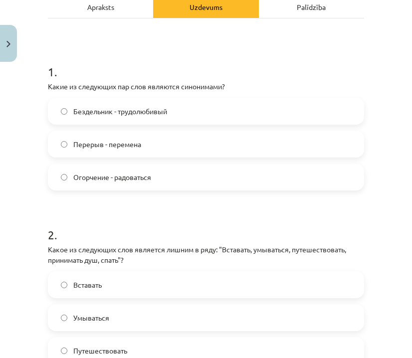
click at [218, 146] on label "Перерыв - перемена" at bounding box center [206, 144] width 314 height 25
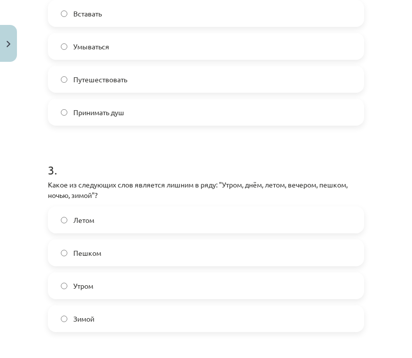
scroll to position [332, 0]
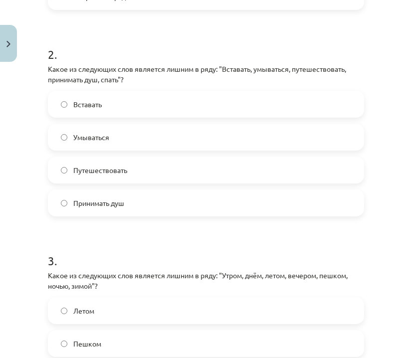
click at [197, 174] on label "Путешествовать" at bounding box center [206, 170] width 314 height 25
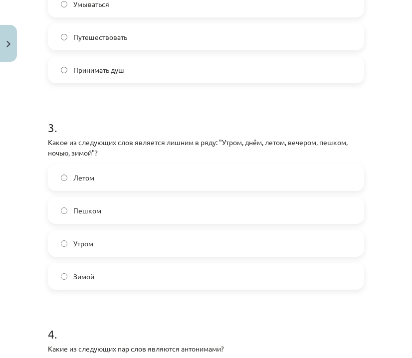
scroll to position [467, 0]
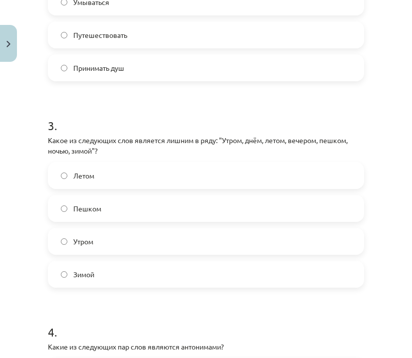
click at [174, 212] on label "Пешком" at bounding box center [206, 208] width 314 height 25
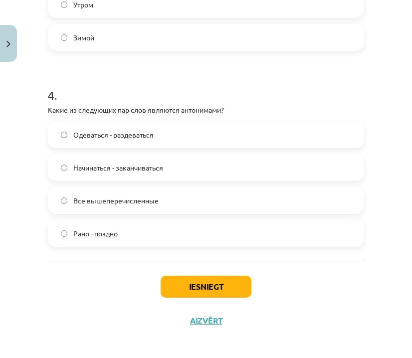
scroll to position [706, 0]
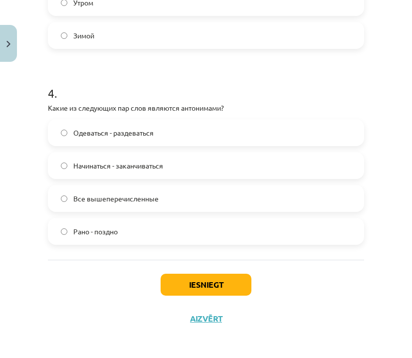
click at [158, 200] on span "Все вышеперечисленные" at bounding box center [115, 198] width 85 height 10
click at [214, 276] on button "Iesniegt" at bounding box center [206, 285] width 91 height 22
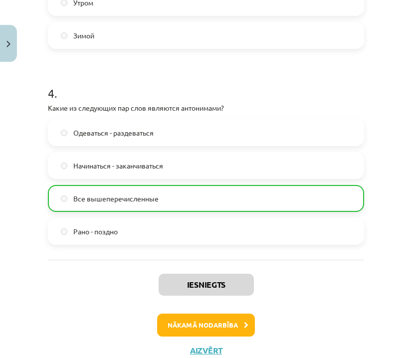
click at [220, 327] on button "Nākamā nodarbība" at bounding box center [206, 325] width 98 height 23
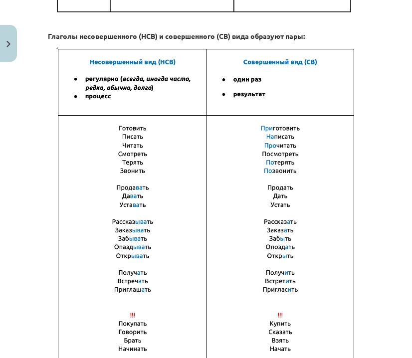
scroll to position [635, 0]
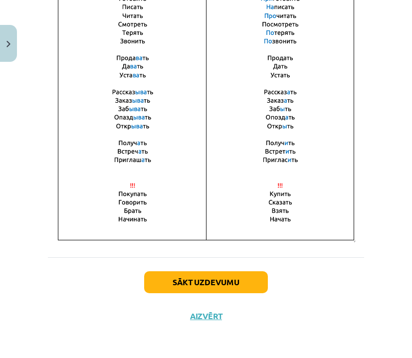
click at [195, 283] on button "Sākt uzdevumu" at bounding box center [206, 282] width 124 height 22
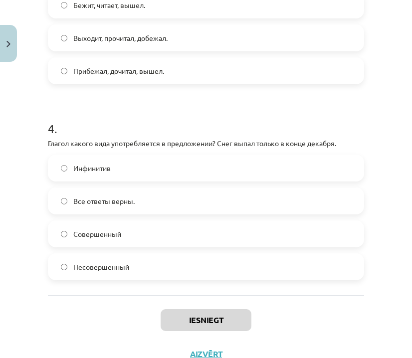
scroll to position [737, 0]
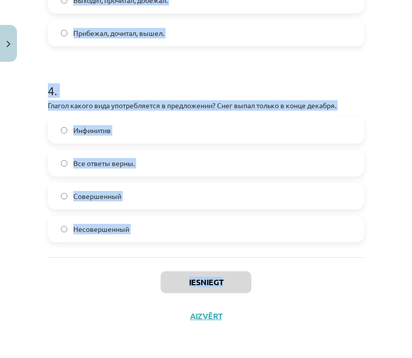
copy div "1 . В каком варианте ответа все глаголы совершенного вида? Обнимает, спел, прыг…"
click at [337, 291] on div "Iesniegt Aizvērt" at bounding box center [206, 292] width 316 height 70
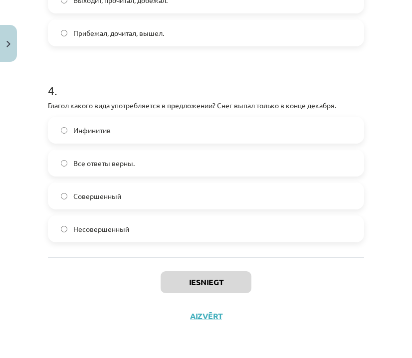
click at [337, 291] on div "Iesniegt Aizvērt" at bounding box center [206, 292] width 316 height 70
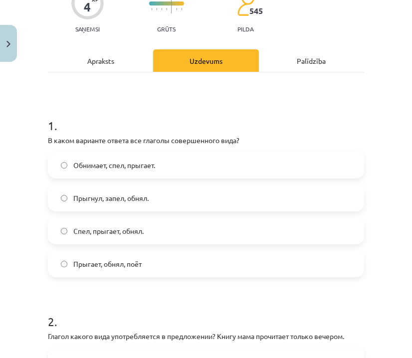
scroll to position [114, 0]
click at [283, 196] on label "Прыгнул, запел, обнял." at bounding box center [206, 197] width 314 height 25
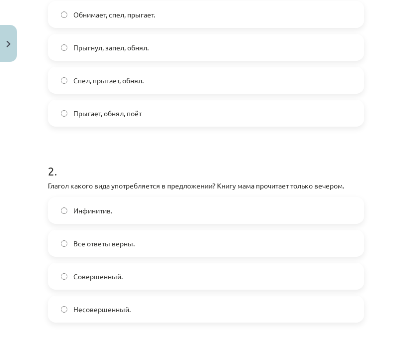
scroll to position [291, 0]
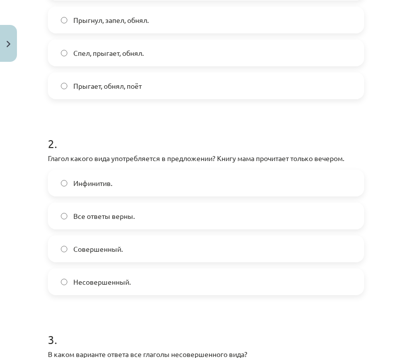
click at [289, 255] on label "Совершенный." at bounding box center [206, 248] width 314 height 25
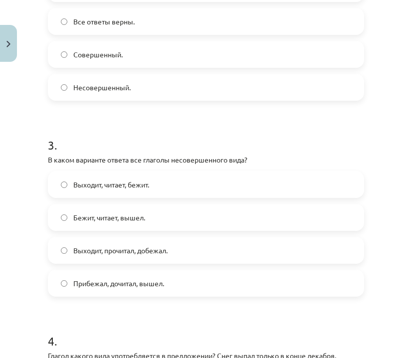
scroll to position [485, 0]
click at [283, 188] on label "Выходит, читает, бежит." at bounding box center [206, 185] width 314 height 25
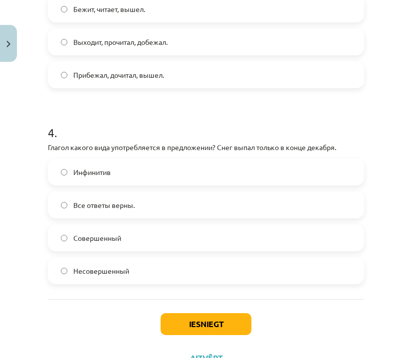
scroll to position [698, 0]
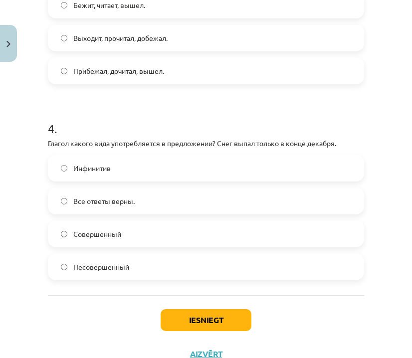
click at [288, 236] on label "Совершенный" at bounding box center [206, 233] width 314 height 25
click at [211, 322] on button "Iesniegt" at bounding box center [206, 320] width 91 height 22
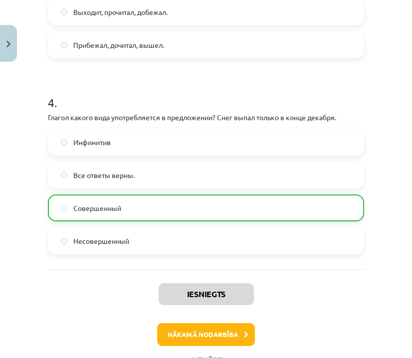
click at [199, 337] on button "Nākamā nodarbība" at bounding box center [206, 334] width 98 height 23
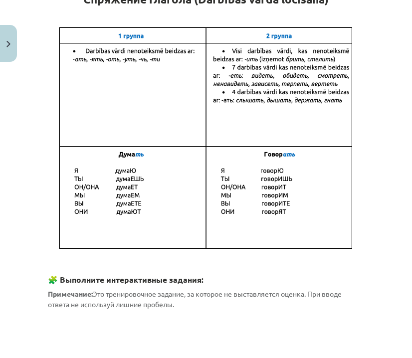
scroll to position [224, 0]
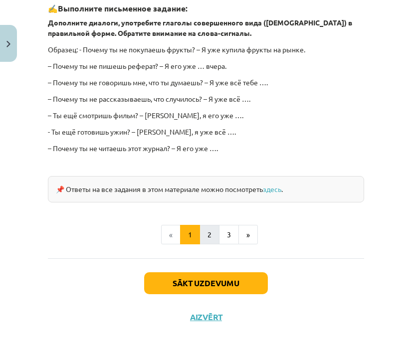
click at [211, 231] on button "2" at bounding box center [209, 235] width 20 height 20
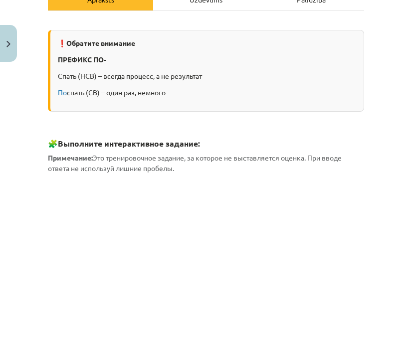
scroll to position [0, 0]
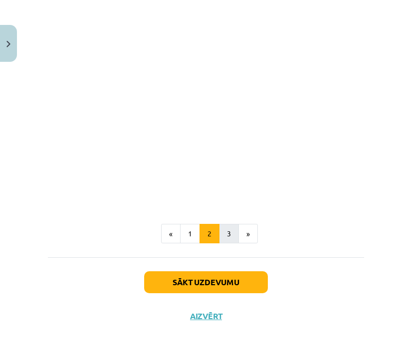
click at [223, 232] on button "3" at bounding box center [229, 234] width 20 height 20
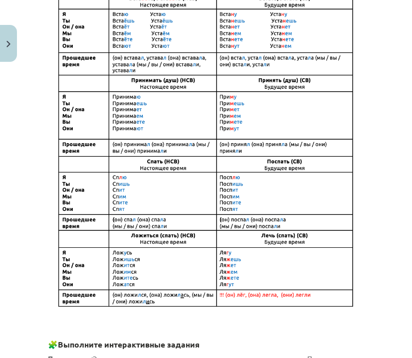
scroll to position [338, 0]
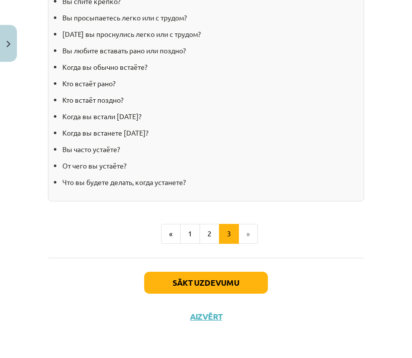
click at [207, 290] on button "Sākt uzdevumu" at bounding box center [206, 283] width 124 height 22
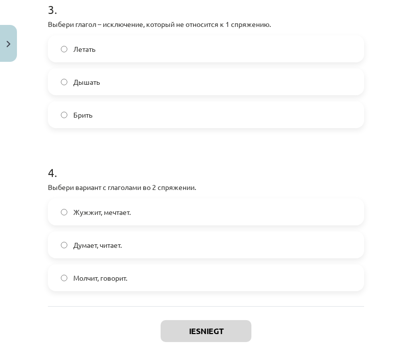
scroll to position [606, 0]
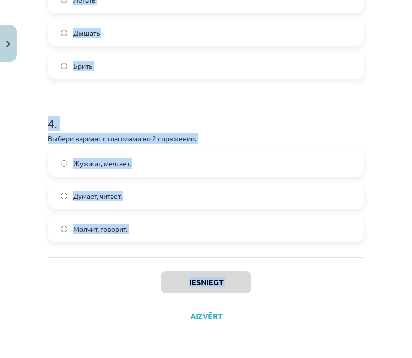
drag, startPoint x: 44, startPoint y: 214, endPoint x: 152, endPoint y: 300, distance: 137.7
copy div "1 . Выбери вариант,в котором все глаголы относятся к 1 спряжению. Думает, читае…"
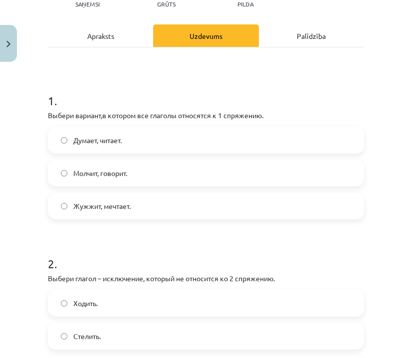
scroll to position [143, 0]
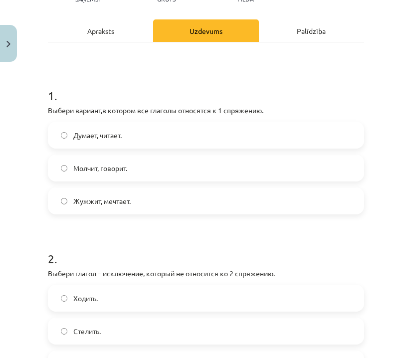
click at [173, 137] on label "Думает, читает." at bounding box center [206, 135] width 314 height 25
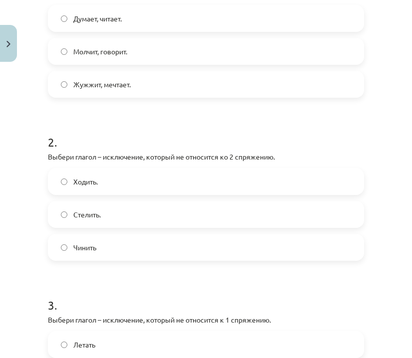
scroll to position [258, 0]
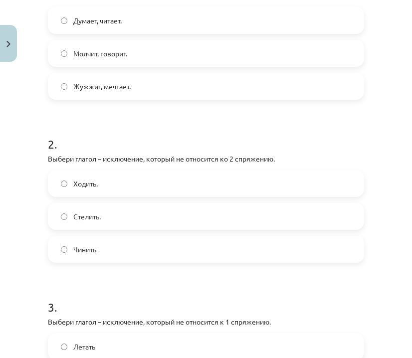
click at [153, 191] on label "Ходить." at bounding box center [206, 183] width 314 height 25
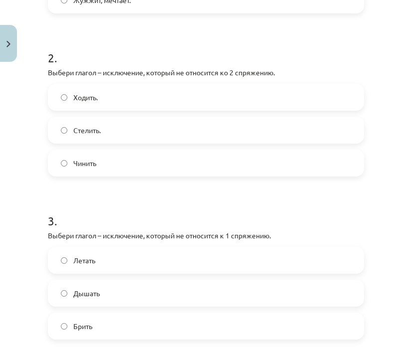
scroll to position [392, 0]
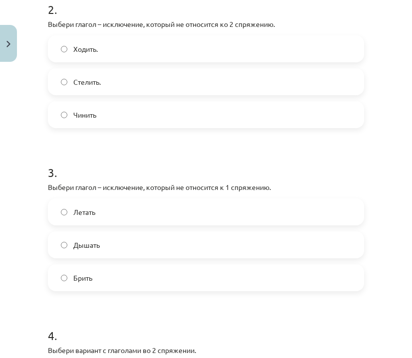
click at [155, 294] on form "1 . Выбери вариант,в котором все глаголы относятся к 1 спряжению. Думает, читае…" at bounding box center [206, 138] width 316 height 632
click at [155, 270] on label "Брить" at bounding box center [206, 277] width 314 height 25
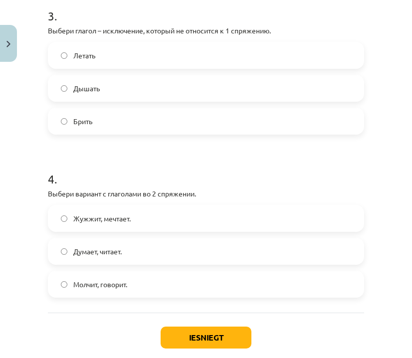
scroll to position [549, 0]
click at [143, 287] on label "Молчит, говорит." at bounding box center [206, 283] width 314 height 25
click at [210, 333] on button "Iesniegt" at bounding box center [206, 337] width 91 height 22
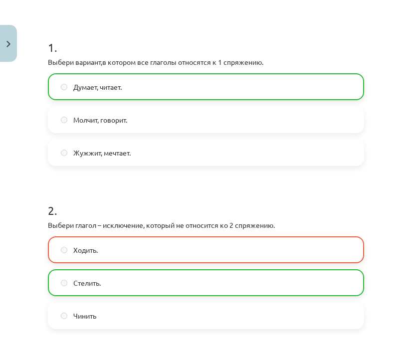
scroll to position [191, 0]
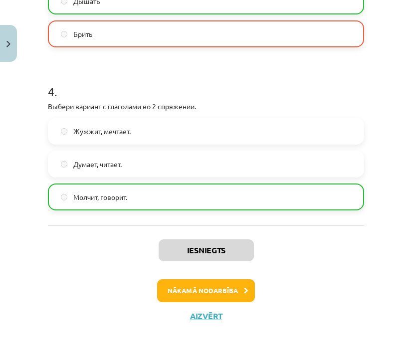
click at [229, 292] on button "Nākamā nodarbība" at bounding box center [206, 290] width 98 height 23
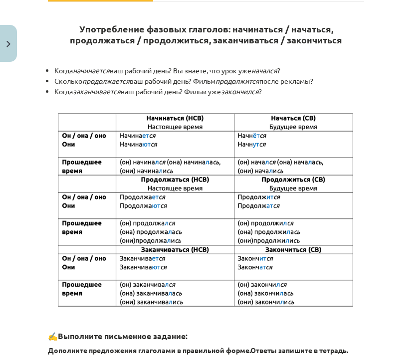
scroll to position [198, 0]
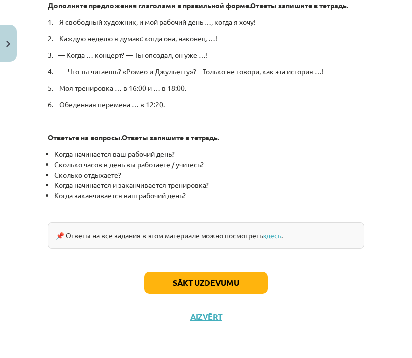
click at [213, 282] on button "Sākt uzdevumu" at bounding box center [206, 283] width 124 height 22
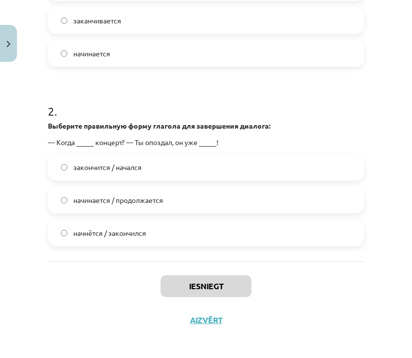
scroll to position [345, 0]
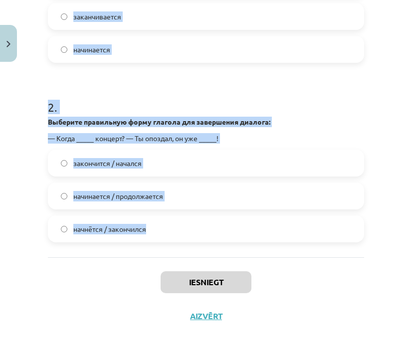
drag, startPoint x: 83, startPoint y: 78, endPoint x: 139, endPoint y: 244, distance: 175.2
click at [139, 244] on div "1 . Выберите правильную форму глагола для завершения предложения: Я свободный х…" at bounding box center [206, 57] width 316 height 399
copy form "1 . Выберите правильную форму глагола для завершения предложения: Я свободный х…"
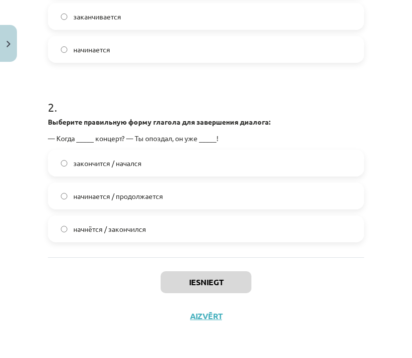
click at [359, 298] on div "Iesniegt Aizvērt" at bounding box center [206, 292] width 316 height 70
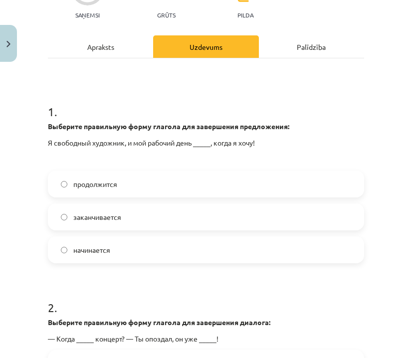
scroll to position [142, 0]
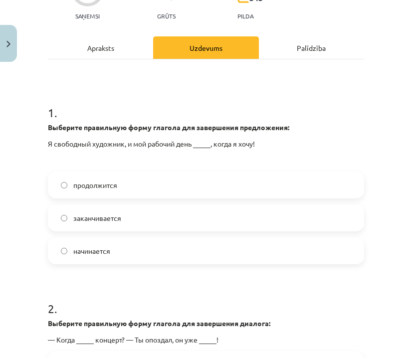
click at [96, 255] on span "начинается" at bounding box center [91, 251] width 37 height 10
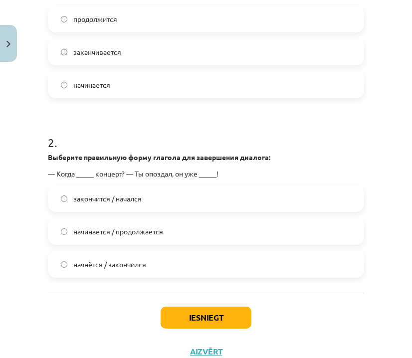
scroll to position [309, 0]
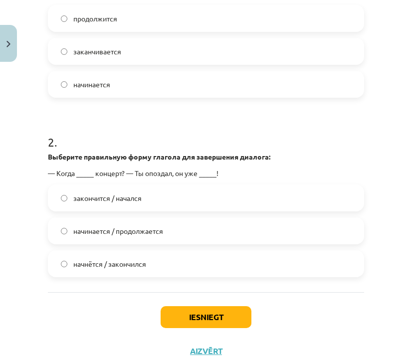
click at [168, 229] on label "начинается / продолжается" at bounding box center [206, 230] width 314 height 25
click at [162, 260] on label "начнётся / закончился" at bounding box center [206, 263] width 314 height 25
click at [216, 308] on button "Iesniegt" at bounding box center [206, 317] width 91 height 22
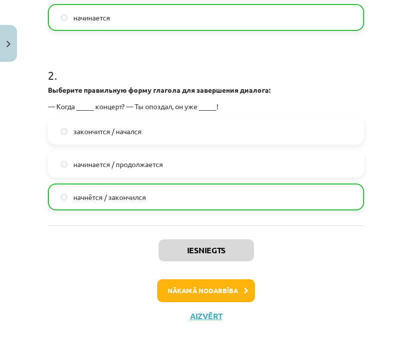
click at [230, 287] on button "Nākamā nodarbība" at bounding box center [206, 290] width 98 height 23
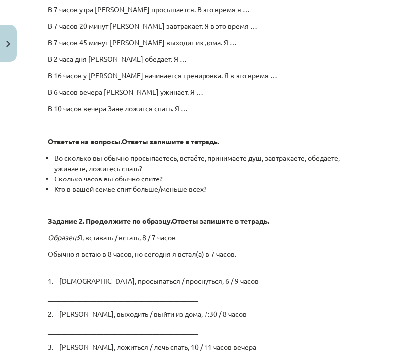
scroll to position [1386, 0]
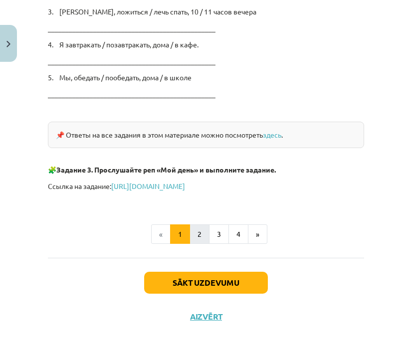
click at [199, 229] on button "2" at bounding box center [199, 234] width 20 height 20
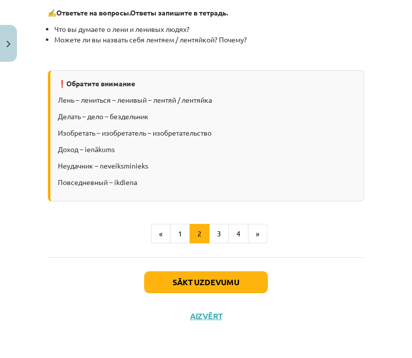
scroll to position [1343, 0]
click at [221, 228] on button "3" at bounding box center [219, 234] width 20 height 20
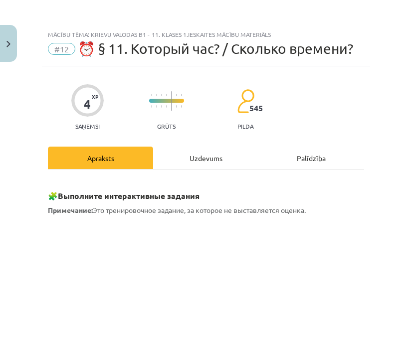
scroll to position [0, 0]
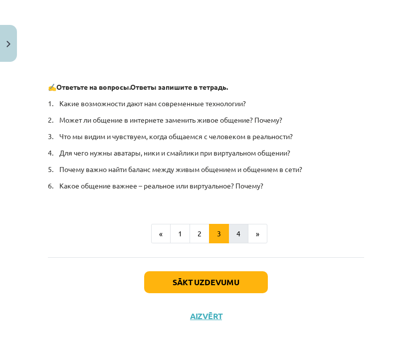
click at [239, 234] on button "4" at bounding box center [238, 234] width 20 height 20
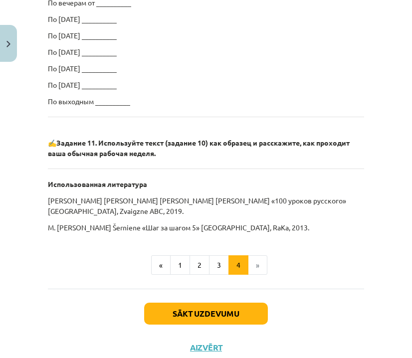
scroll to position [797, 0]
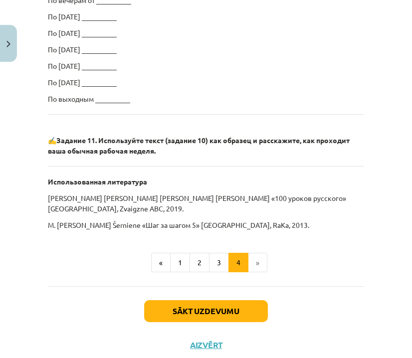
click at [231, 300] on button "Sākt uzdevumu" at bounding box center [206, 311] width 124 height 22
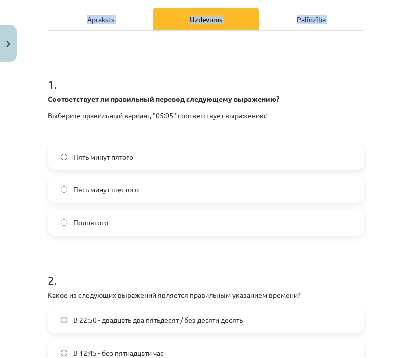
scroll to position [330, 0]
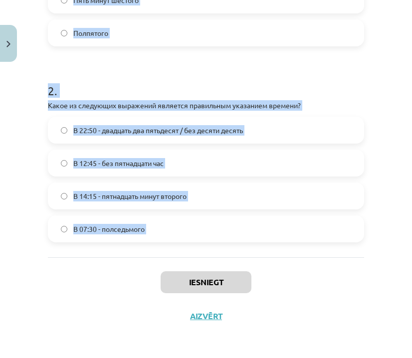
drag, startPoint x: 56, startPoint y: 212, endPoint x: 86, endPoint y: 260, distance: 56.4
click at [86, 260] on div "4 XP Saņemsi Grūts 545 pilda Apraksts Uzdevums Palīdzība 1 . Соответствует ли п…" at bounding box center [206, 35] width 328 height 595
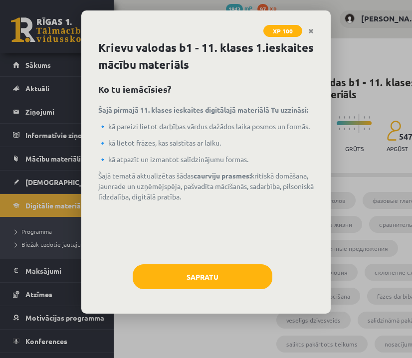
scroll to position [439, 65]
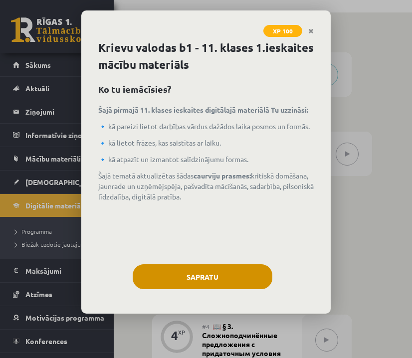
click at [237, 276] on button "Sapratu" at bounding box center [203, 276] width 140 height 25
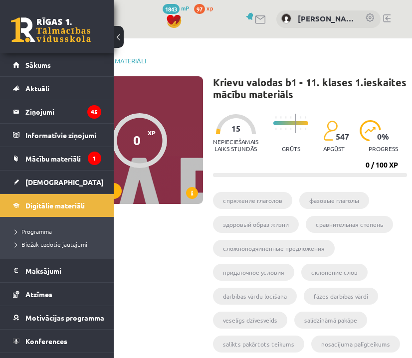
scroll to position [0, 65]
click at [66, 112] on legend "Ziņojumi 45" at bounding box center [63, 111] width 76 height 23
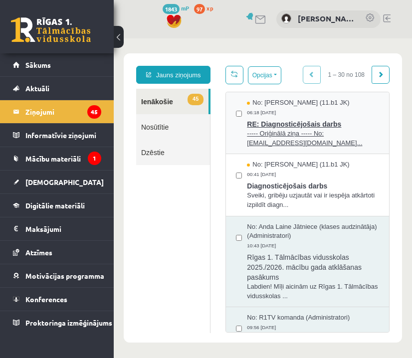
click at [339, 117] on span "RE: Diagnosticējošais darbs" at bounding box center [313, 123] width 132 height 12
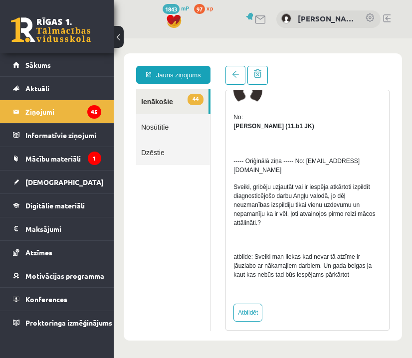
scroll to position [49, 0]
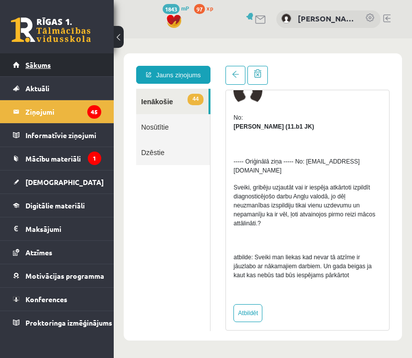
click at [74, 65] on link "Sākums" at bounding box center [57, 64] width 88 height 23
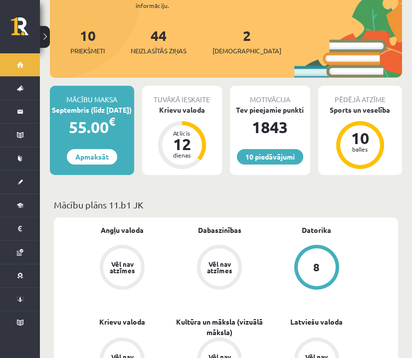
scroll to position [94, 0]
